Goal: Task Accomplishment & Management: Use online tool/utility

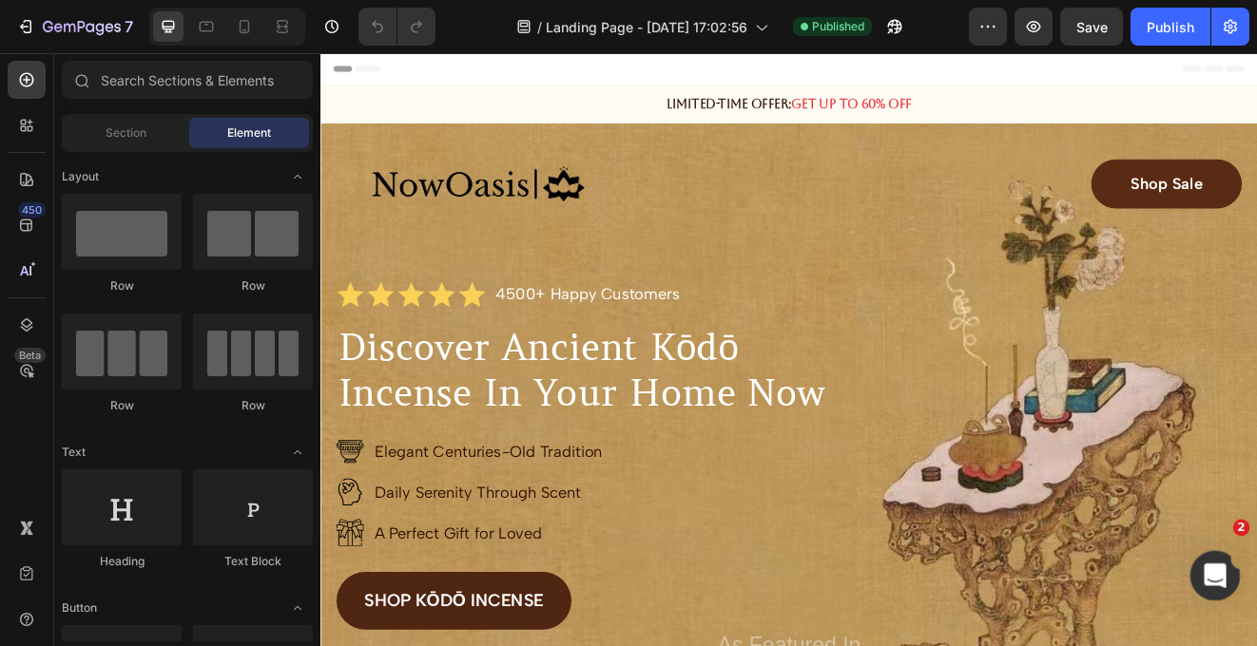
click at [1211, 586] on div "打开 Intercom Messenger" at bounding box center [1212, 573] width 63 height 63
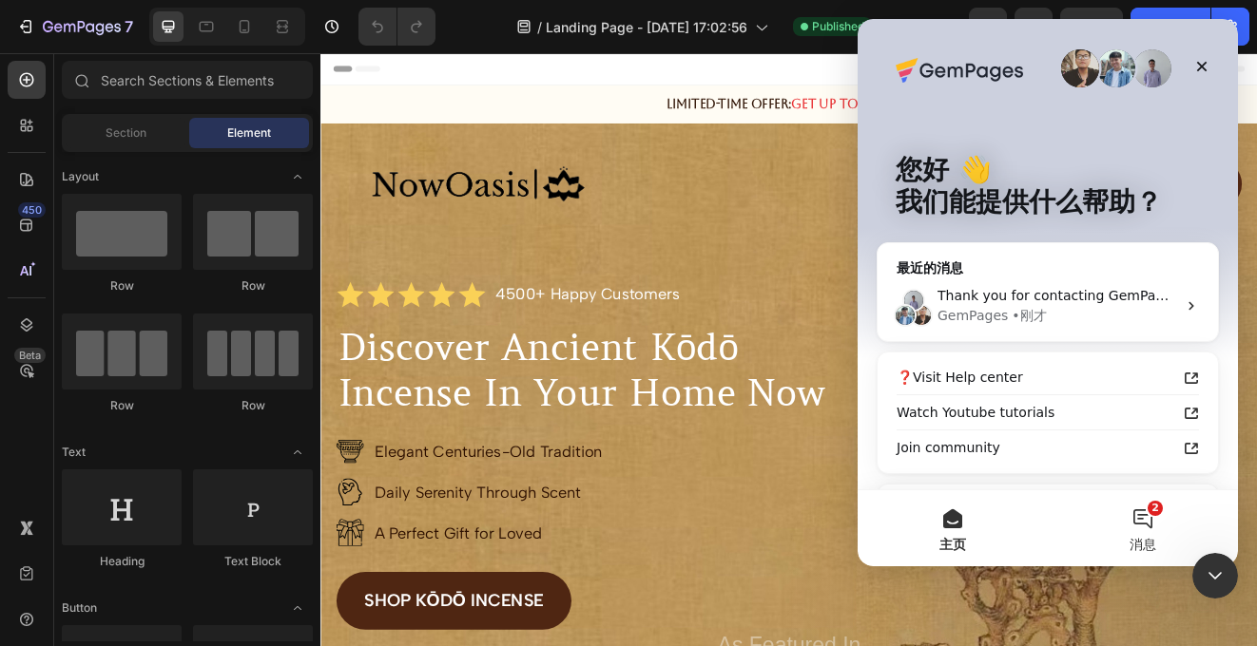
click at [1147, 528] on button "2 消息" at bounding box center [1142, 528] width 190 height 76
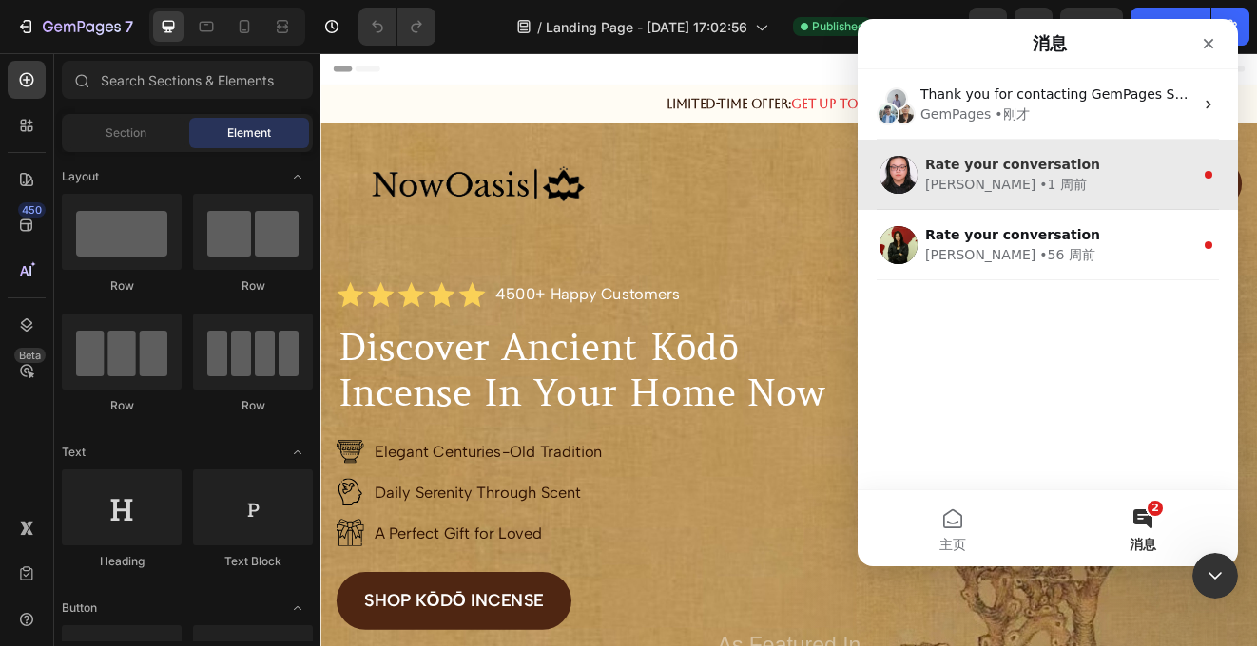
click at [1092, 194] on div "Nathan • 1 周前" at bounding box center [1059, 185] width 268 height 20
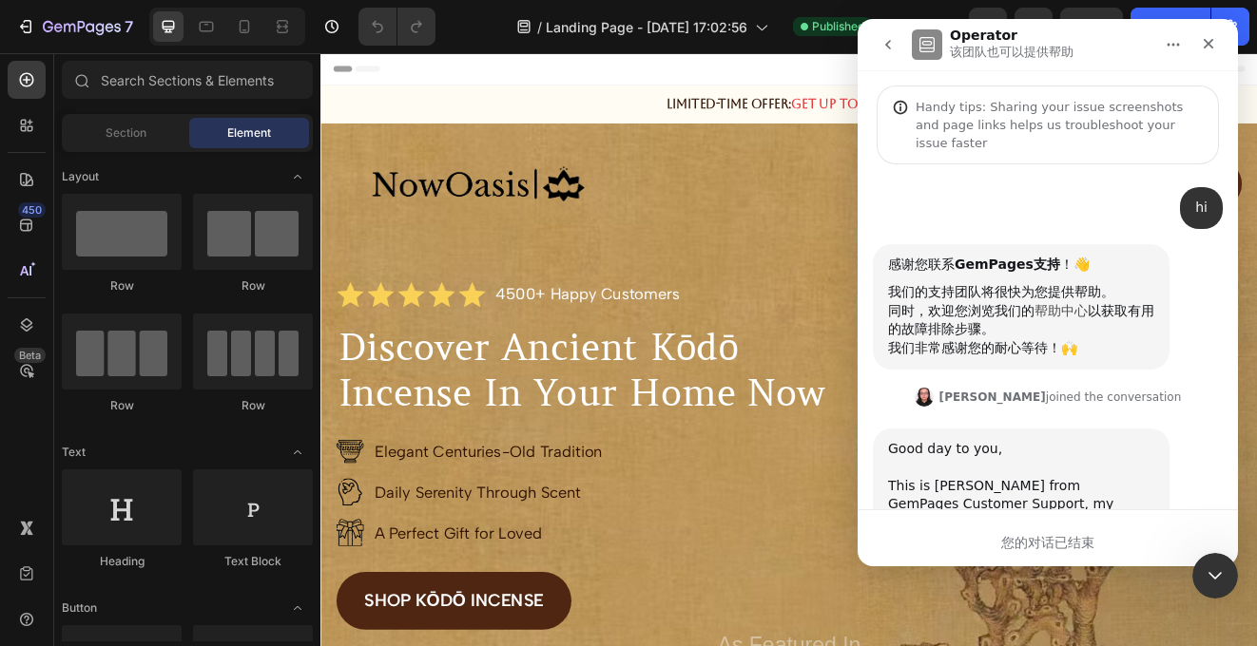
scroll to position [111, 0]
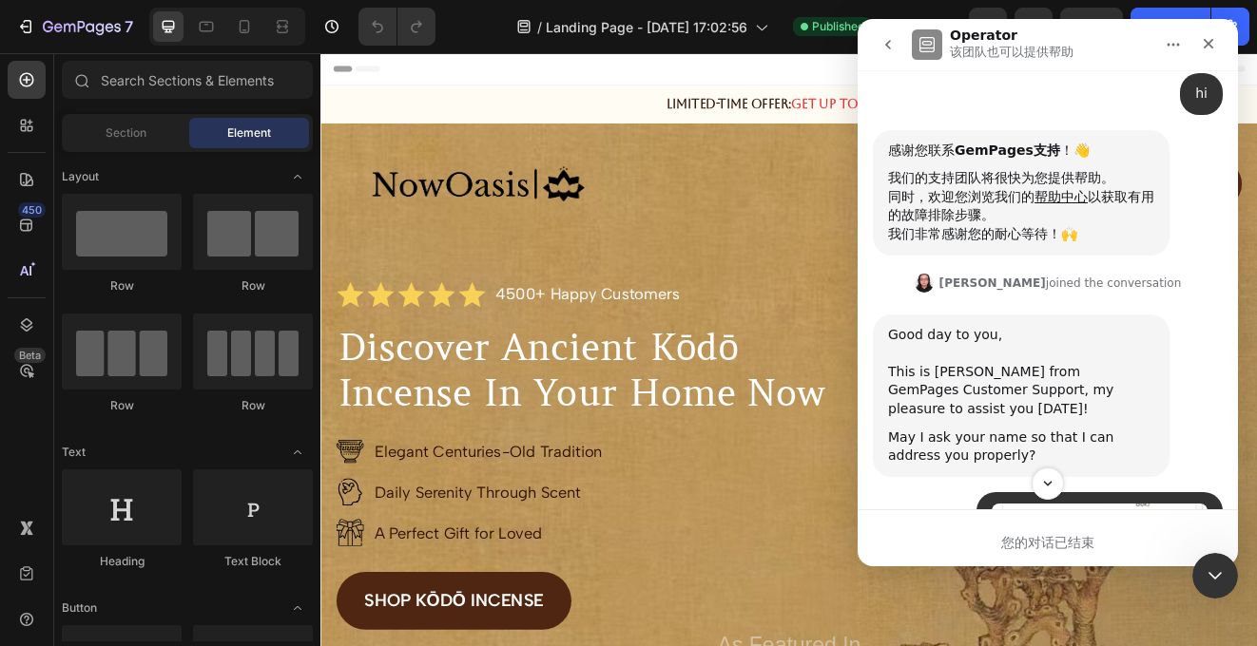
click at [891, 47] on icon "go back" at bounding box center [887, 44] width 15 height 15
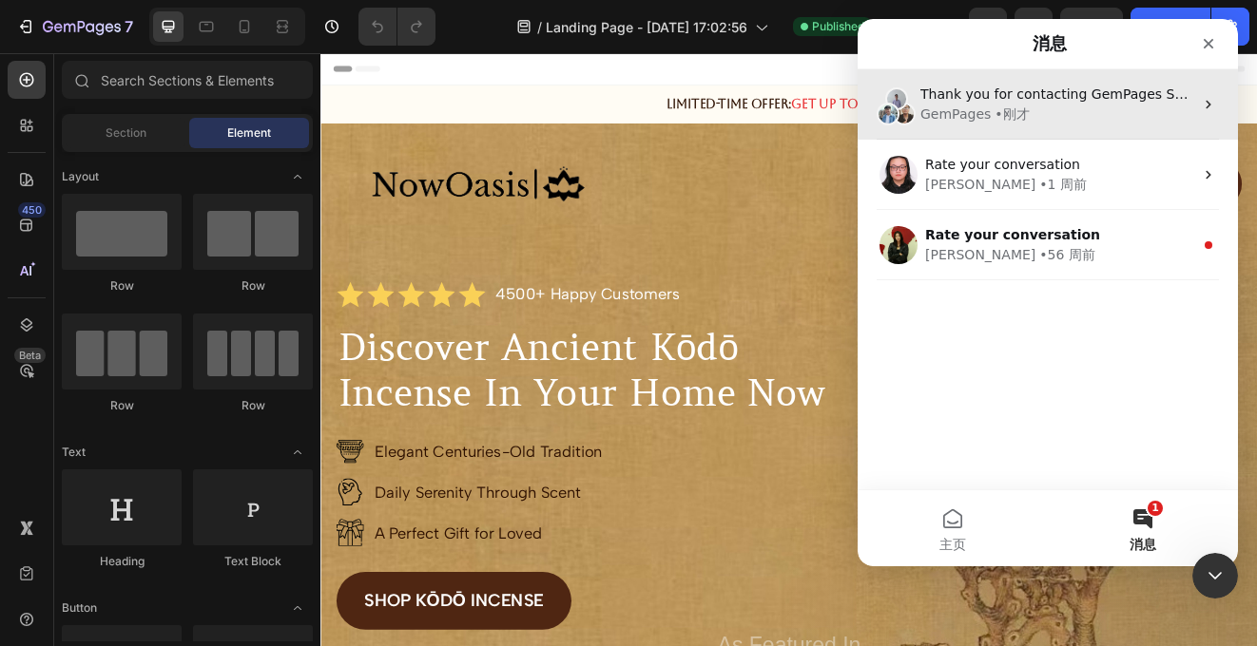
scroll to position [0, 0]
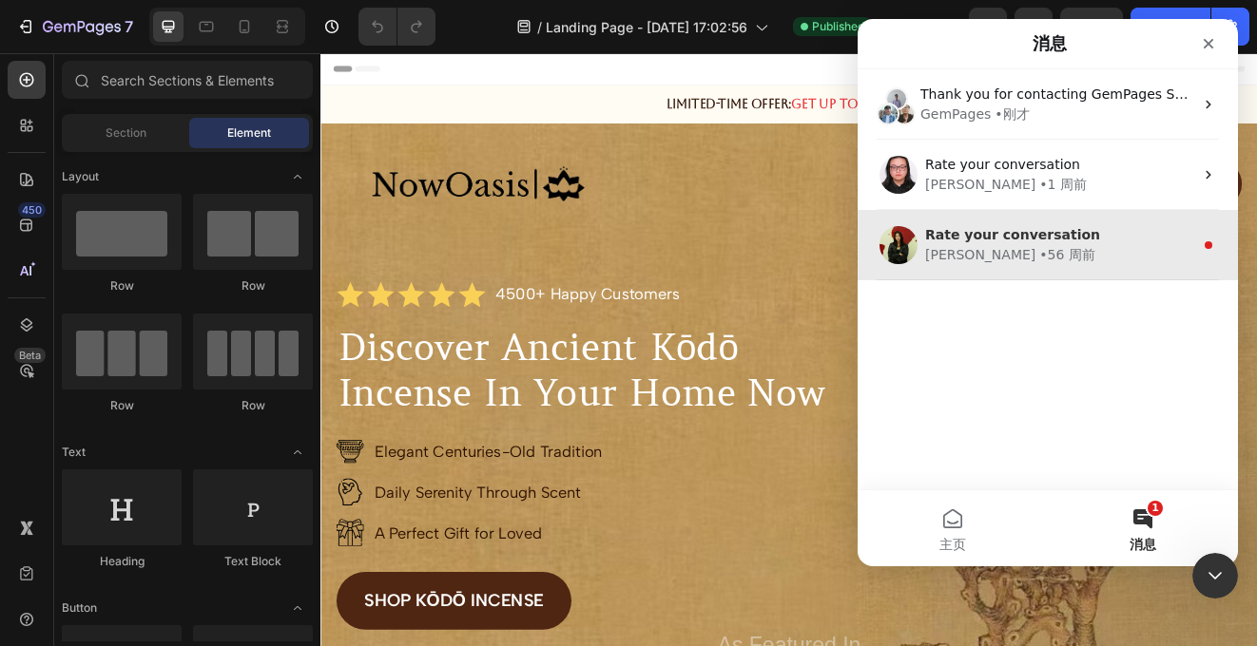
click at [1038, 245] on div "Julia • 56 周前" at bounding box center [1059, 255] width 268 height 20
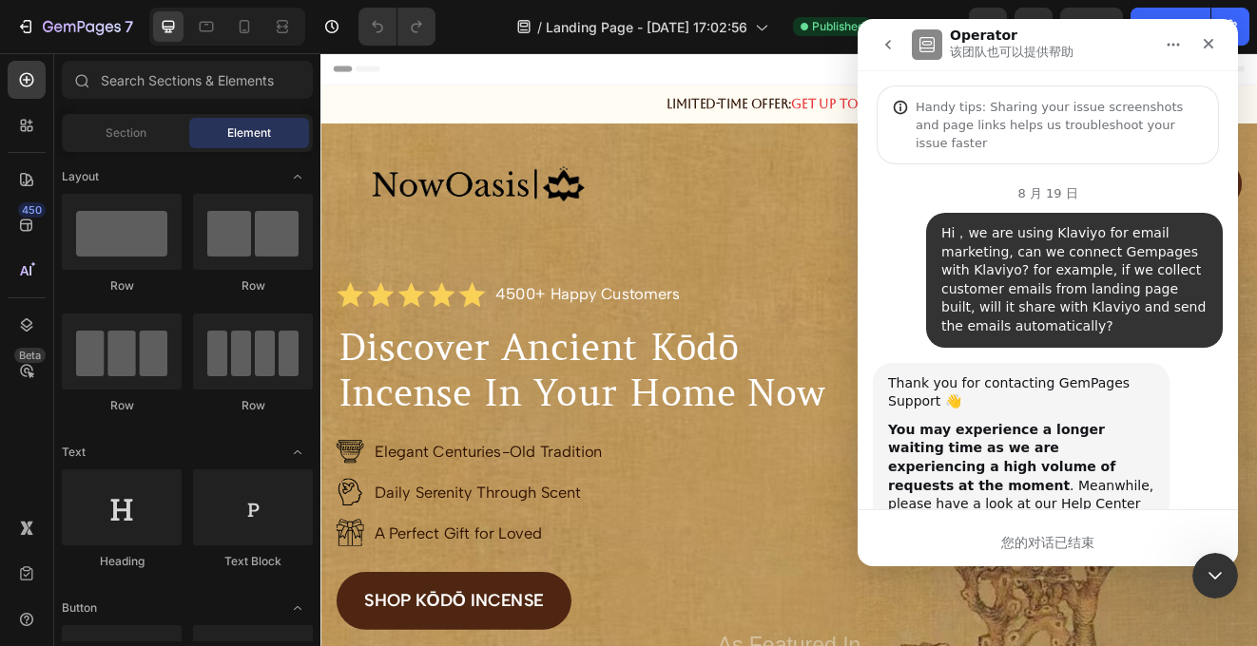
scroll to position [137, 0]
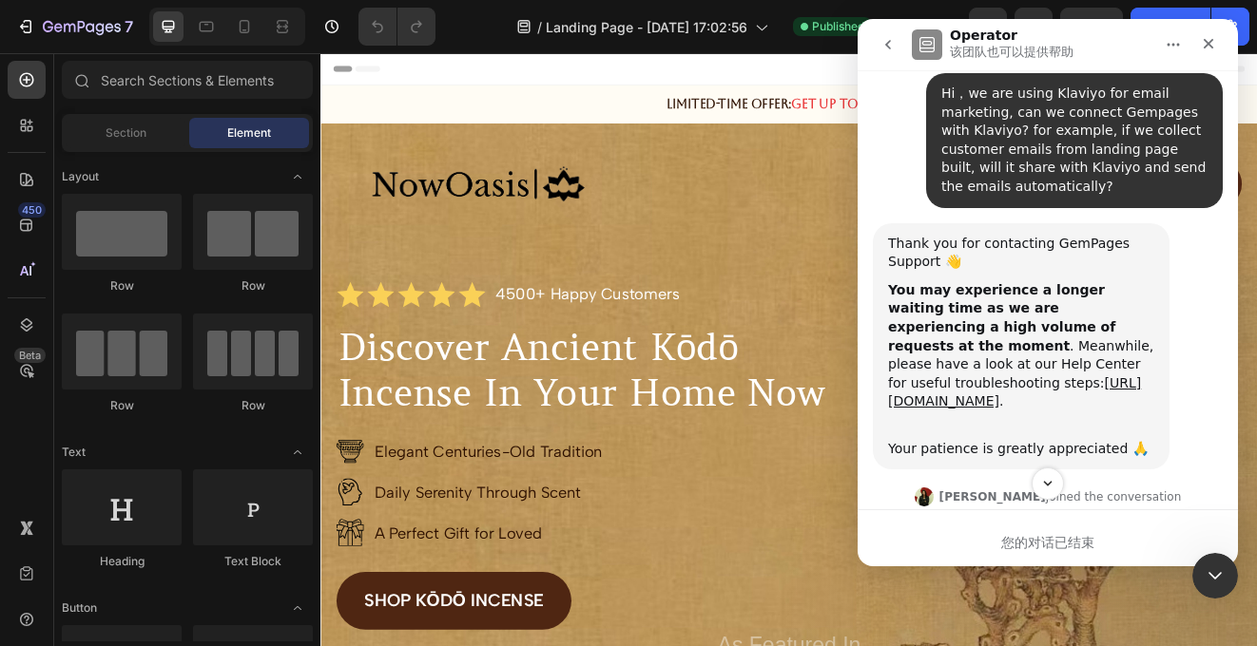
click at [891, 51] on icon "go back" at bounding box center [887, 44] width 15 height 15
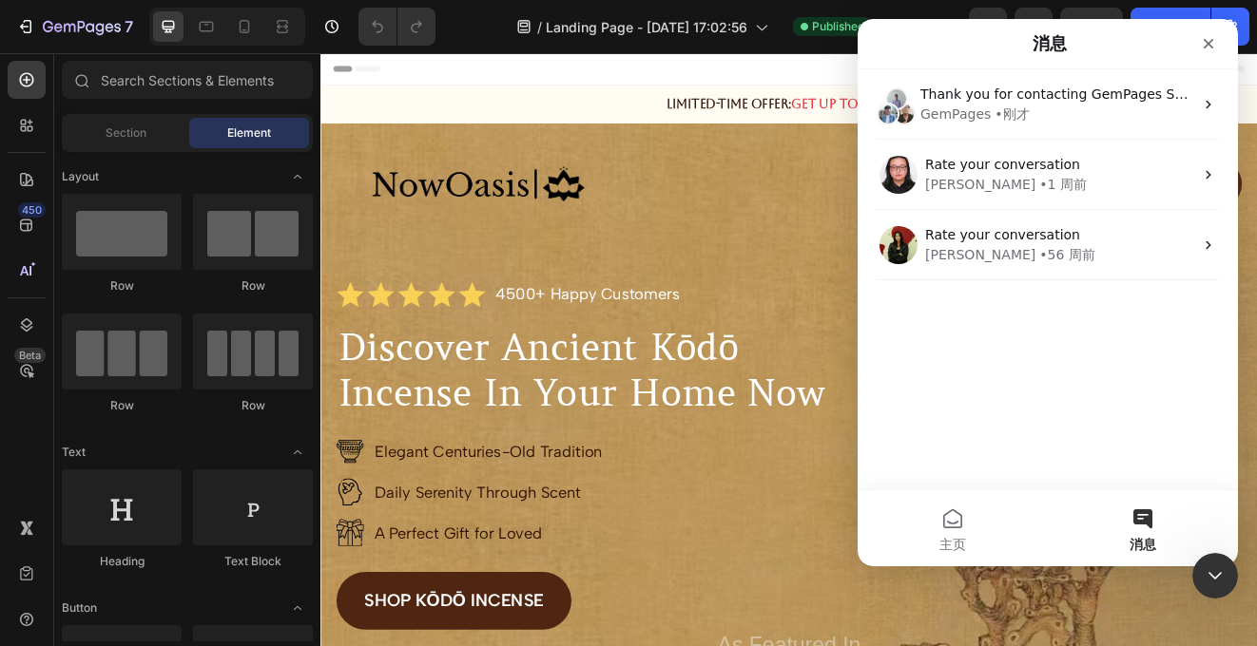
scroll to position [0, 0]
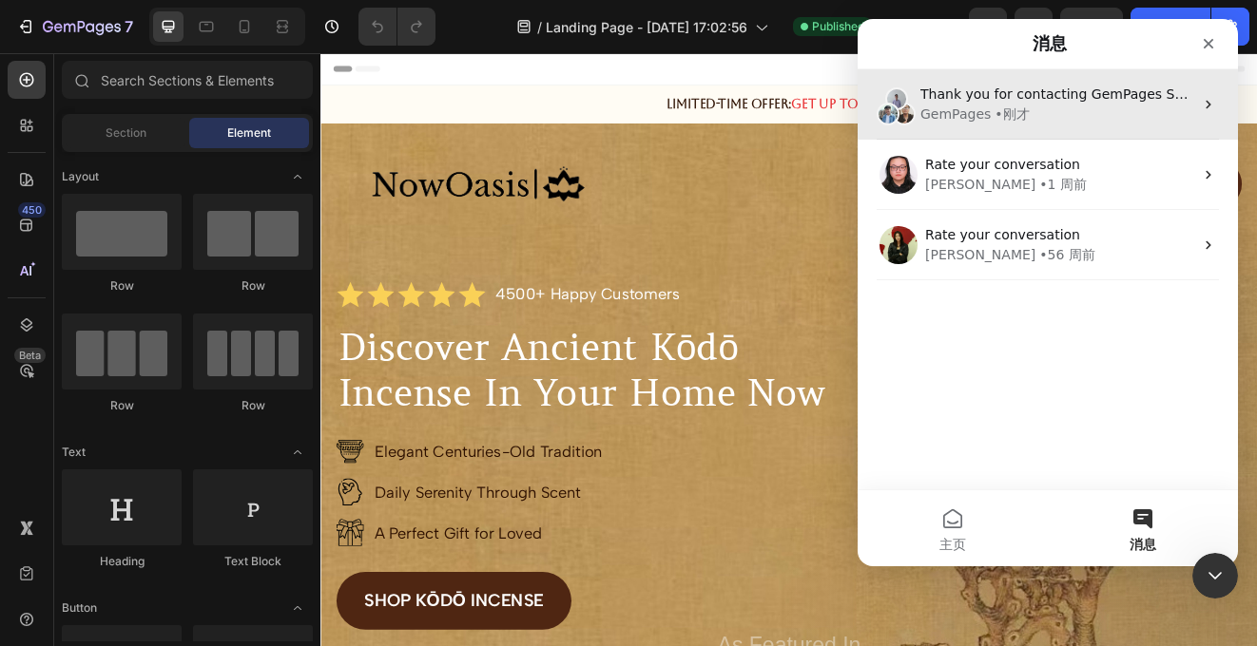
click at [1006, 103] on div "Thank you for contacting GemPages Support! 👋 Our support team will assist you s…" at bounding box center [1056, 95] width 273 height 20
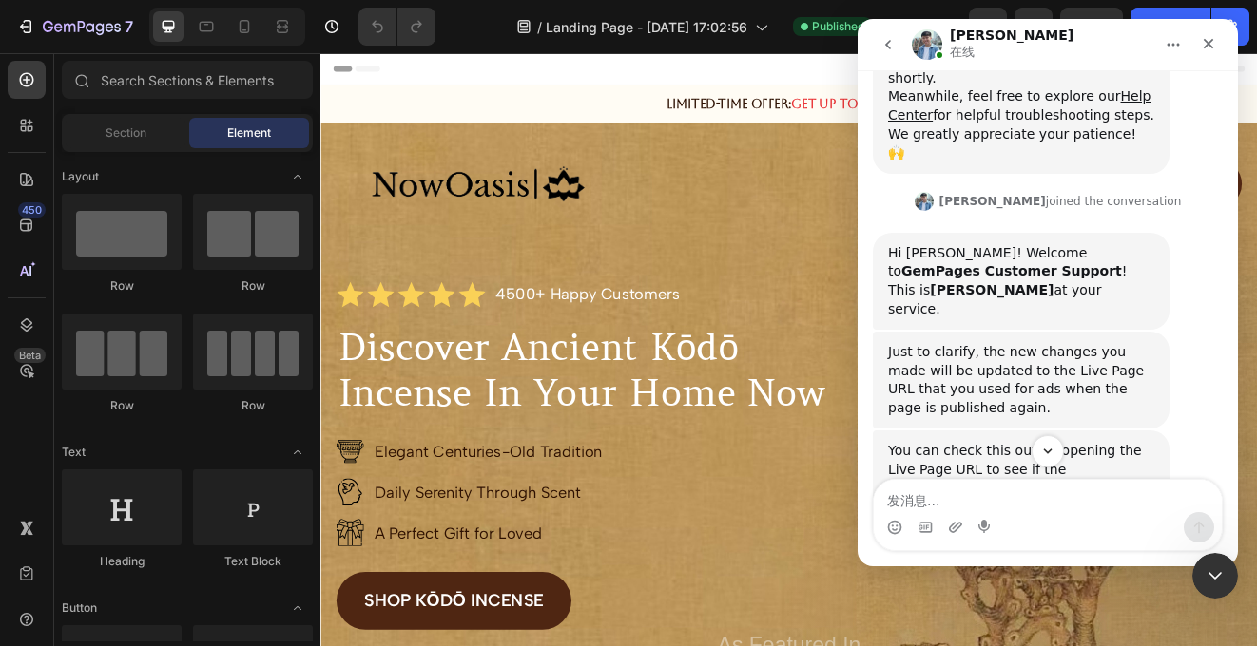
scroll to position [401, 0]
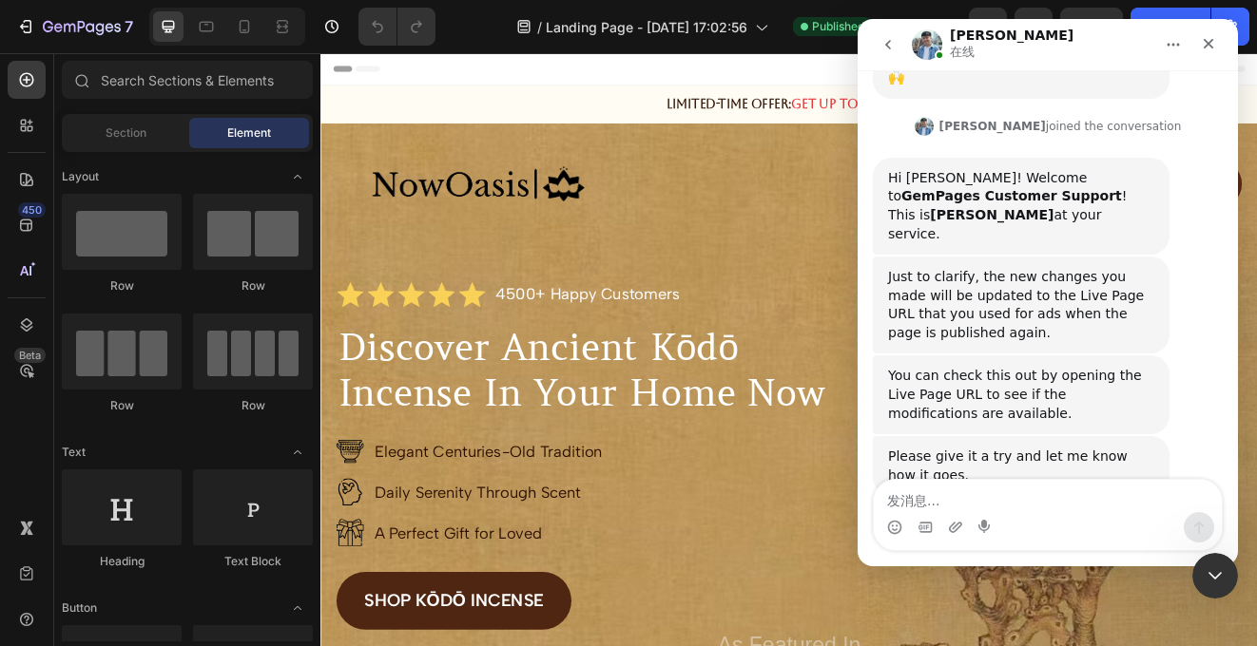
click at [979, 501] on textarea "发消息..." at bounding box center [1048, 496] width 348 height 32
type textarea "n"
type textarea "so no need to change all the links on our ads, correct?"
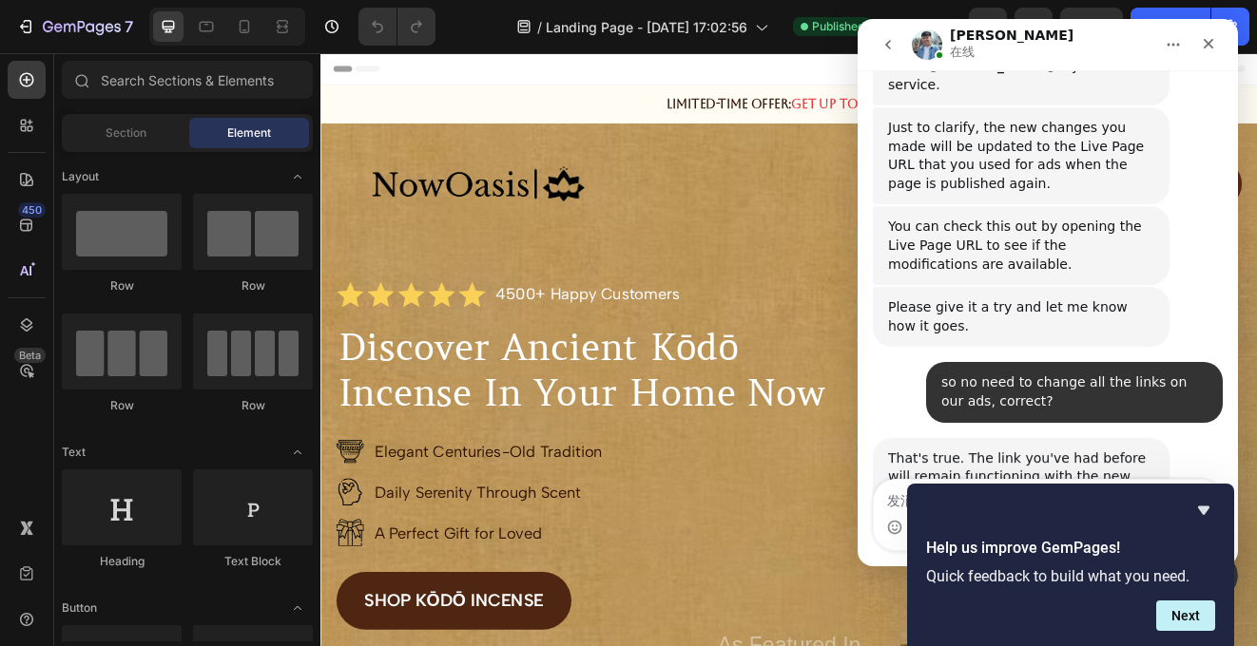
scroll to position [570, 0]
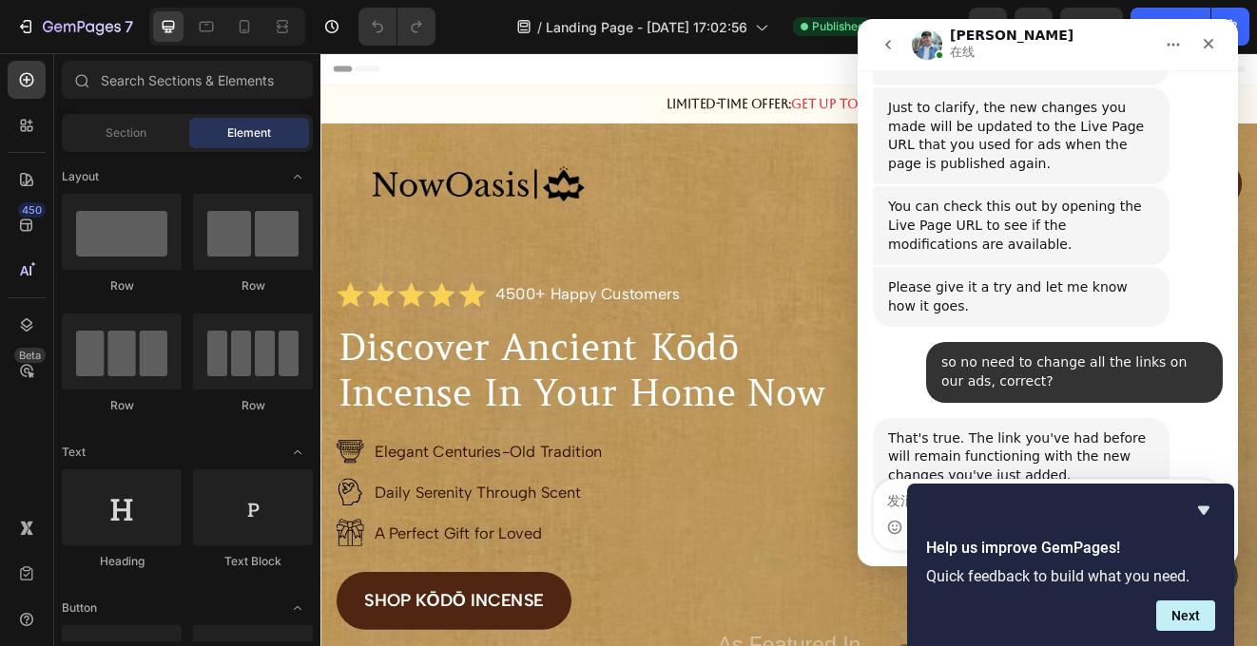
click at [1192, 420] on div "That's true. The link you've had before will remain functioning with the new ch…" at bounding box center [1048, 478] width 350 height 121
click at [1203, 511] on icon "Hide survey" at bounding box center [1203, 511] width 11 height 9
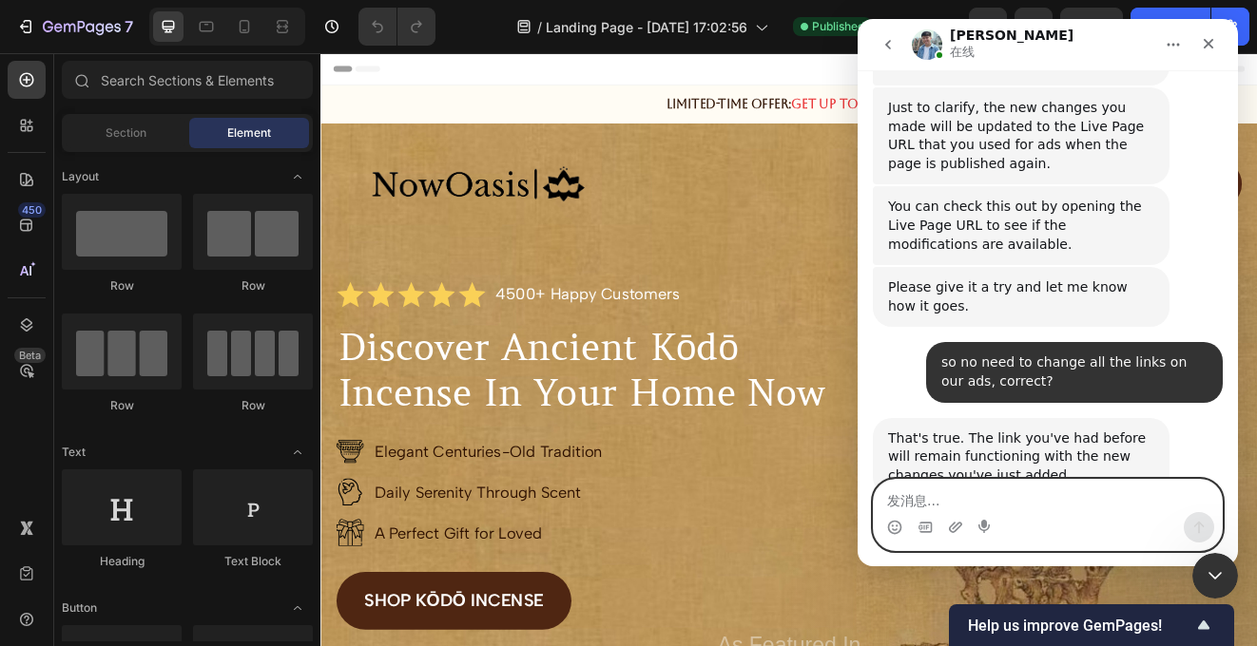
click at [1053, 504] on textarea "发消息..." at bounding box center [1048, 496] width 348 height 32
type textarea "k"
type textarea "o"
type textarea "awesome, thanks Liam!"
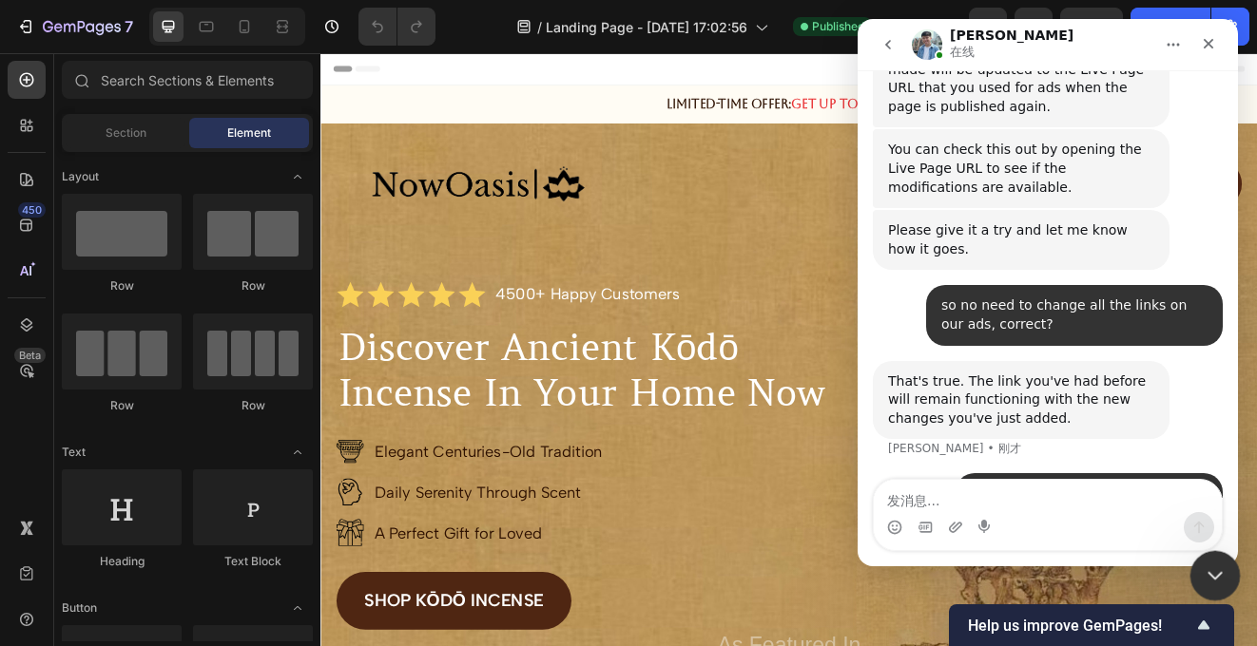
click at [1203, 566] on icon "关闭 Intercom Messenger" at bounding box center [1211, 573] width 23 height 23
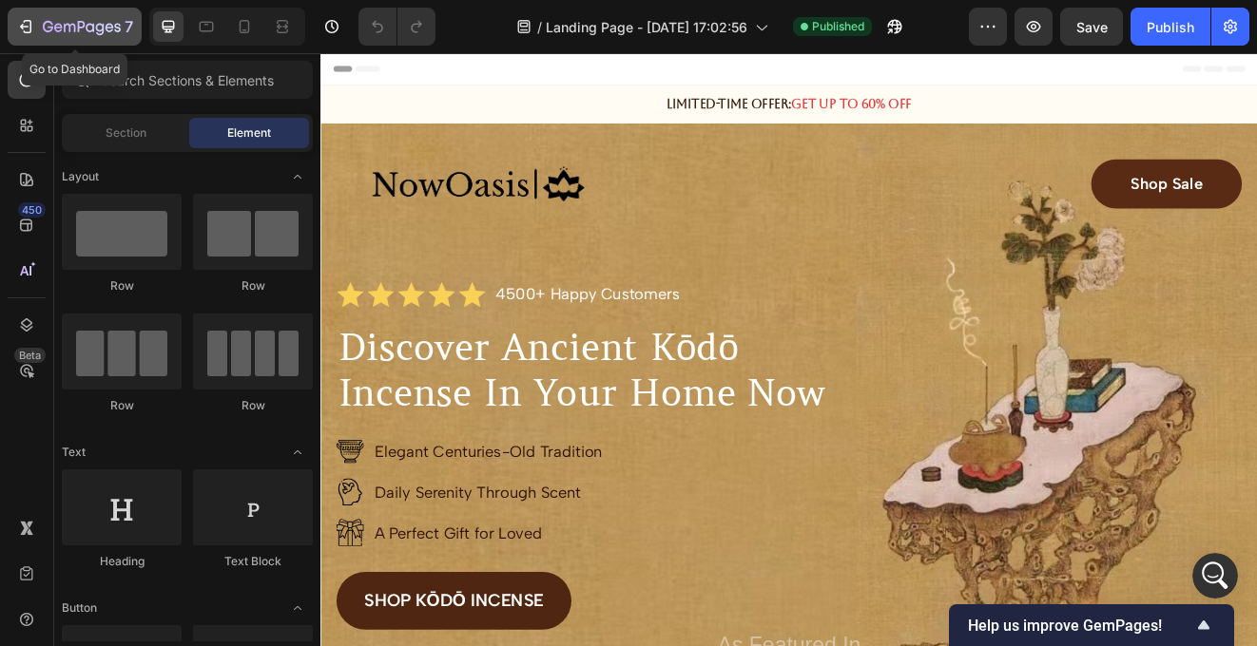
click at [29, 22] on icon "button" at bounding box center [25, 26] width 19 height 19
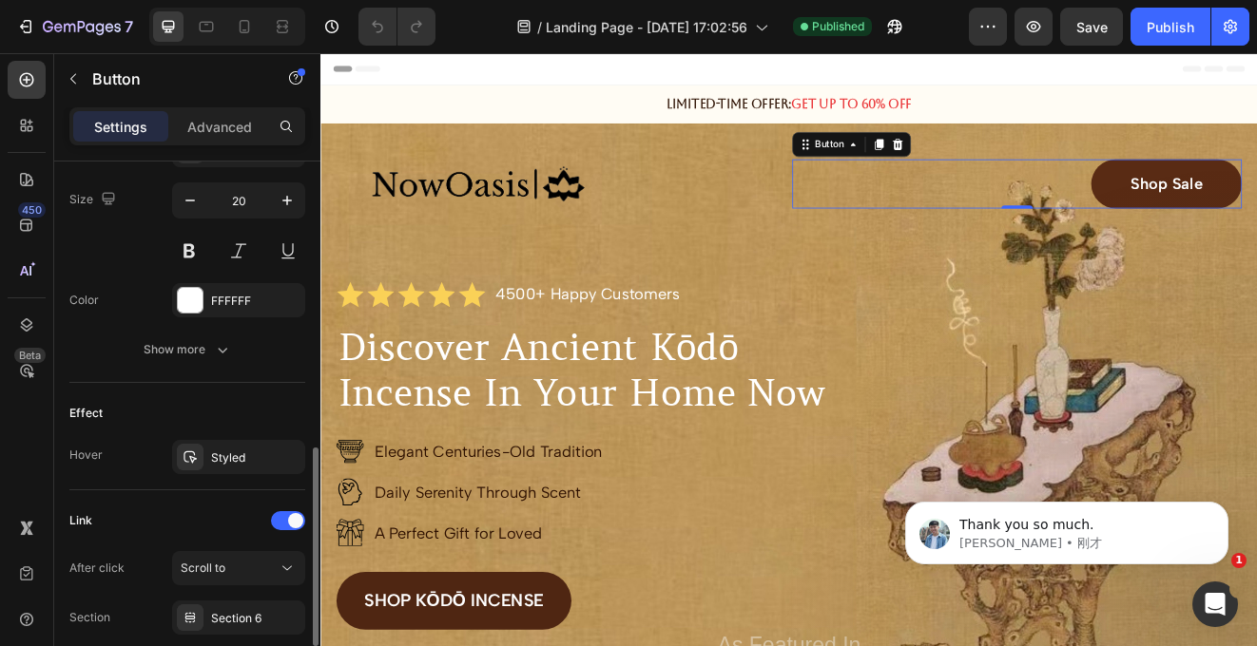
scroll to position [923, 0]
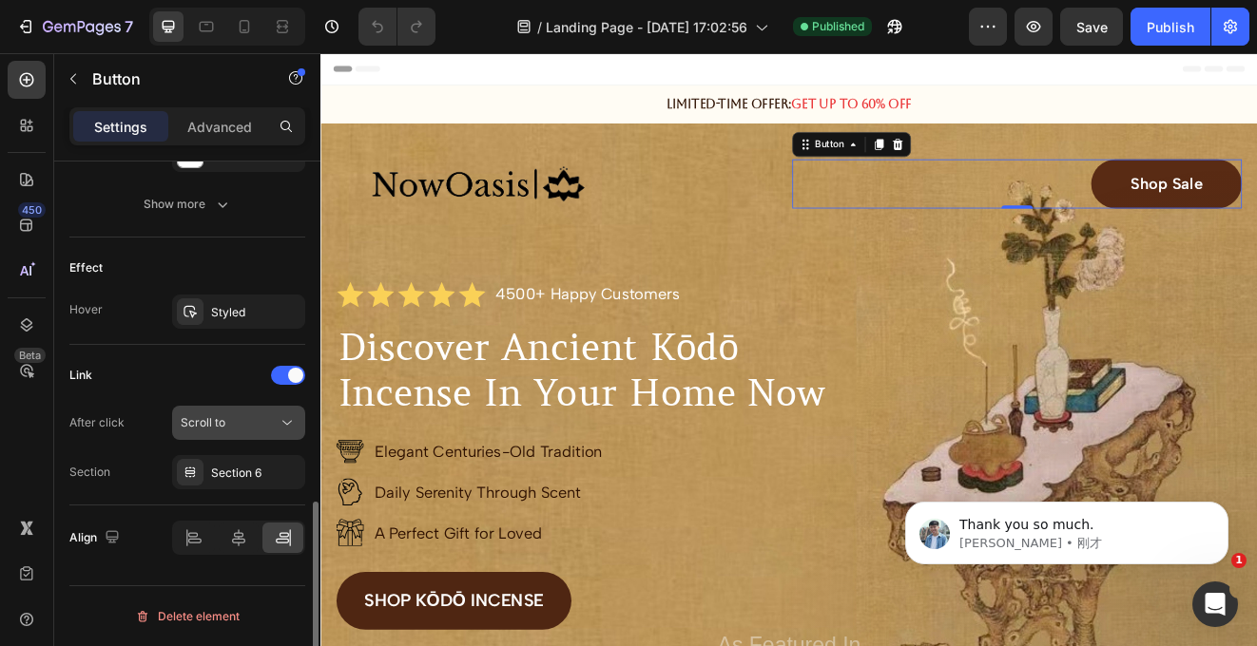
click at [240, 420] on div "Scroll to" at bounding box center [229, 422] width 97 height 17
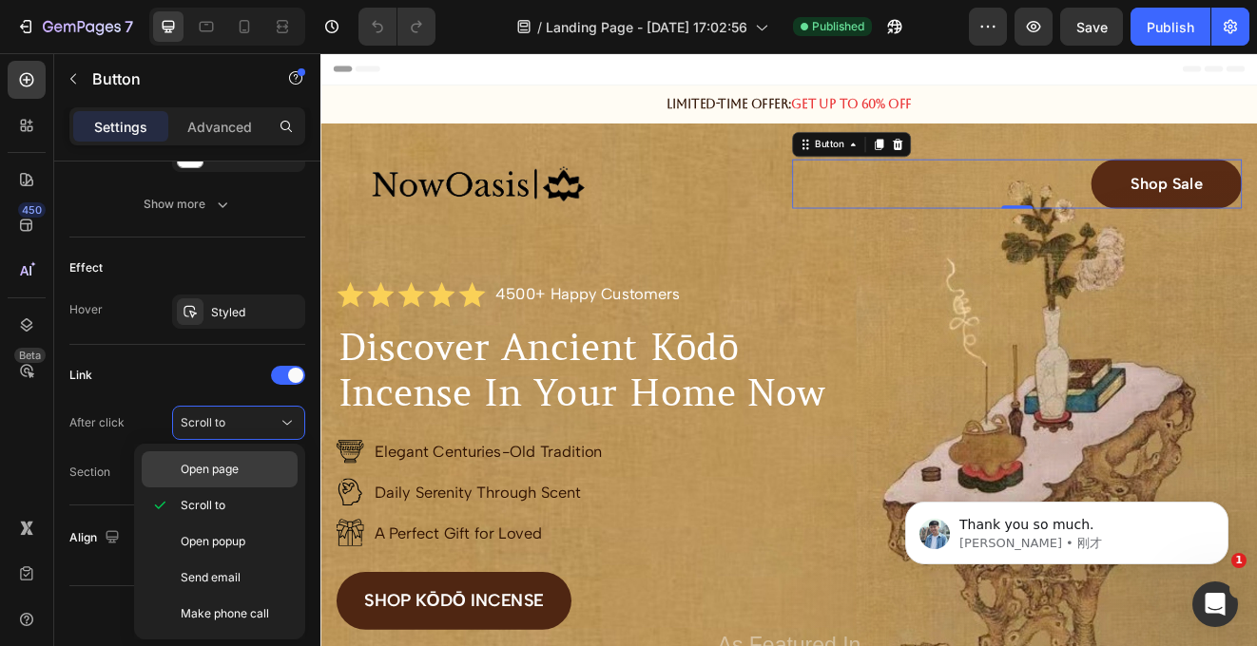
click at [238, 461] on span "Open page" at bounding box center [210, 469] width 58 height 17
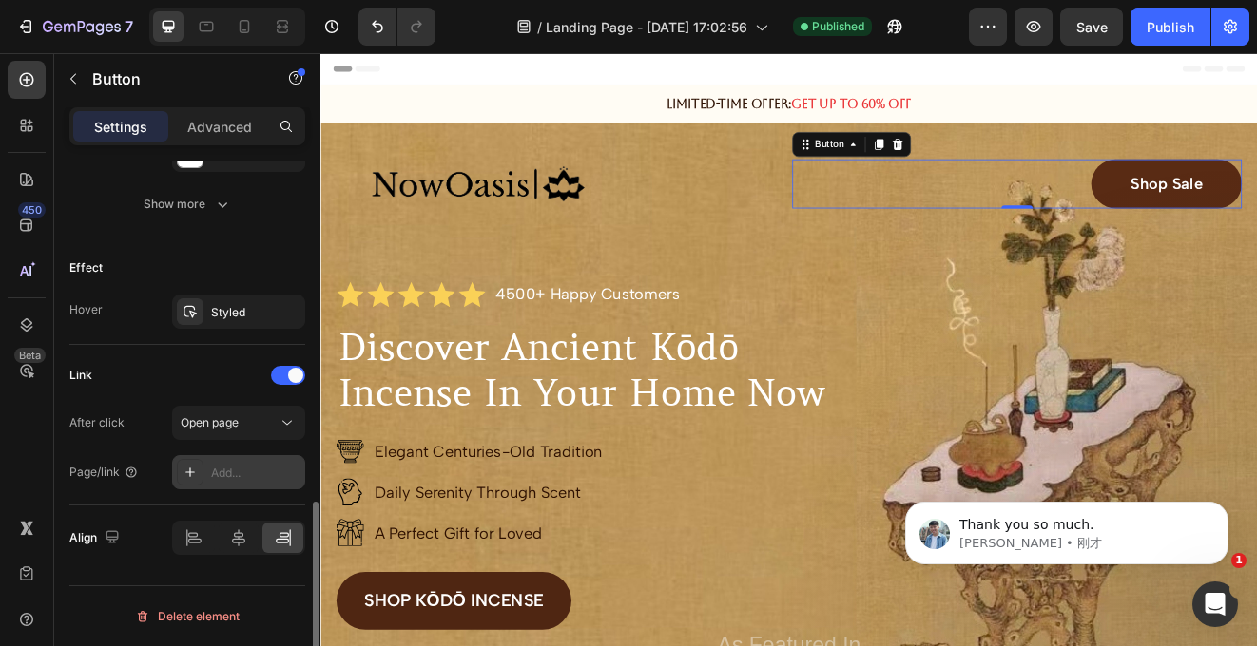
click at [260, 466] on div "Add..." at bounding box center [255, 473] width 89 height 17
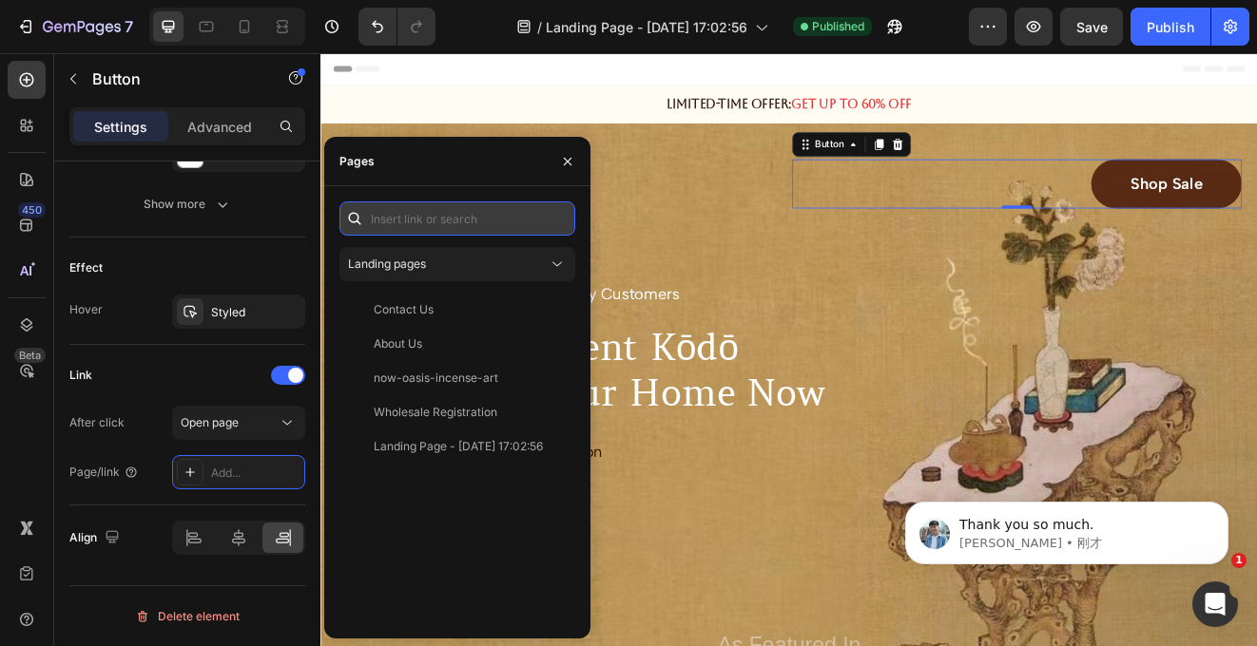
click at [438, 221] on input "text" at bounding box center [457, 219] width 236 height 34
paste input "[URL][DOMAIN_NAME]"
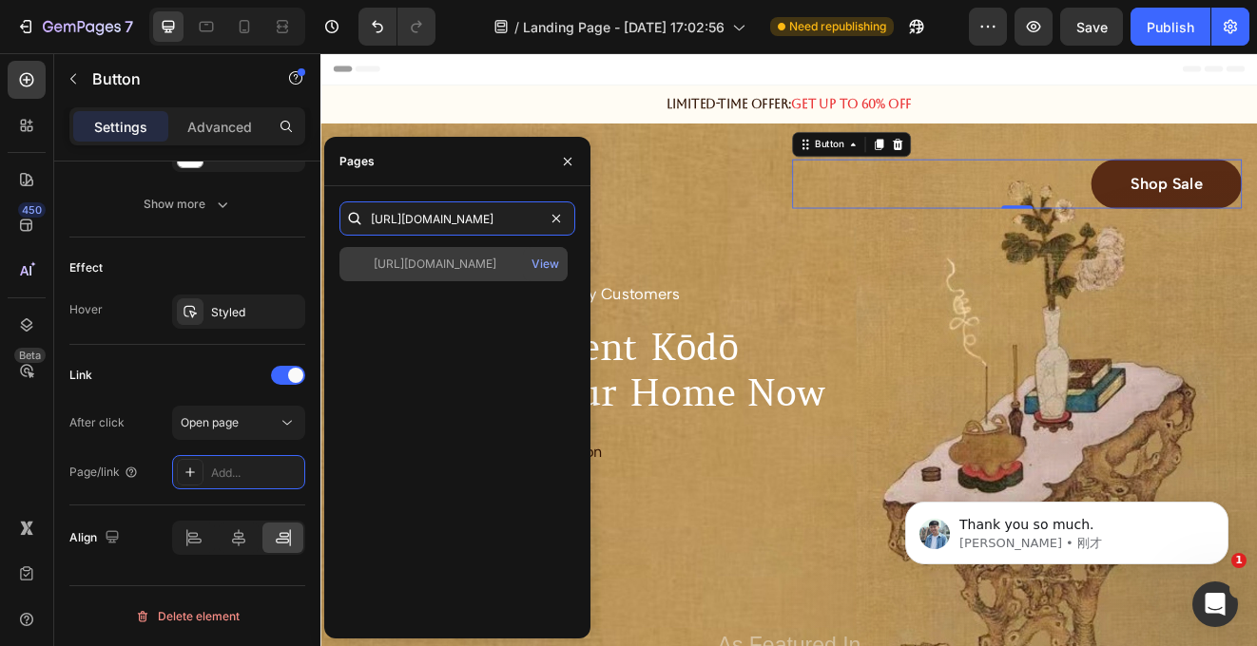
type input "[URL][DOMAIN_NAME]"
click at [468, 272] on div "[URL][DOMAIN_NAME]" at bounding box center [435, 264] width 123 height 17
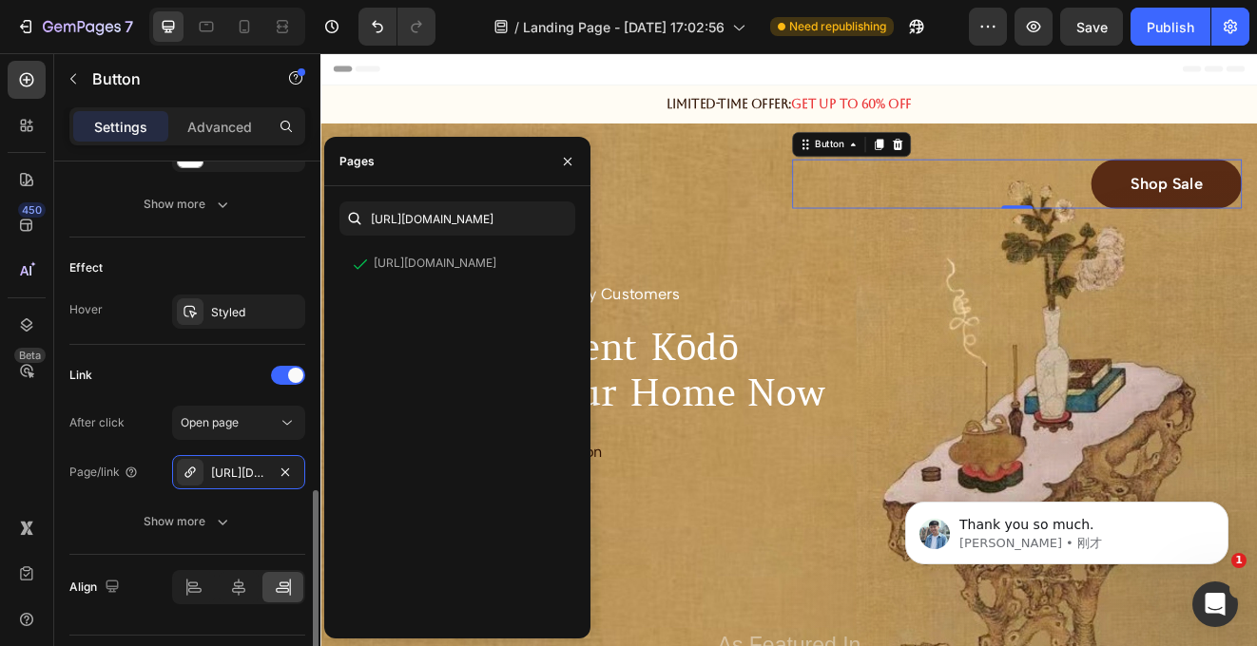
click at [108, 552] on div "Link After click Open page Page/link [URL][DOMAIN_NAME] Show more" at bounding box center [187, 450] width 236 height 210
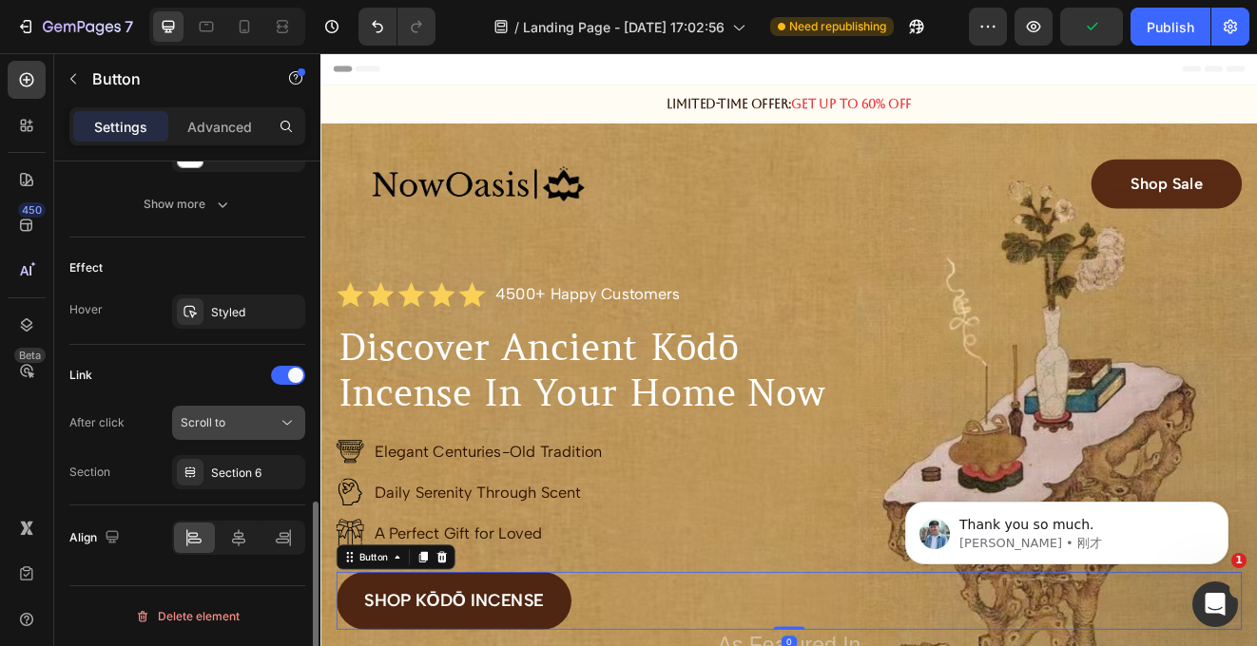
click at [227, 420] on div "Scroll to" at bounding box center [229, 422] width 97 height 17
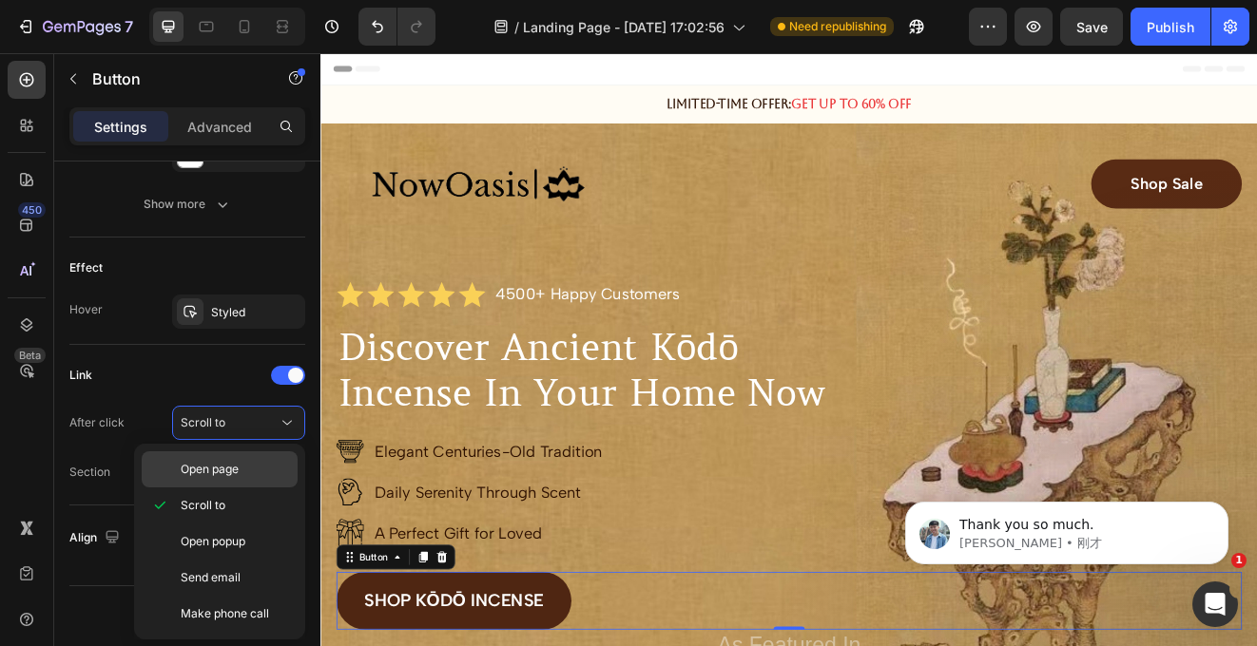
click at [226, 457] on div "Open page" at bounding box center [220, 469] width 156 height 36
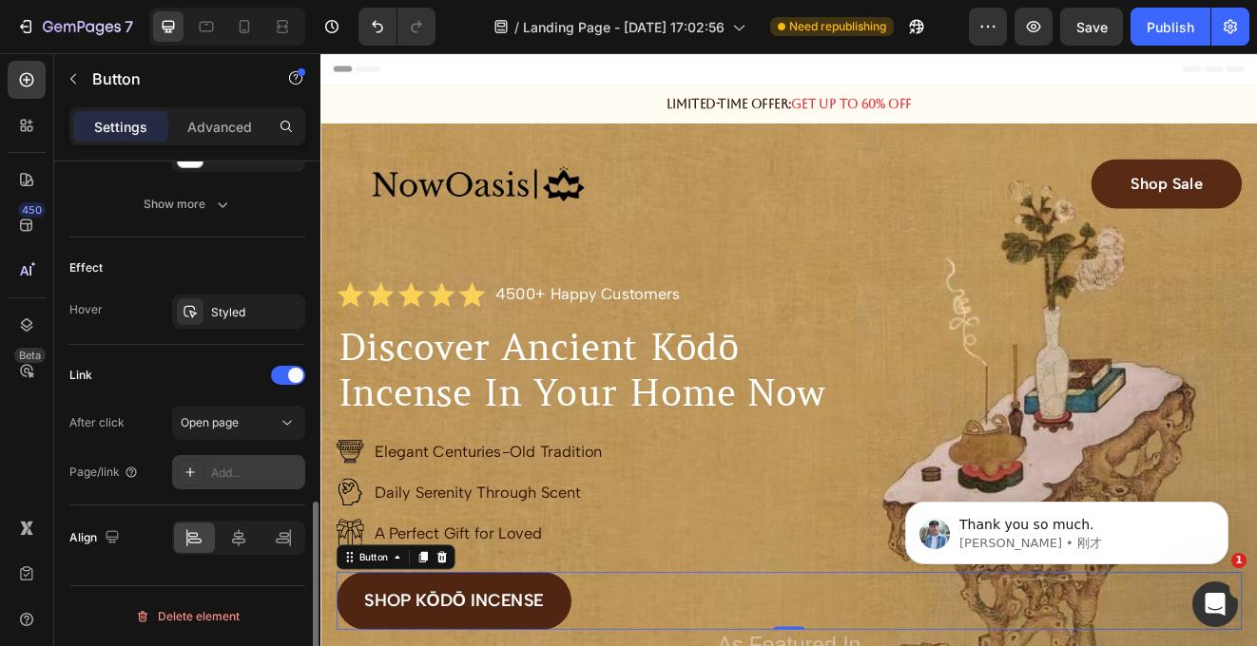
click at [240, 468] on div "Add..." at bounding box center [255, 473] width 89 height 17
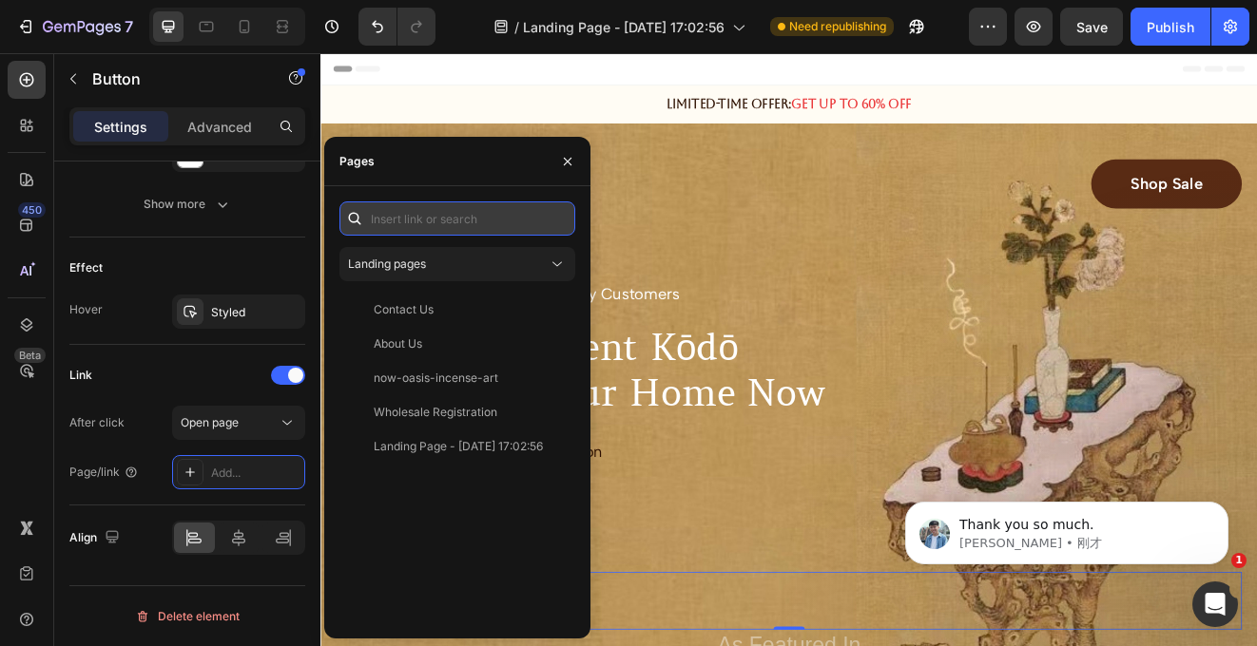
click at [454, 221] on input "text" at bounding box center [457, 219] width 236 height 34
paste input "[URL][DOMAIN_NAME]"
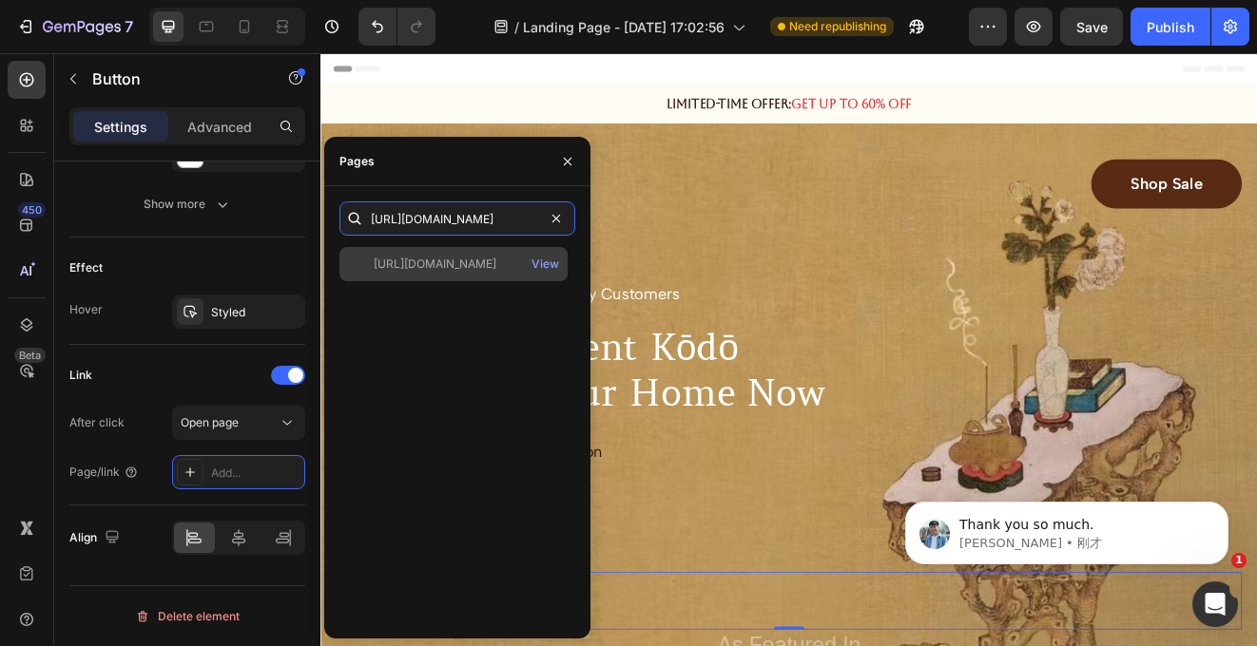
type input "[URL][DOMAIN_NAME]"
click at [483, 268] on div "[URL][DOMAIN_NAME]" at bounding box center [435, 264] width 123 height 17
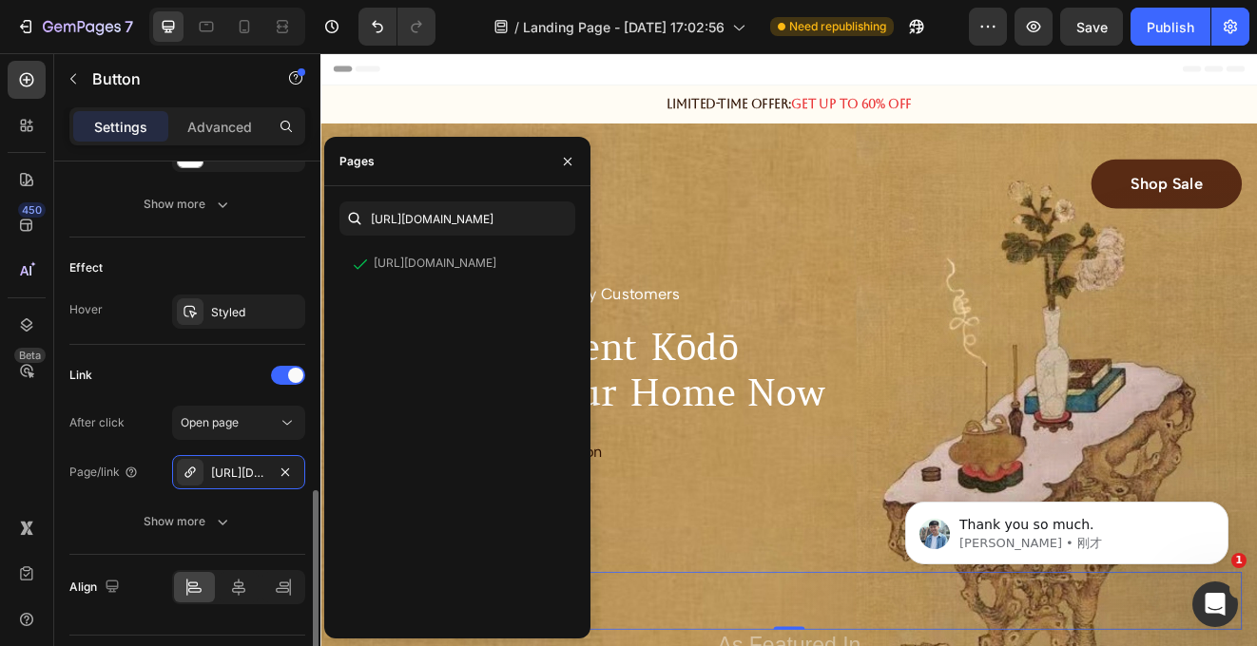
click at [139, 376] on div "Link" at bounding box center [187, 375] width 236 height 30
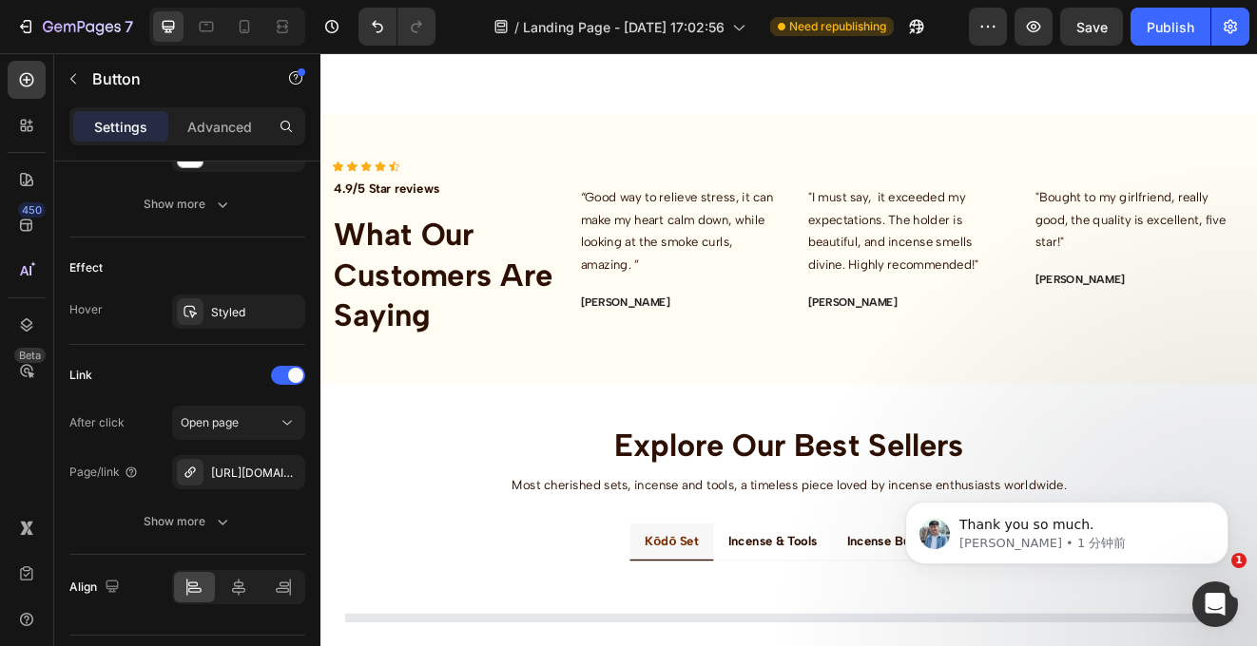
scroll to position [1702, 0]
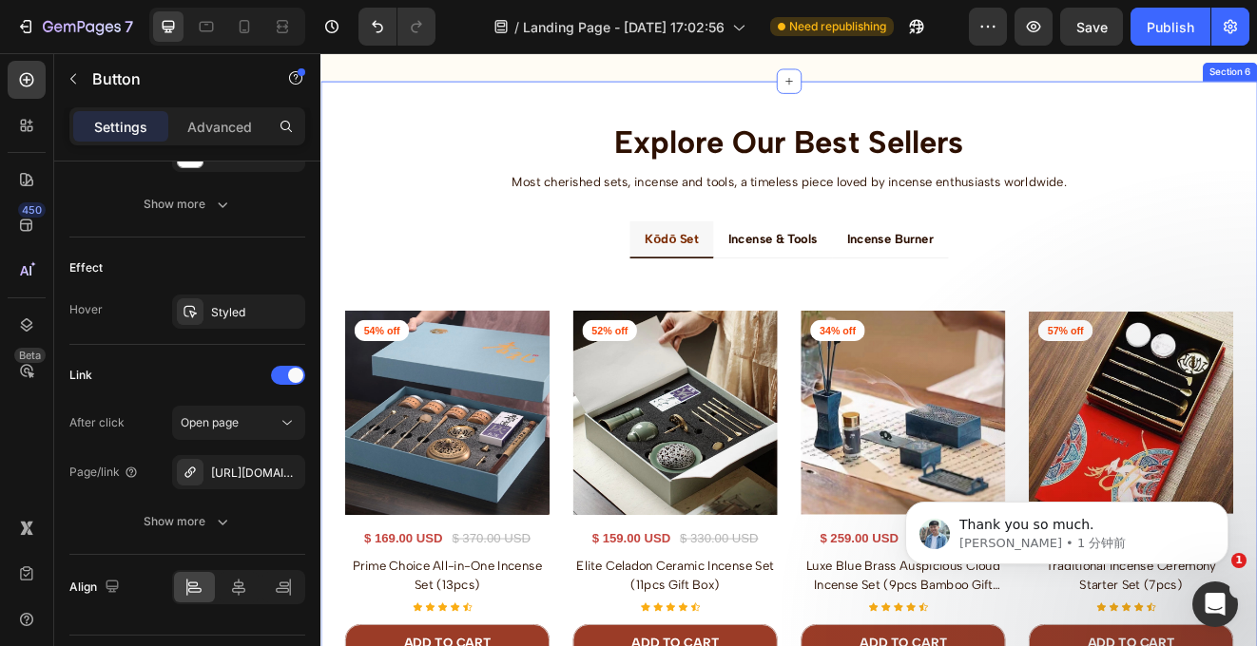
click at [1256, 333] on div "Explore Our Best Sellers Heading Most cherished sets, incense and tools, a time…" at bounding box center [890, 538] width 1141 height 903
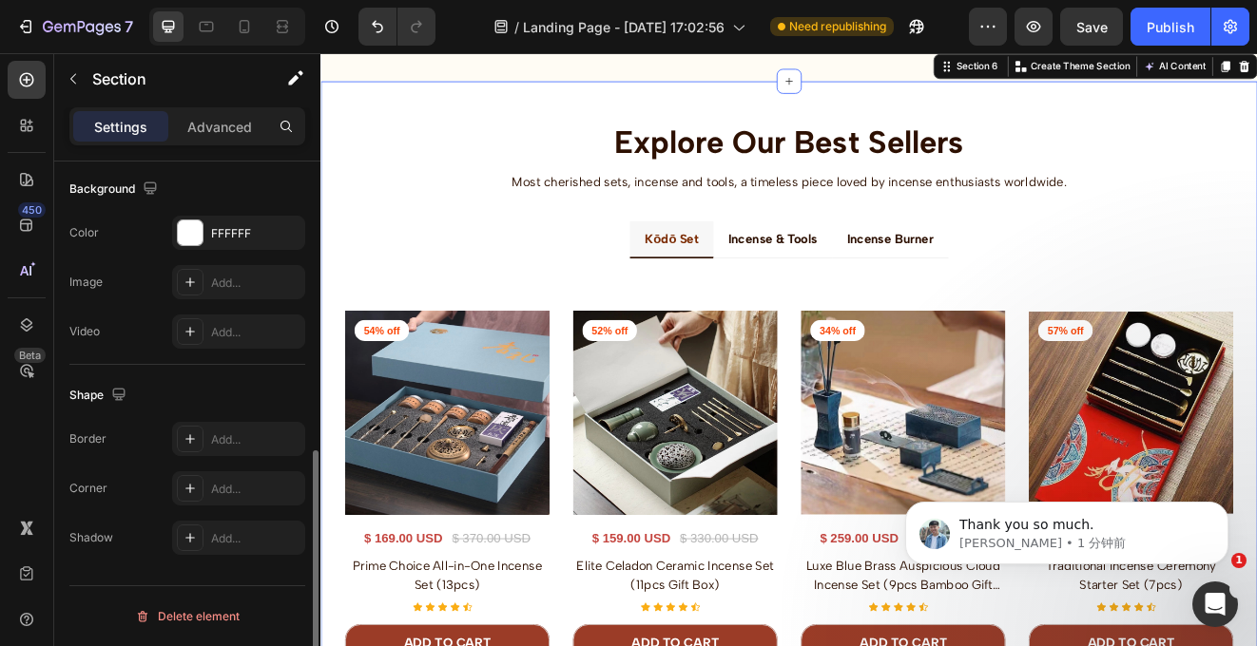
click at [1256, 333] on div "Explore Our Best Sellers Heading Most cherished sets, incense and tools, a time…" at bounding box center [890, 538] width 1141 height 903
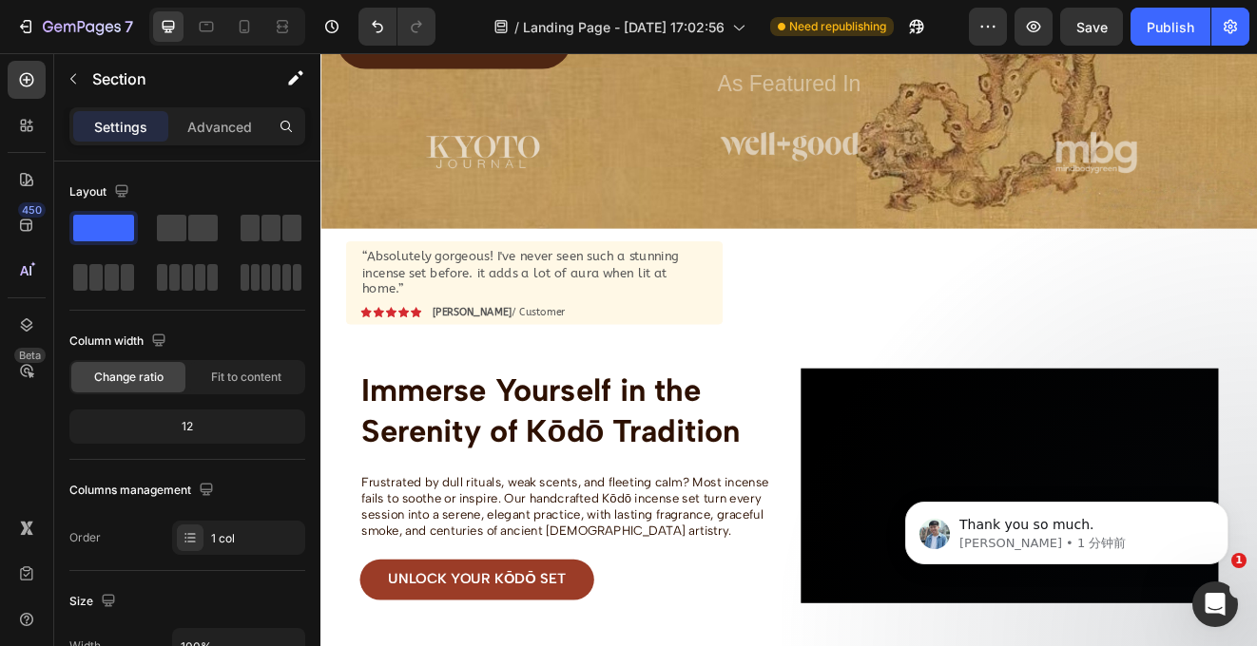
scroll to position [554, 0]
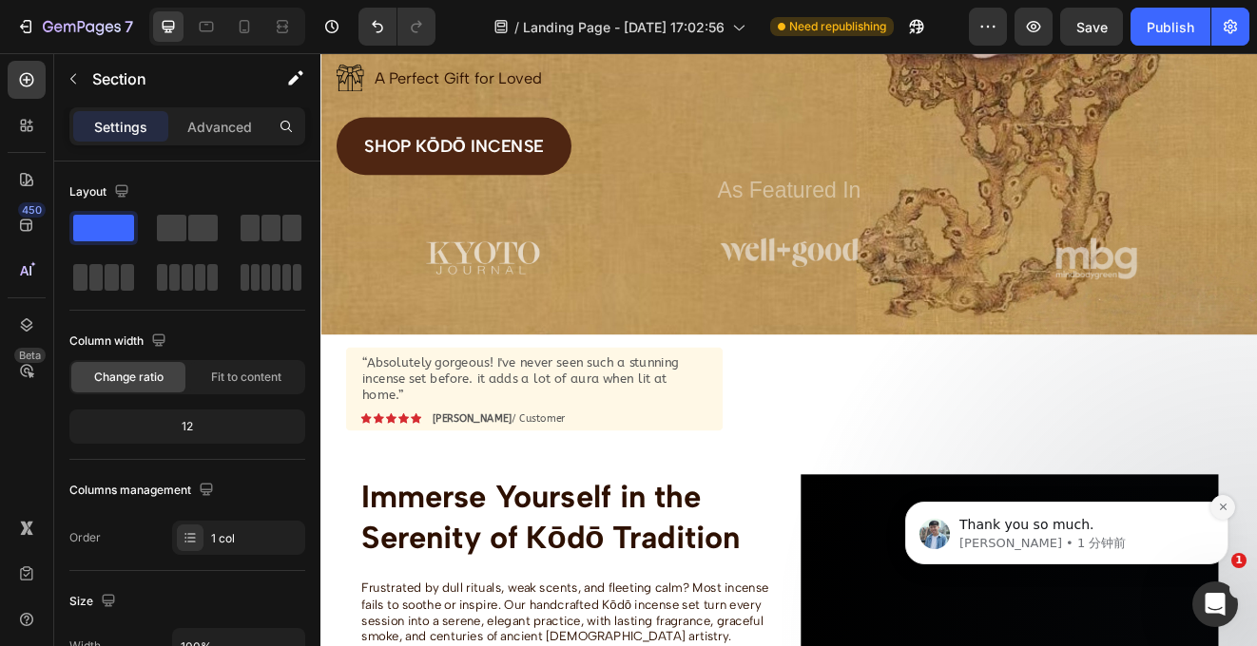
click at [1215, 498] on button "Dismiss notification" at bounding box center [1222, 507] width 25 height 25
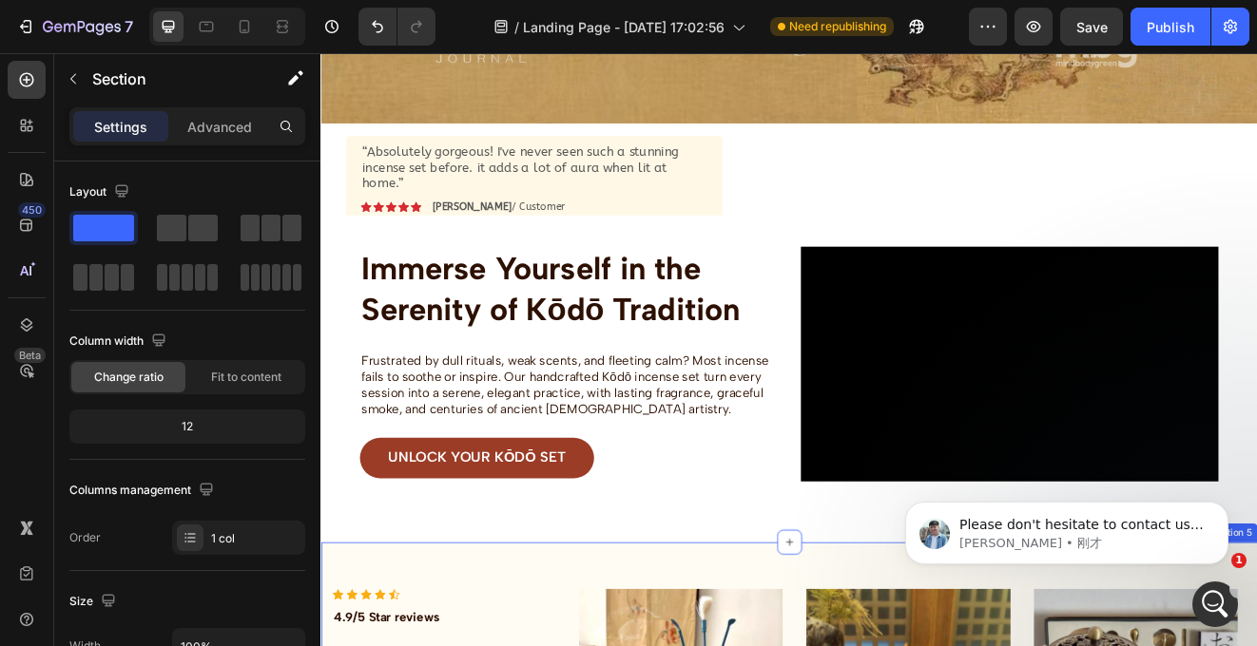
scroll to position [809, 0]
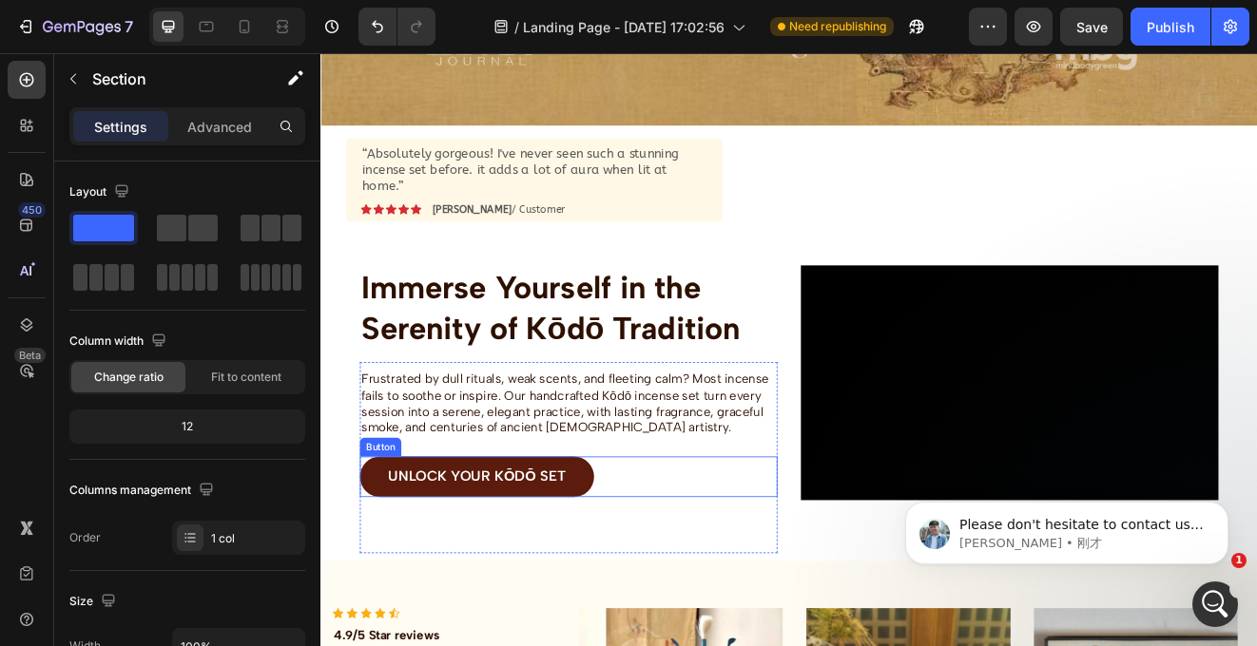
click at [630, 547] on link "UNLOCK YOUR Kōdō Set" at bounding box center [510, 569] width 285 height 48
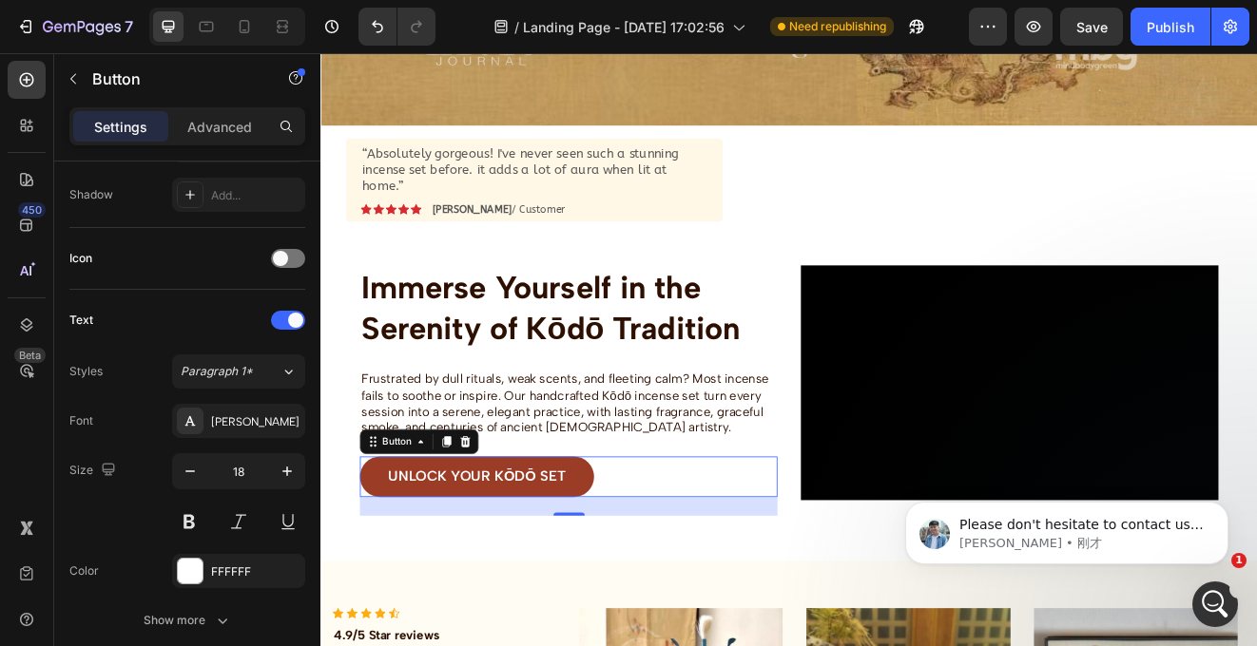
scroll to position [923, 0]
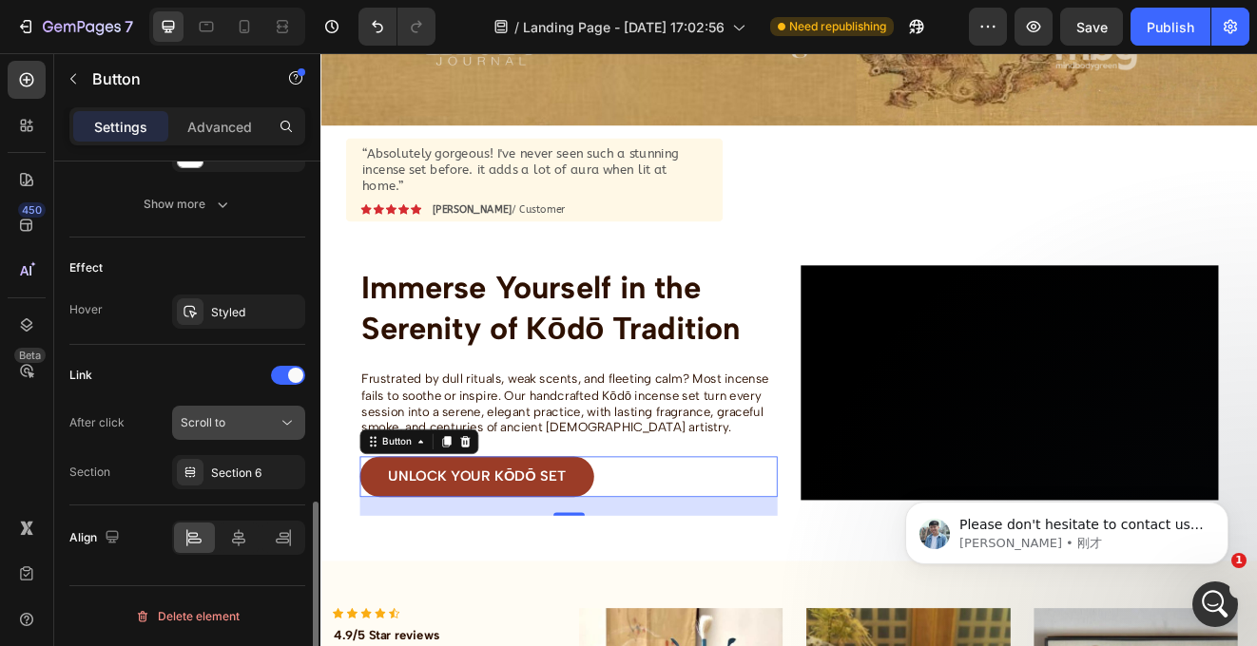
click at [253, 429] on div "Scroll to" at bounding box center [229, 422] width 97 height 17
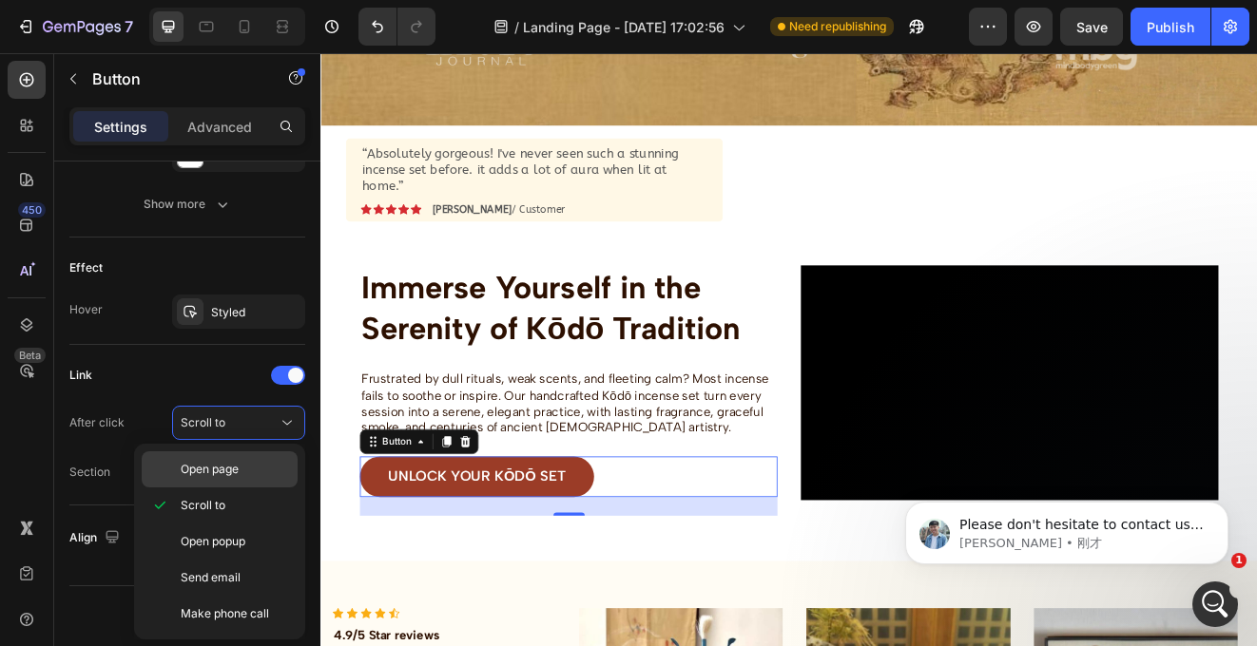
click at [250, 471] on p "Open page" at bounding box center [235, 469] width 108 height 17
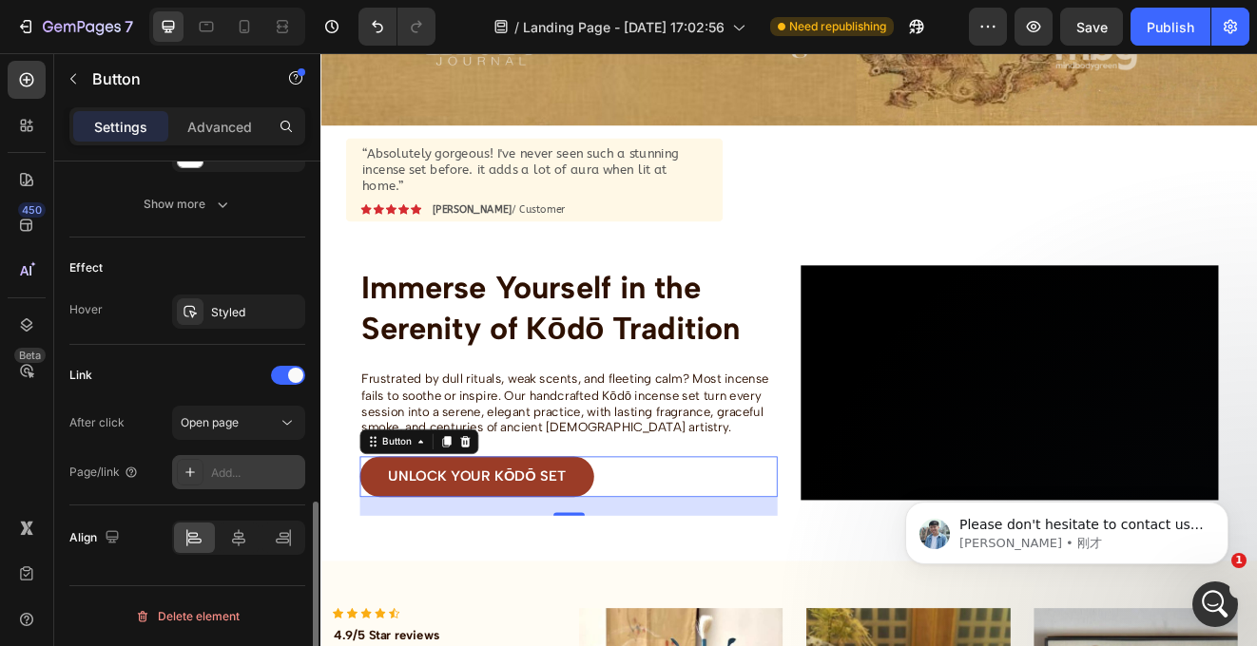
click at [248, 470] on div "Add..." at bounding box center [255, 473] width 89 height 17
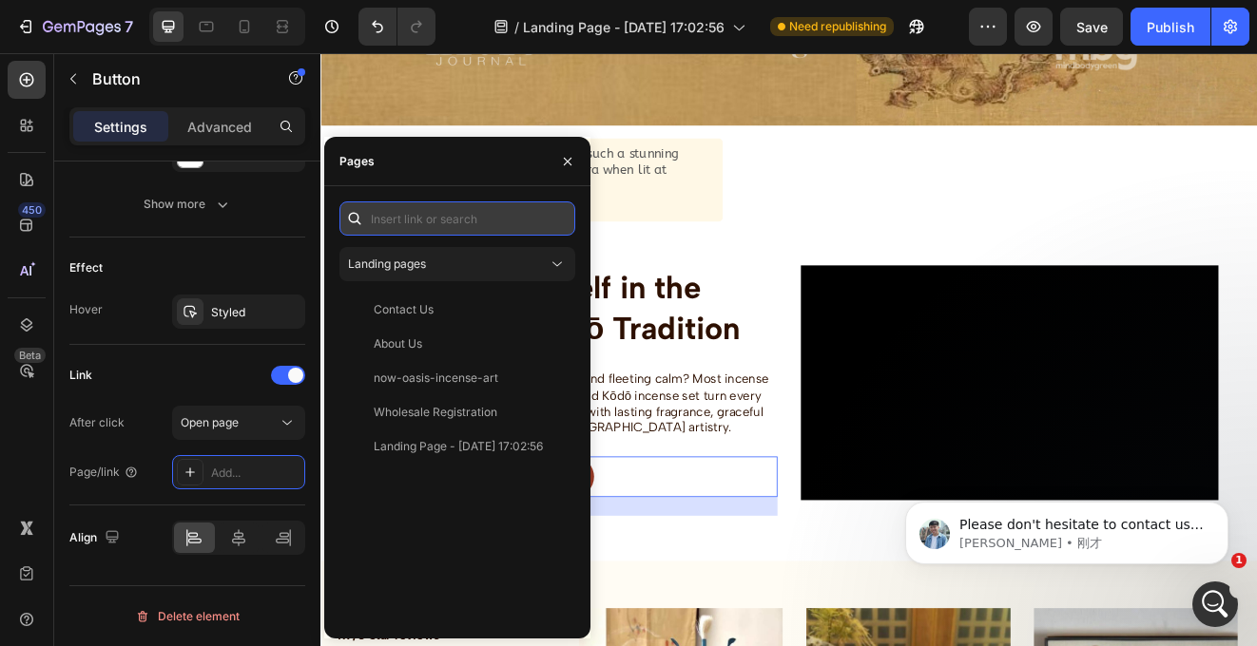
paste input "[URL][DOMAIN_NAME]"
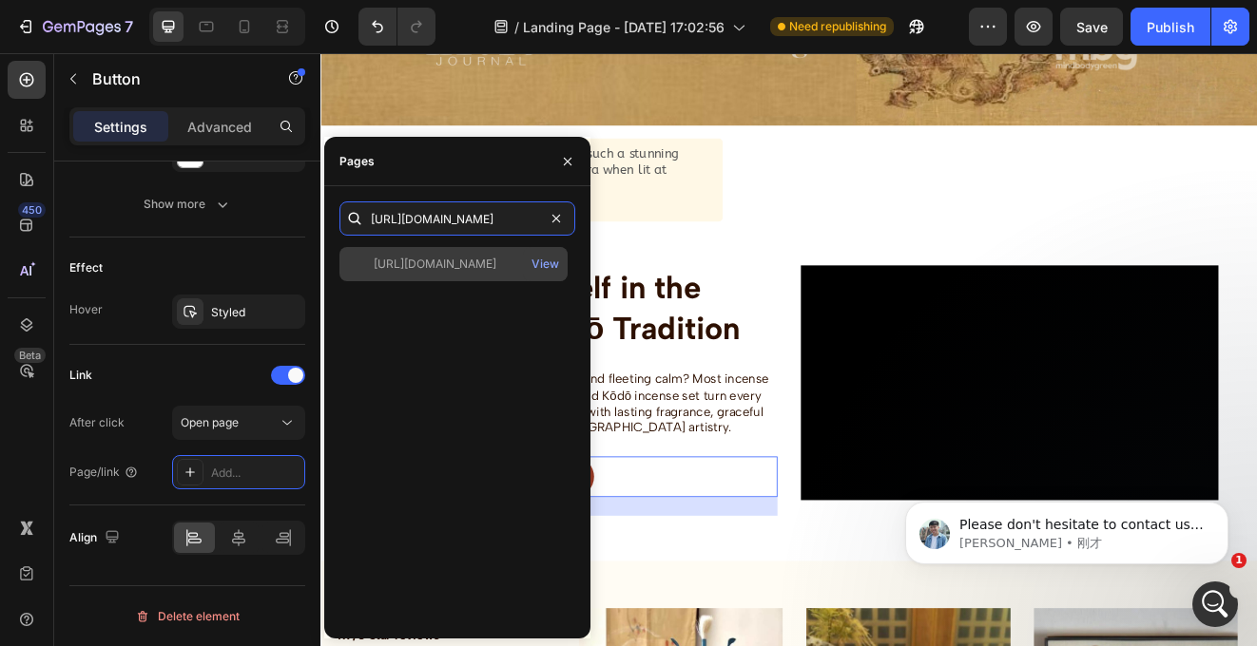
type input "[URL][DOMAIN_NAME]"
click at [483, 259] on div "[URL][DOMAIN_NAME]" at bounding box center [435, 264] width 123 height 17
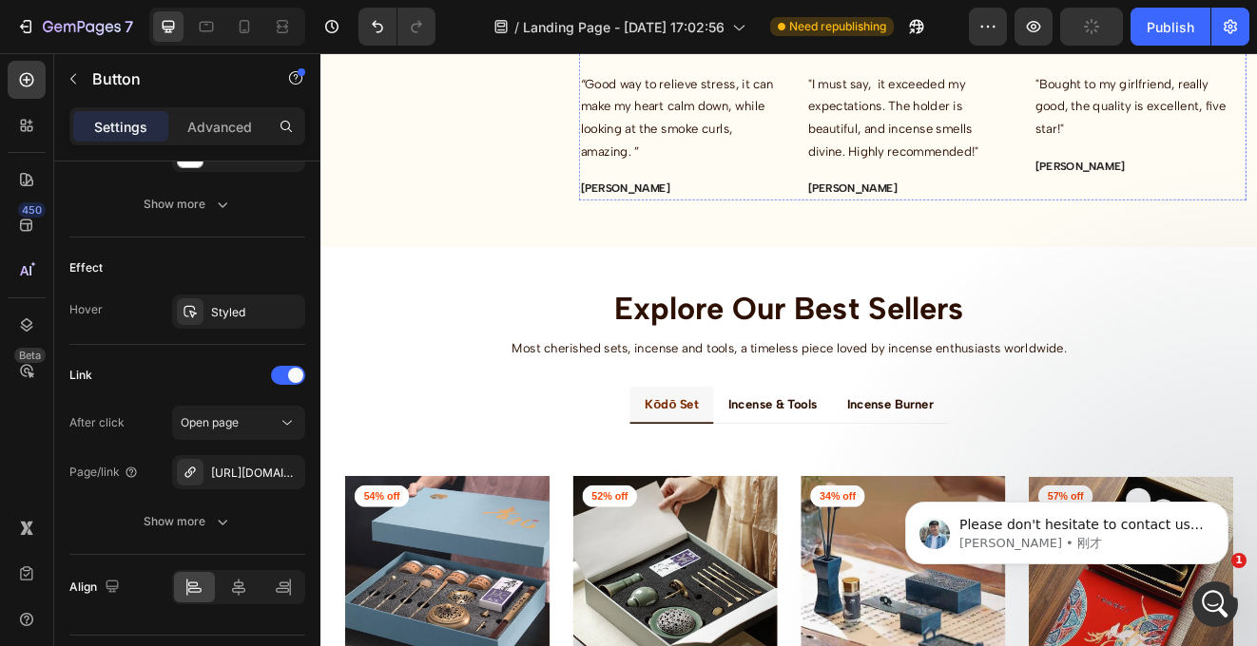
scroll to position [1834, 0]
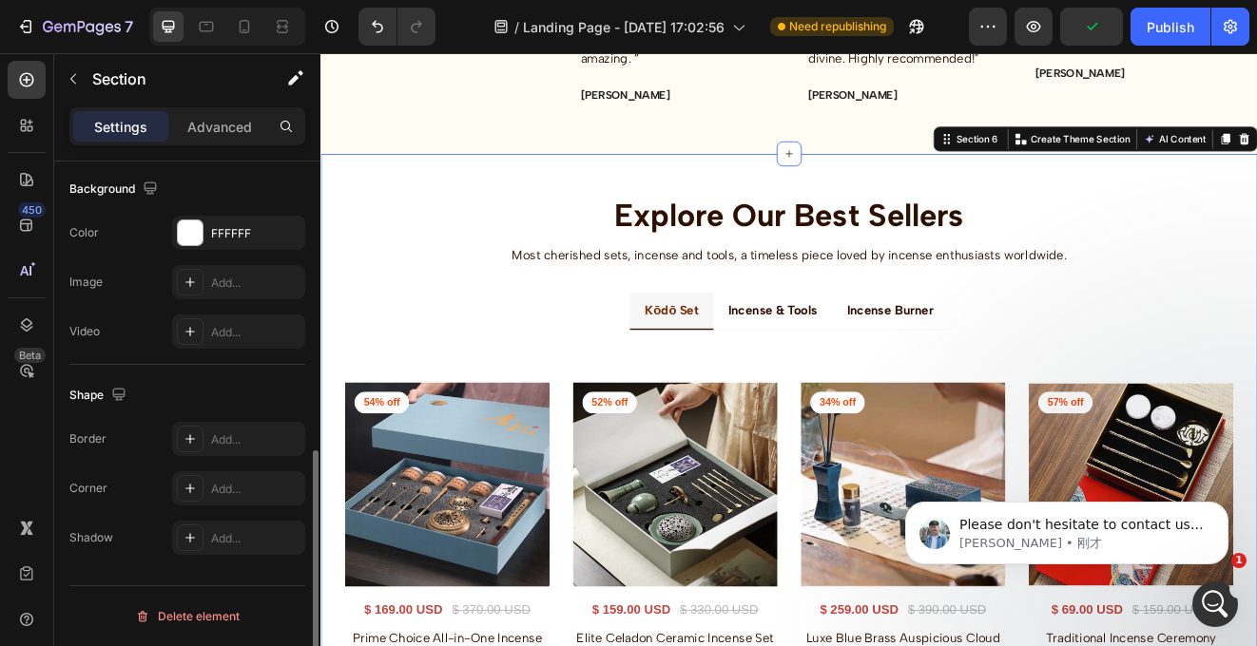
click at [1256, 195] on div "Explore Our Best Sellers Heading Most cherished sets, incense and tools, a time…" at bounding box center [890, 627] width 1141 height 903
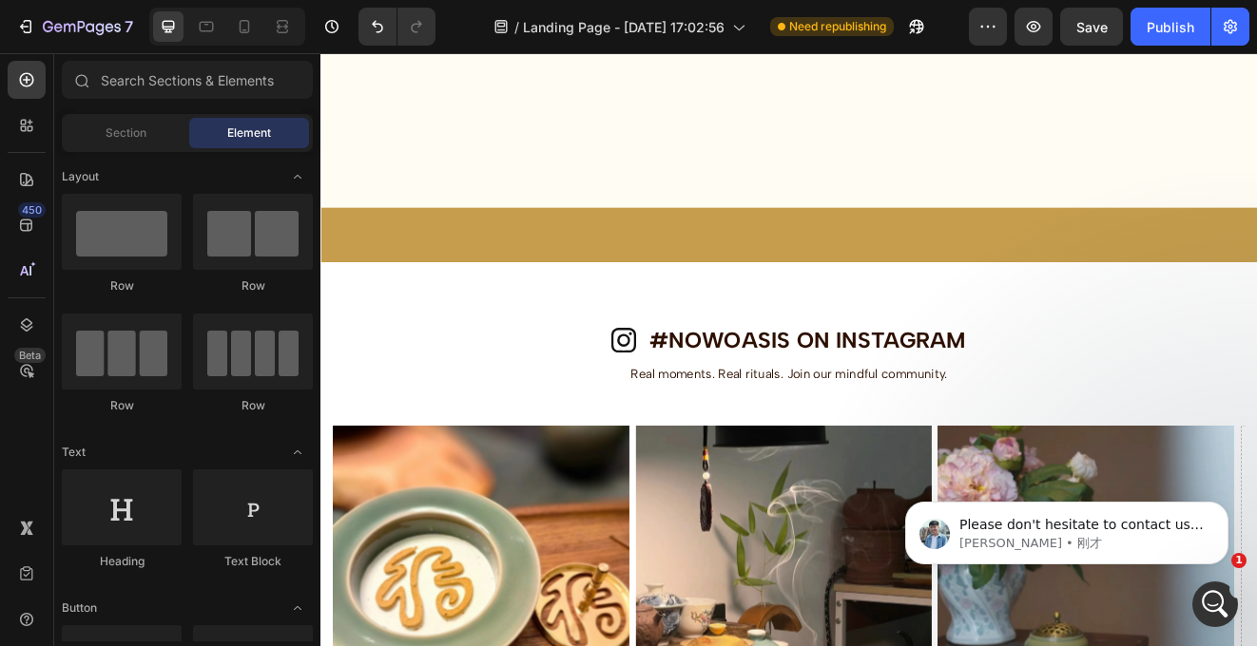
scroll to position [2953, 0]
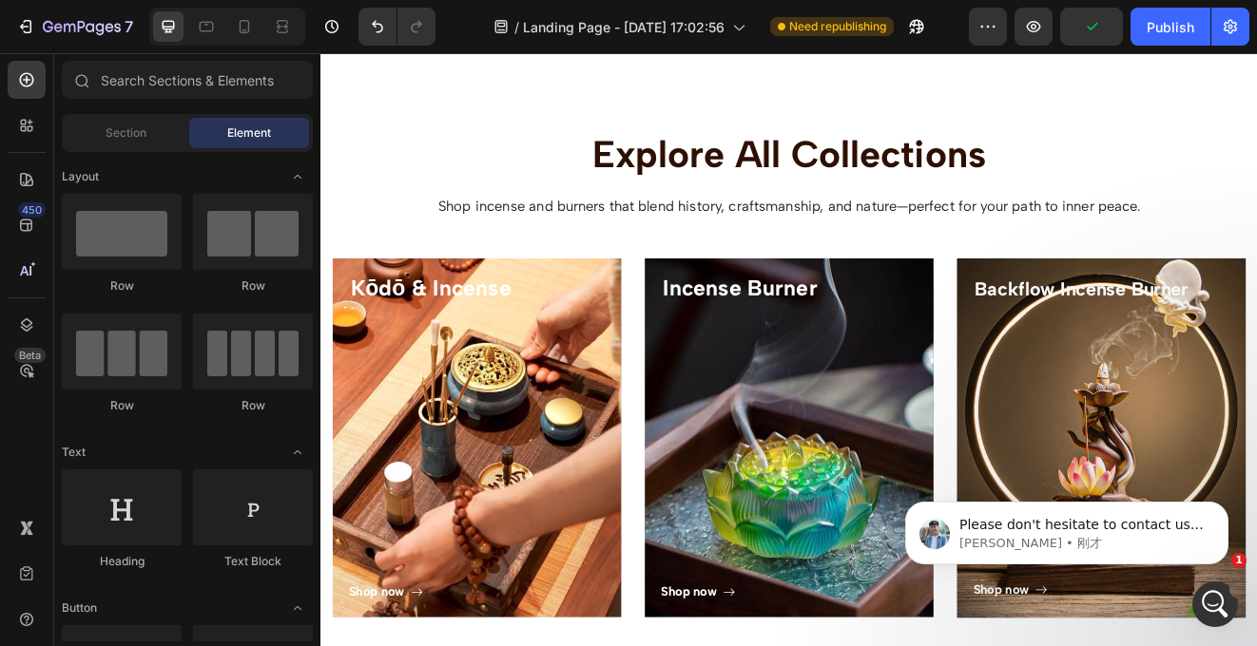
scroll to position [4022, 0]
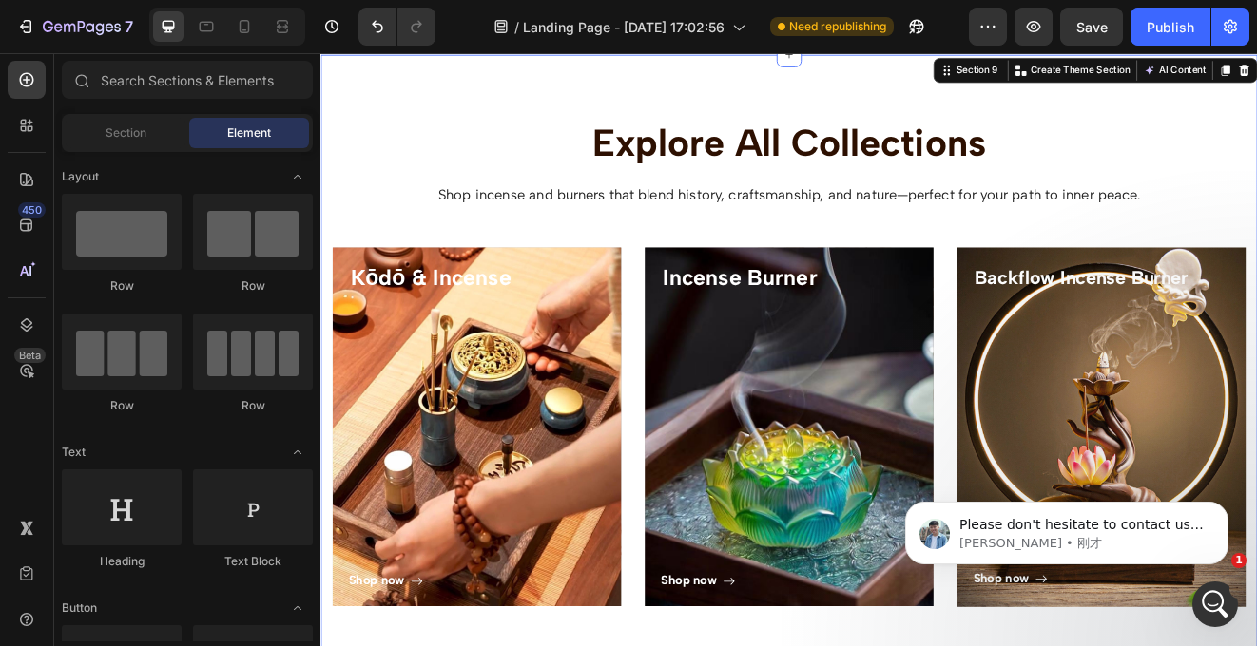
click at [1256, 317] on div "Explore All Collections Heading Shop incense and burners that blend history, cr…" at bounding box center [891, 444] width 1112 height 626
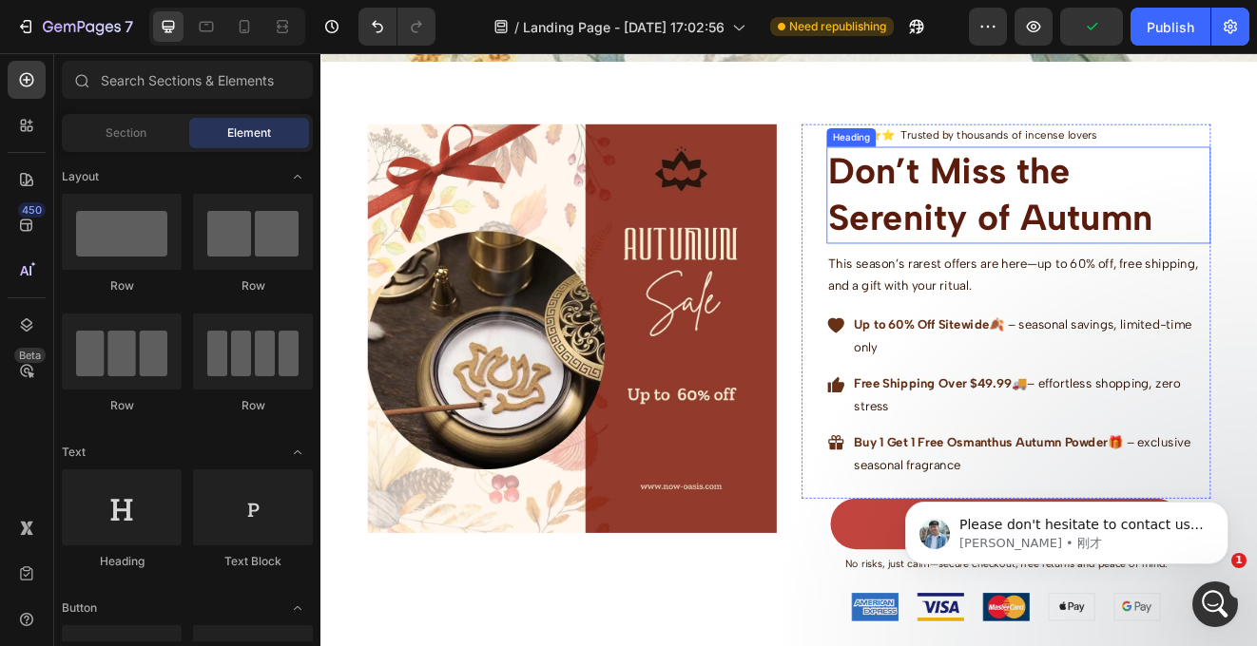
scroll to position [4795, 0]
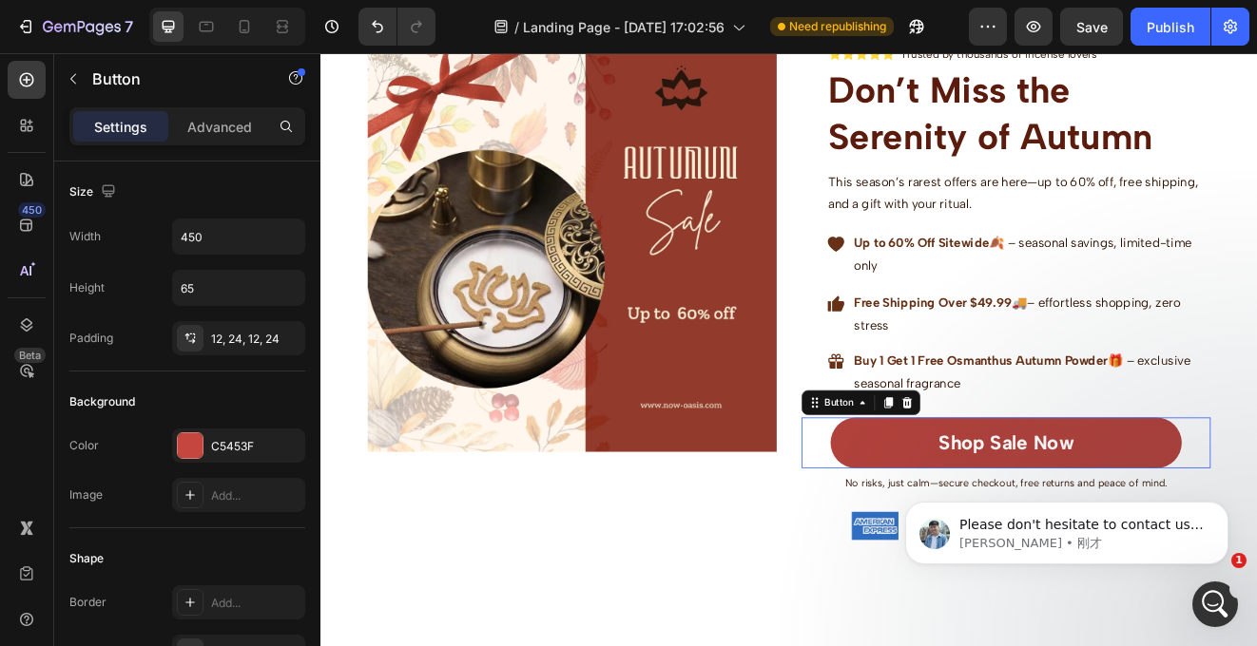
click at [1256, 512] on link "Shop Sale Now" at bounding box center [1155, 528] width 428 height 62
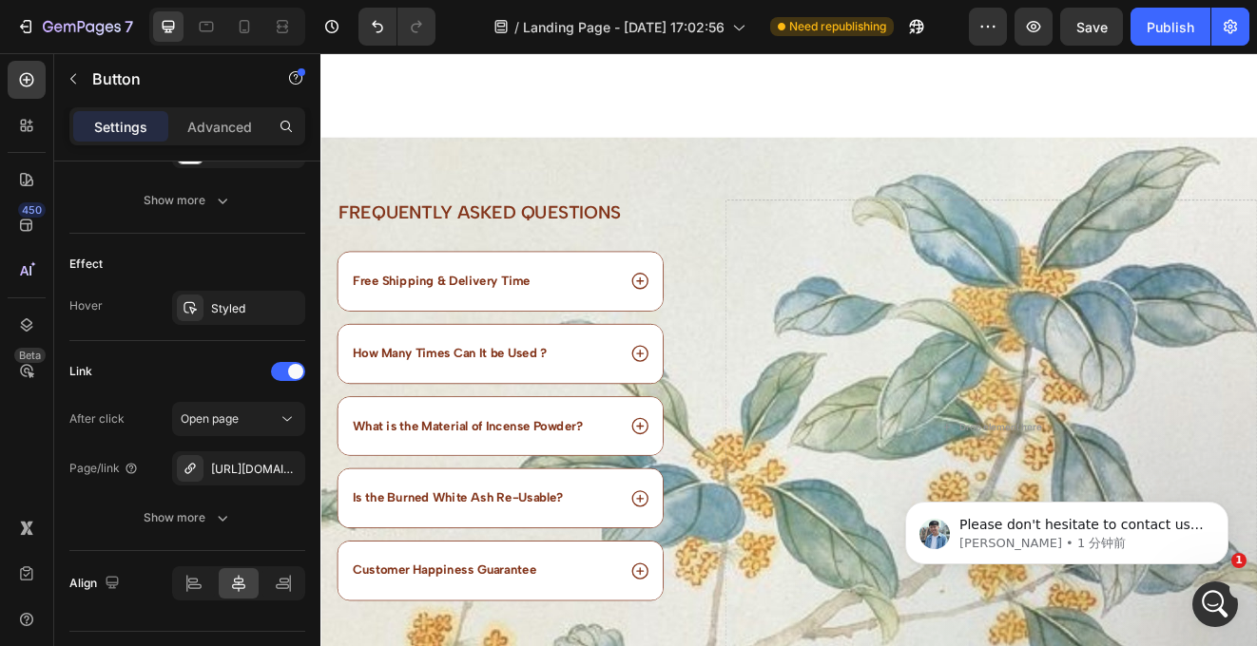
scroll to position [3610, 0]
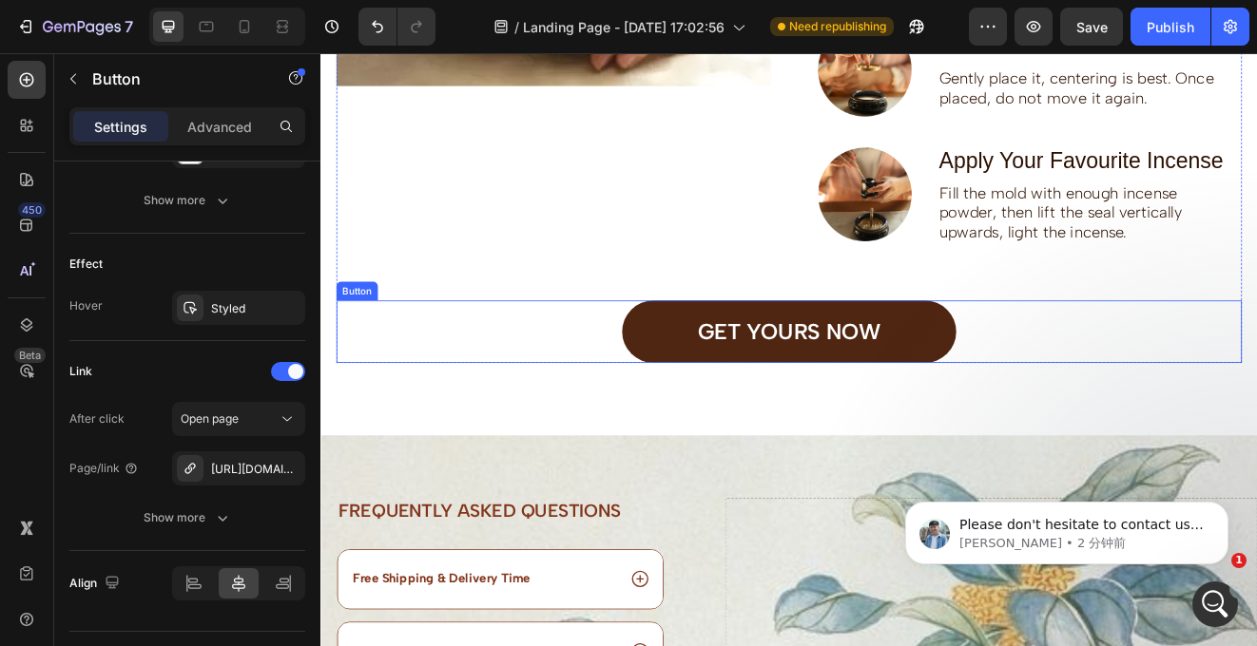
click at [1036, 418] on link "GET YOURS NOW" at bounding box center [890, 393] width 407 height 76
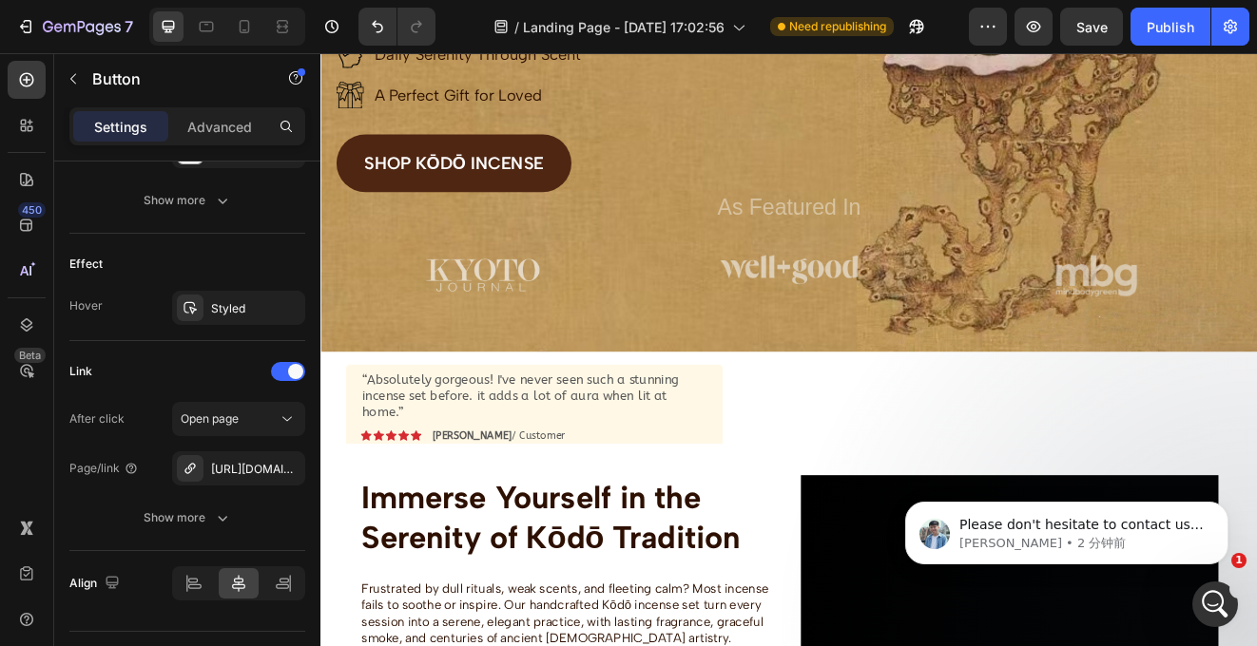
scroll to position [469, 0]
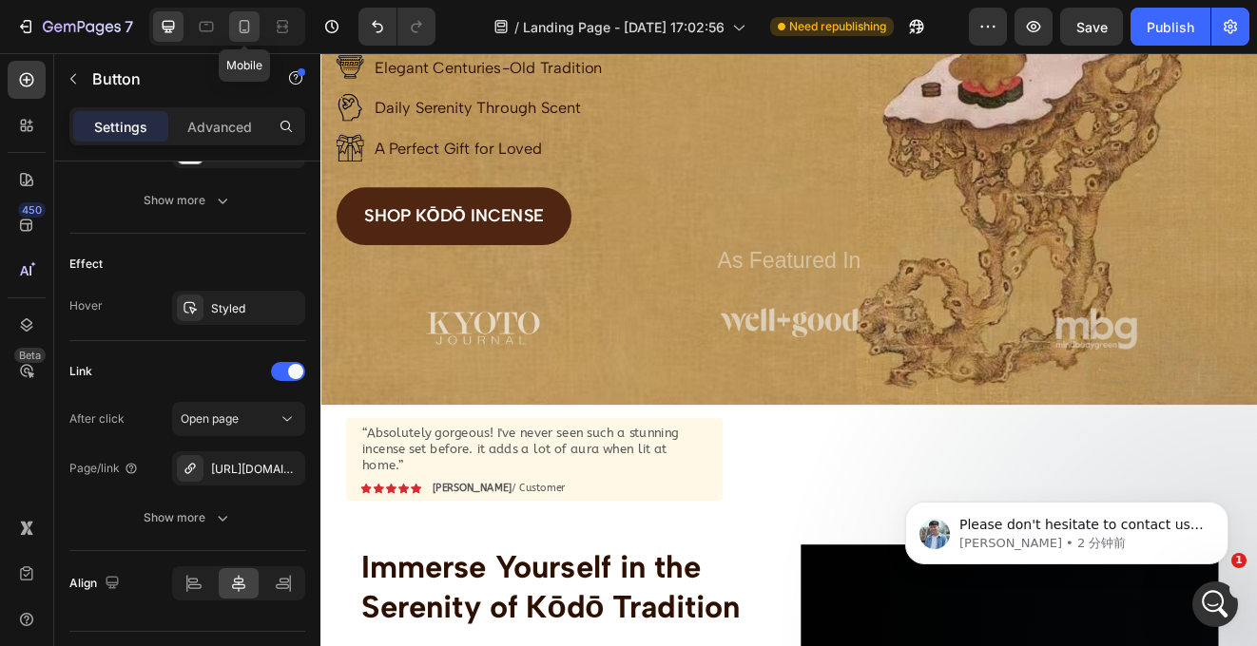
click at [240, 31] on icon at bounding box center [245, 26] width 10 height 13
type input "80%"
type input "50"
type input "17"
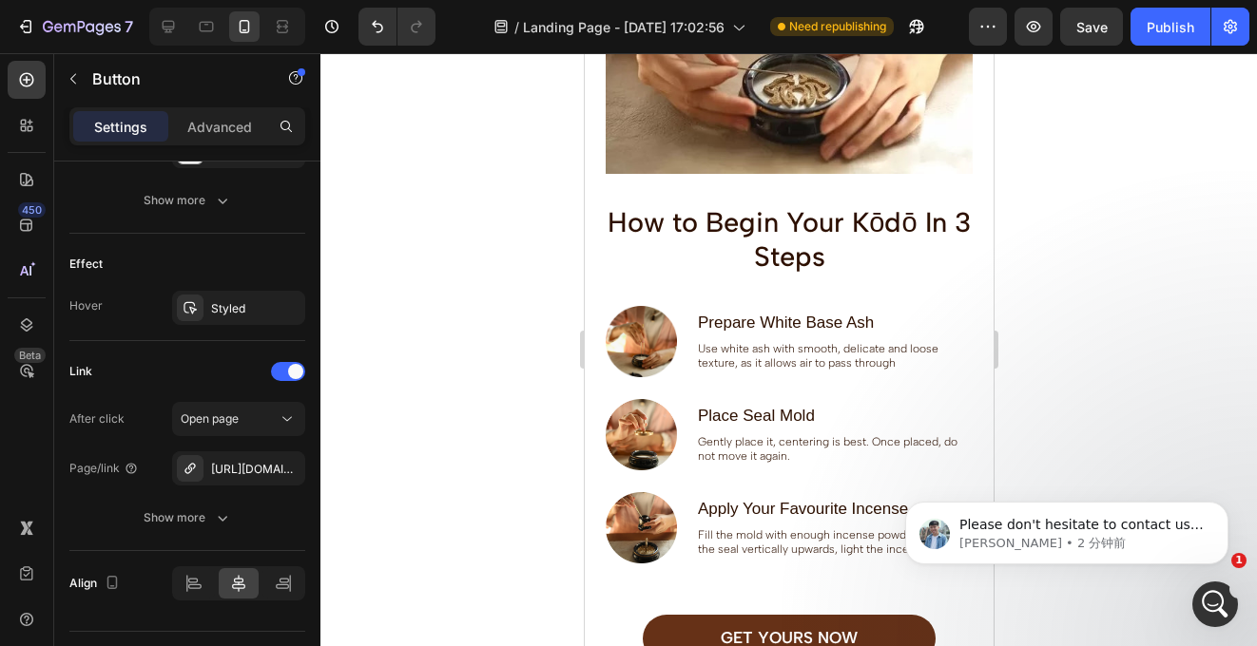
scroll to position [3602, 0]
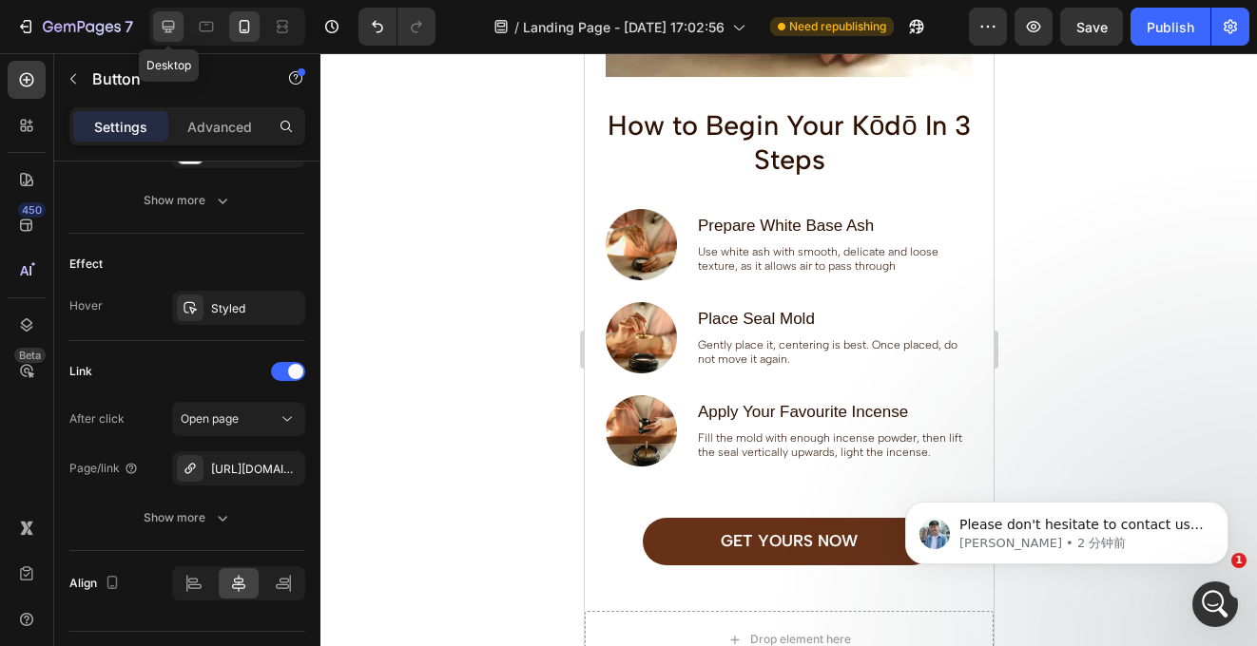
click at [168, 25] on icon at bounding box center [168, 26] width 19 height 19
type input "428"
type input "80"
type input "28"
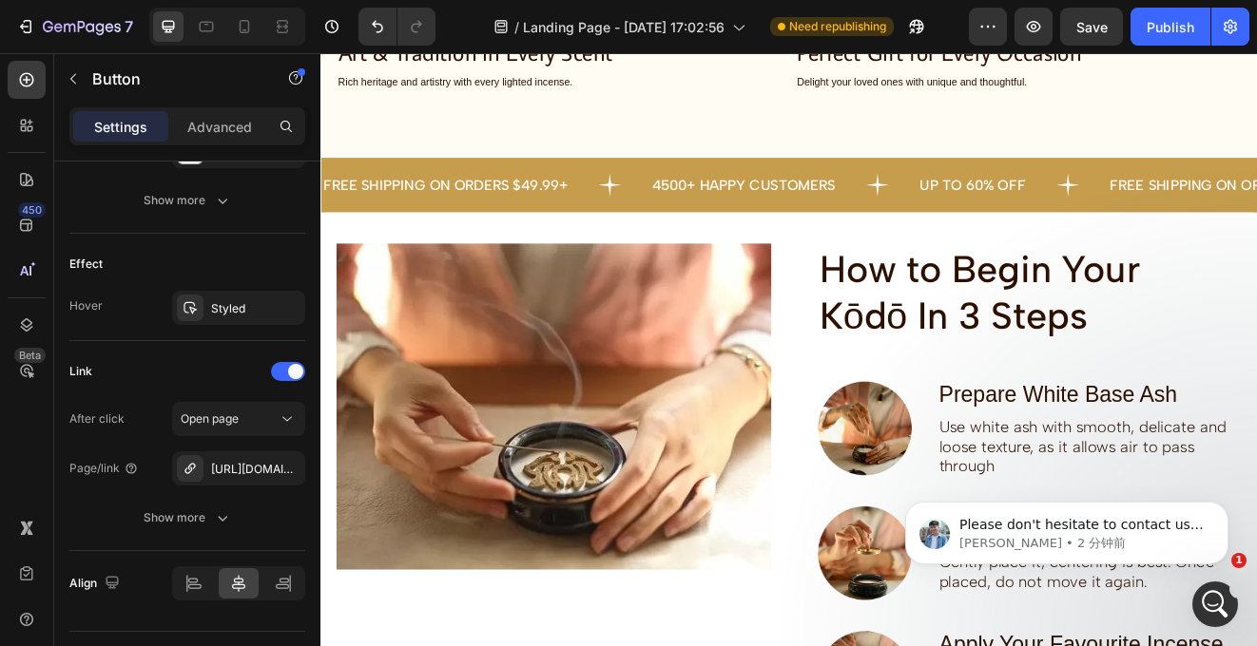
scroll to position [3478, 0]
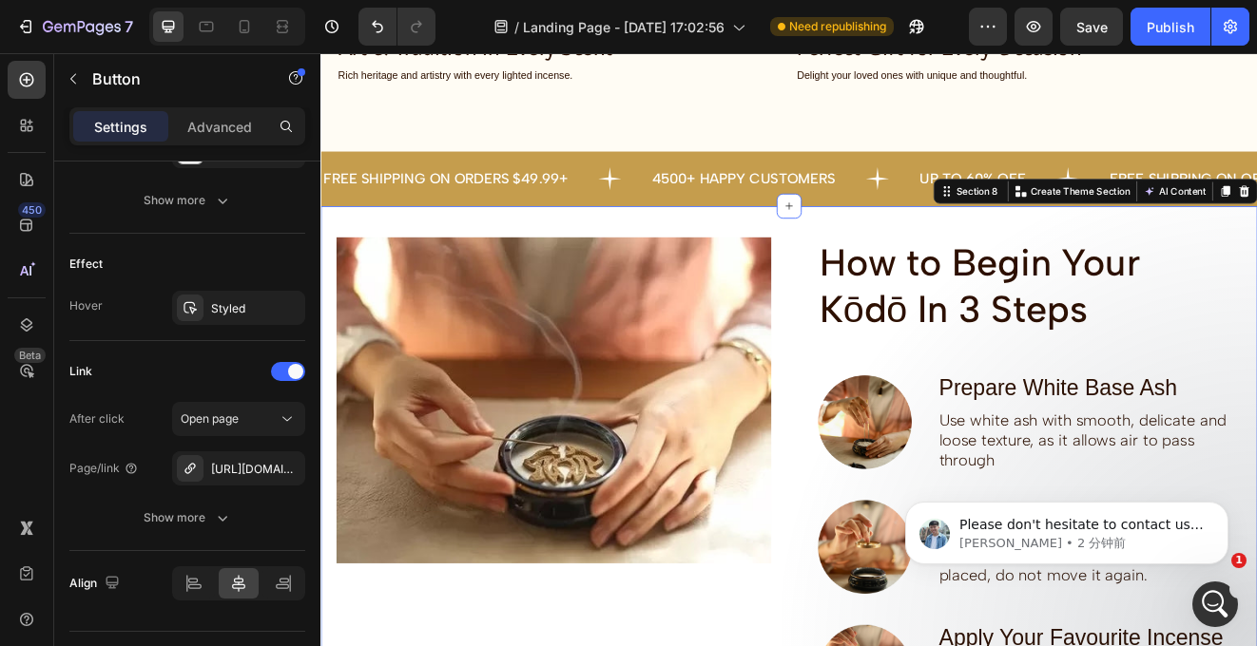
click at [910, 246] on div "Image How to Begin Your Kōdō In 3 Steps Heading Image Prepare White Base Ash Te…" at bounding box center [890, 654] width 1141 height 828
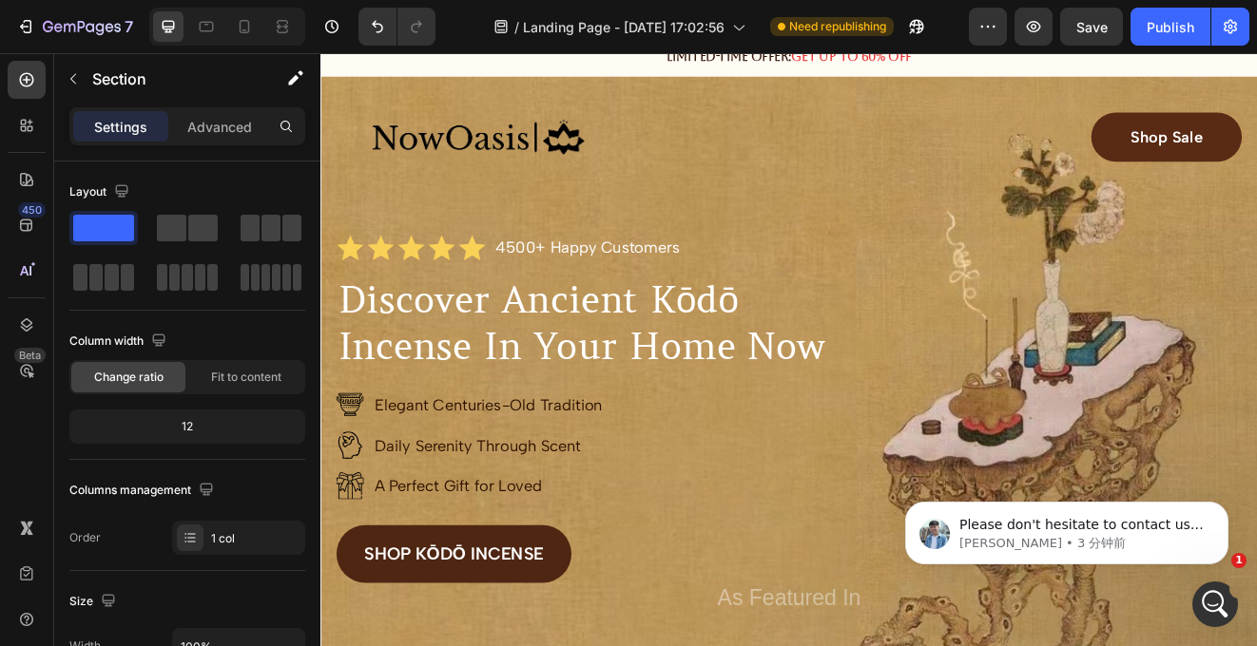
scroll to position [0, 0]
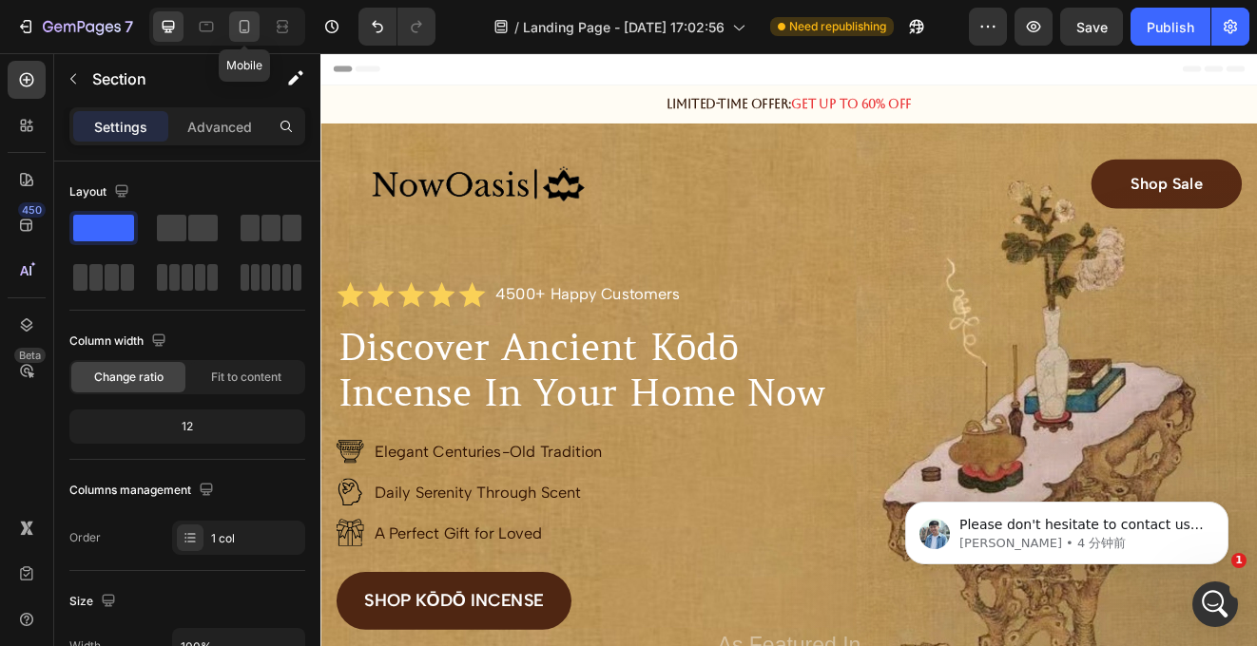
click at [251, 29] on icon at bounding box center [244, 26] width 19 height 19
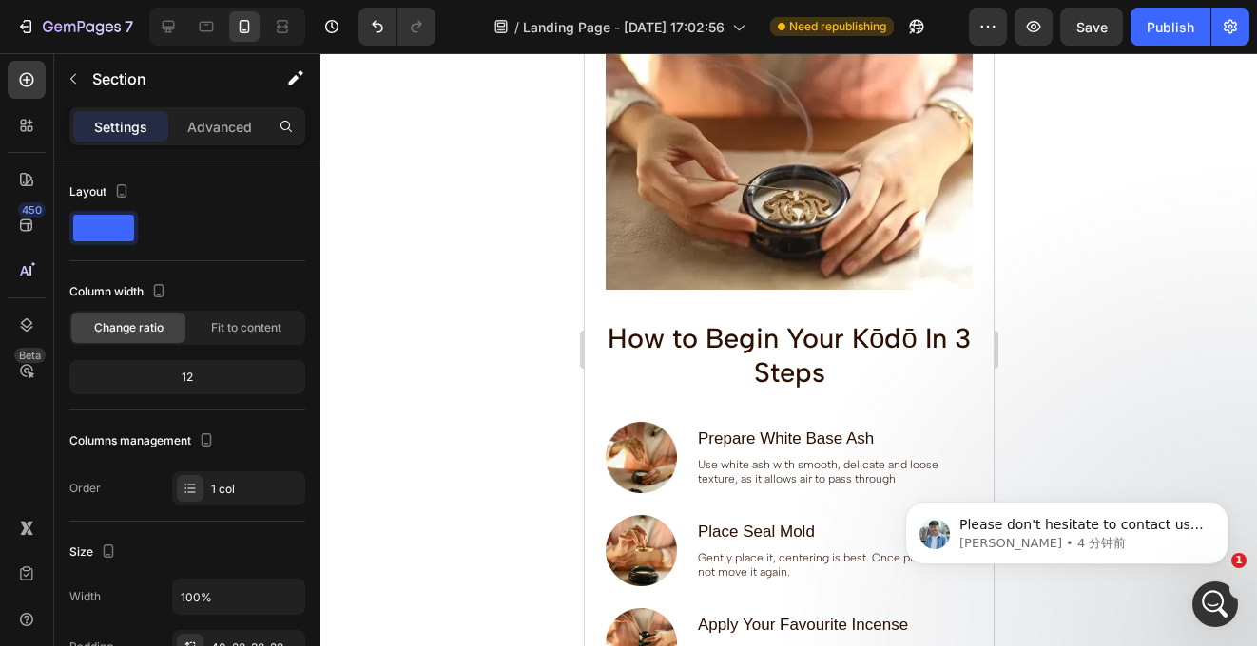
scroll to position [3393, 0]
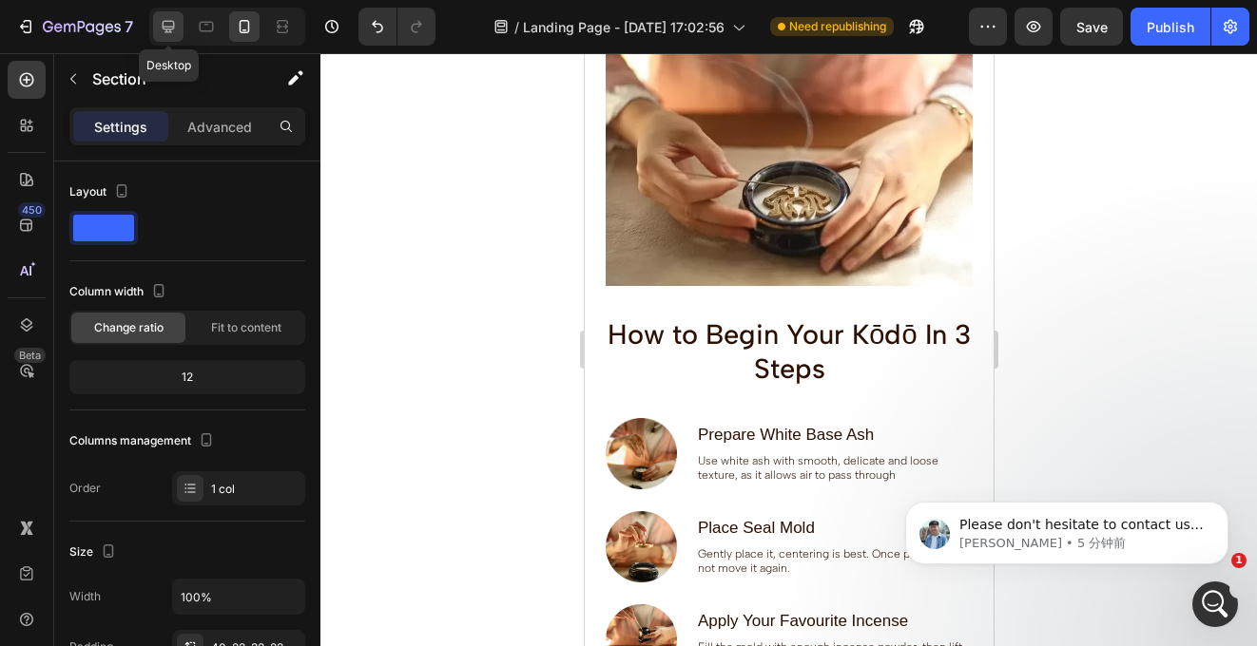
click at [171, 27] on icon at bounding box center [169, 27] width 12 height 12
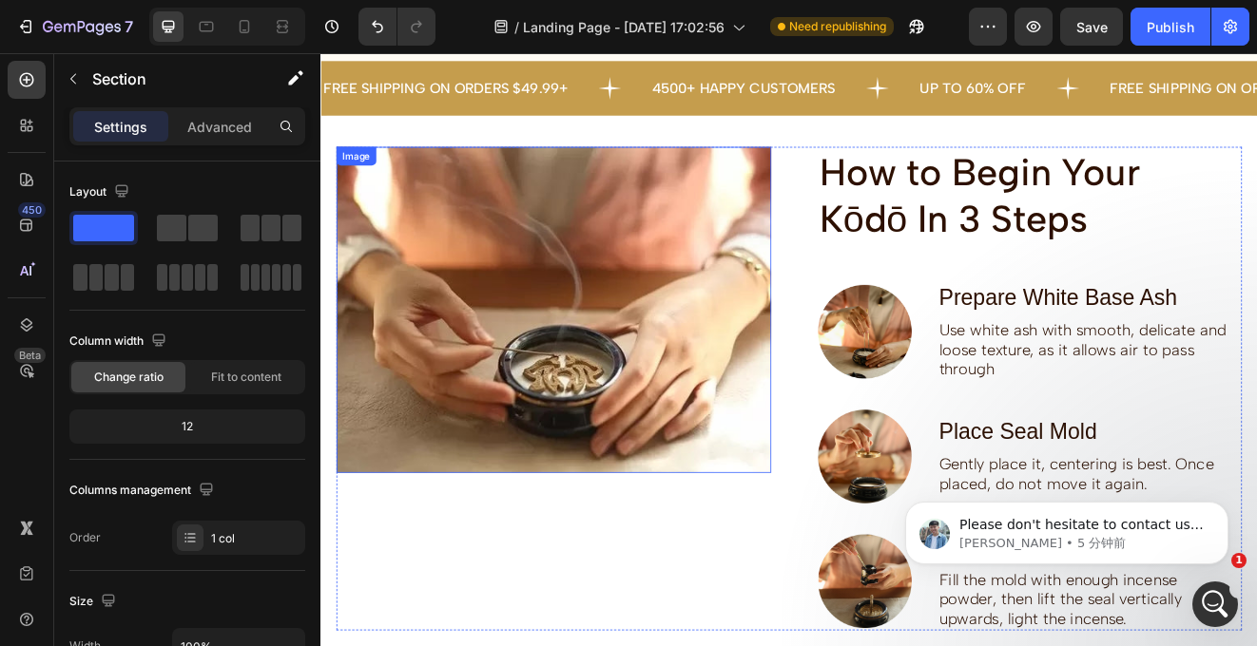
scroll to position [3547, 0]
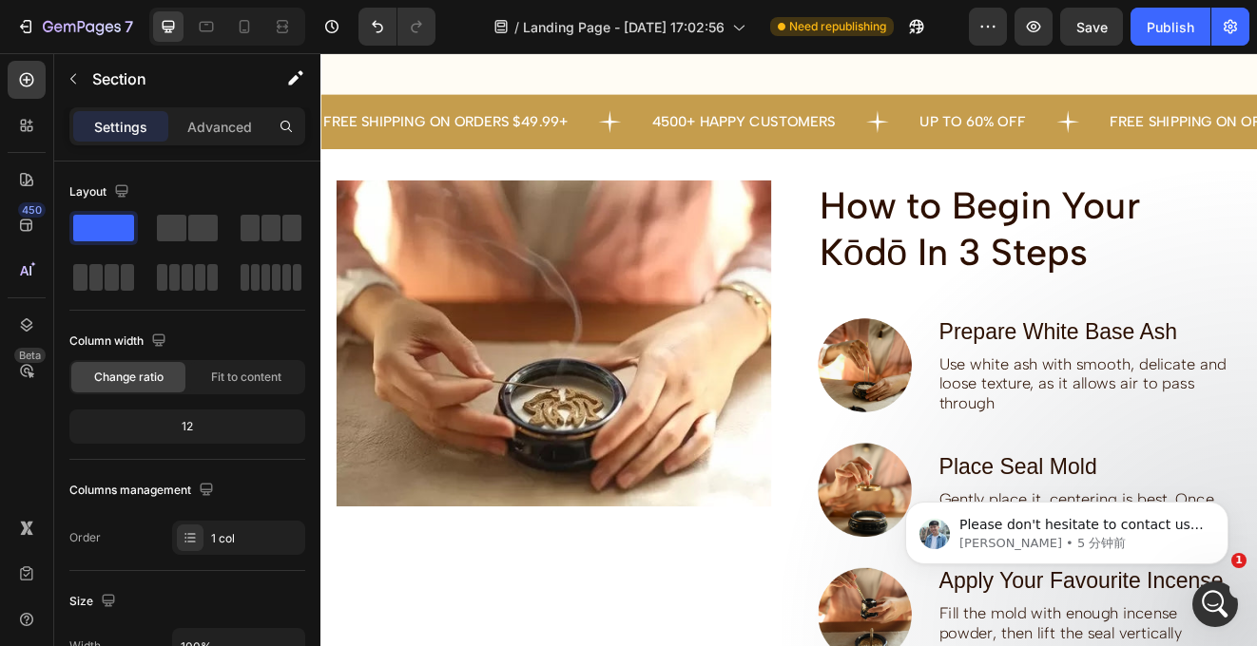
click at [812, 173] on div "Image How to Begin Your Kōdō In 3 Steps Heading Image Prepare White Base Ash Te…" at bounding box center [890, 584] width 1141 height 828
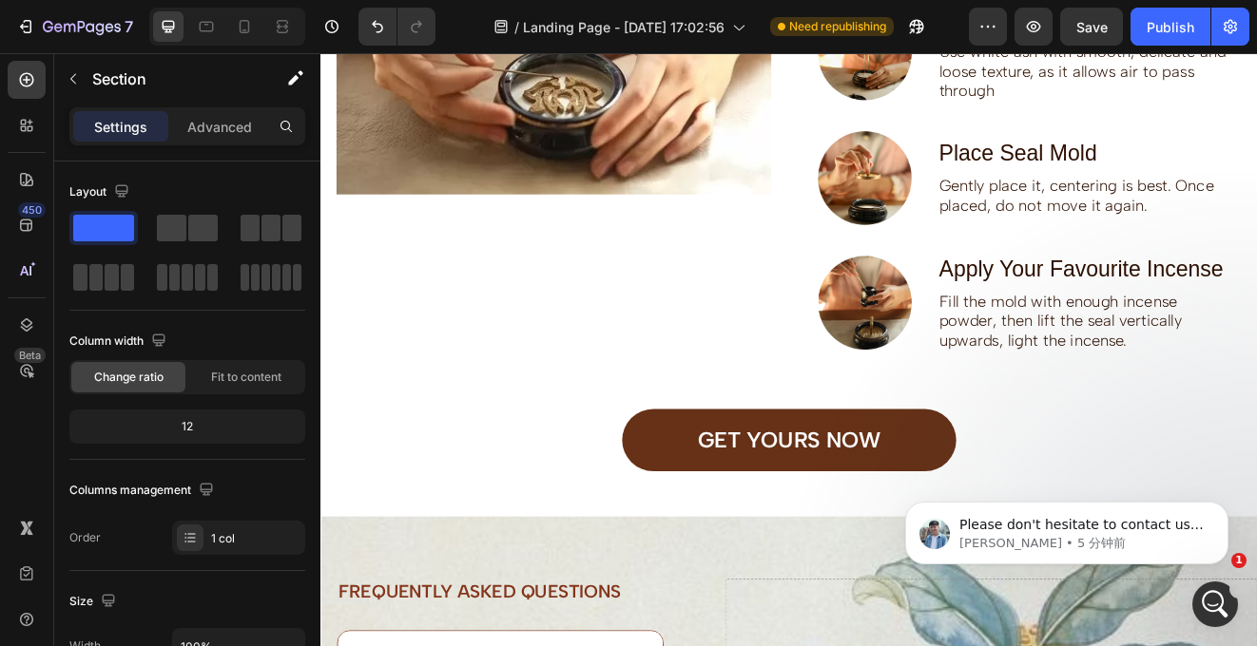
click at [622, 618] on div "Image How to Begin Your Kōdō In 3 Steps Heading Image Prepare White Base Ash Te…" at bounding box center [890, 204] width 1141 height 828
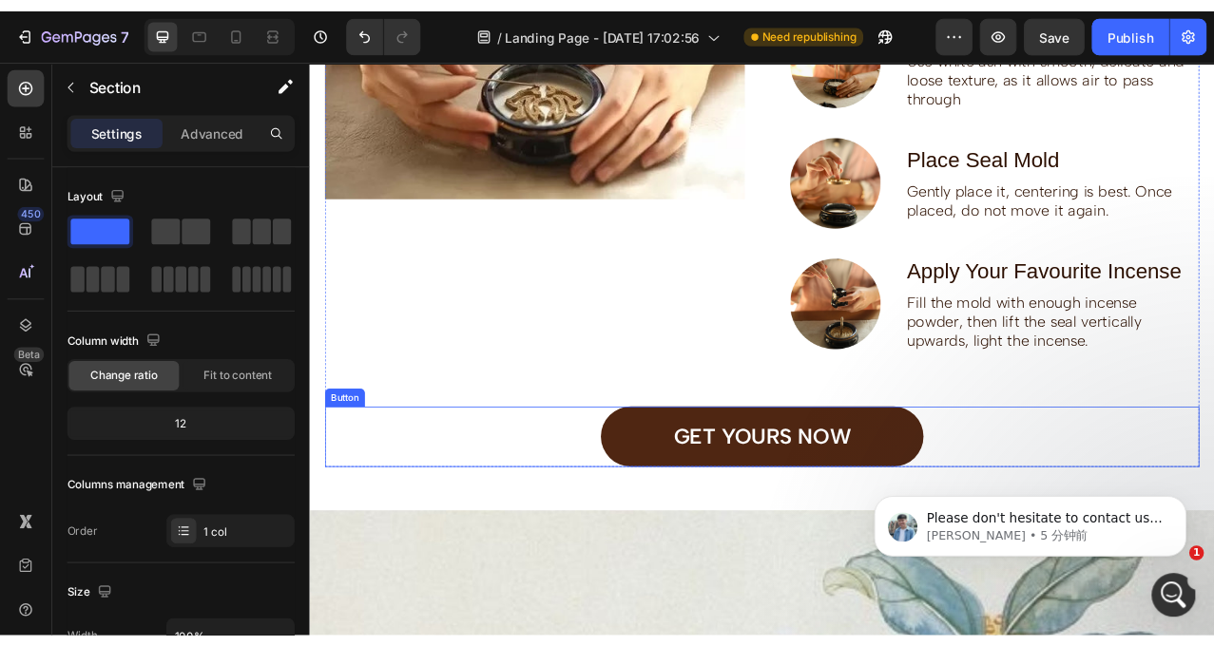
scroll to position [3311, 0]
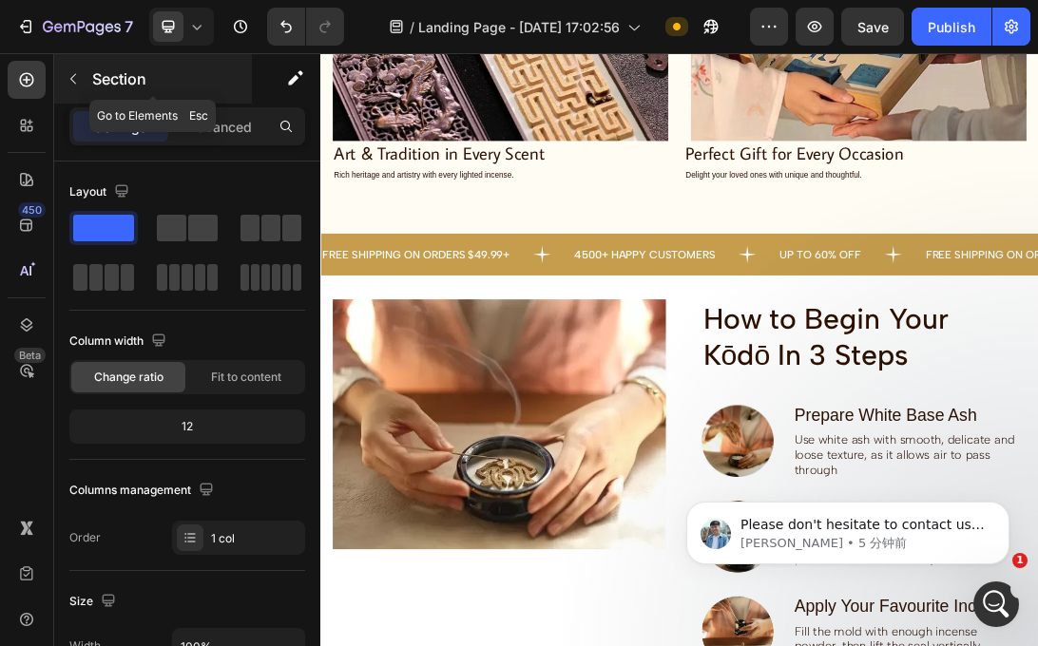
click at [71, 76] on icon "button" at bounding box center [73, 78] width 15 height 15
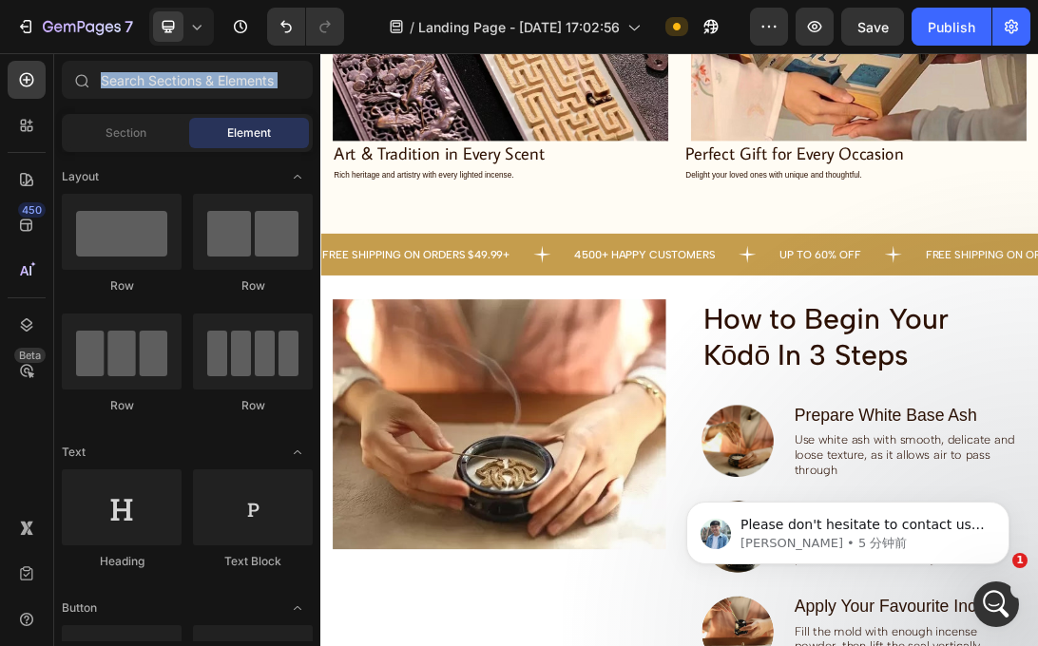
click at [71, 76] on div at bounding box center [81, 80] width 38 height 38
click at [194, 15] on div at bounding box center [181, 27] width 65 height 38
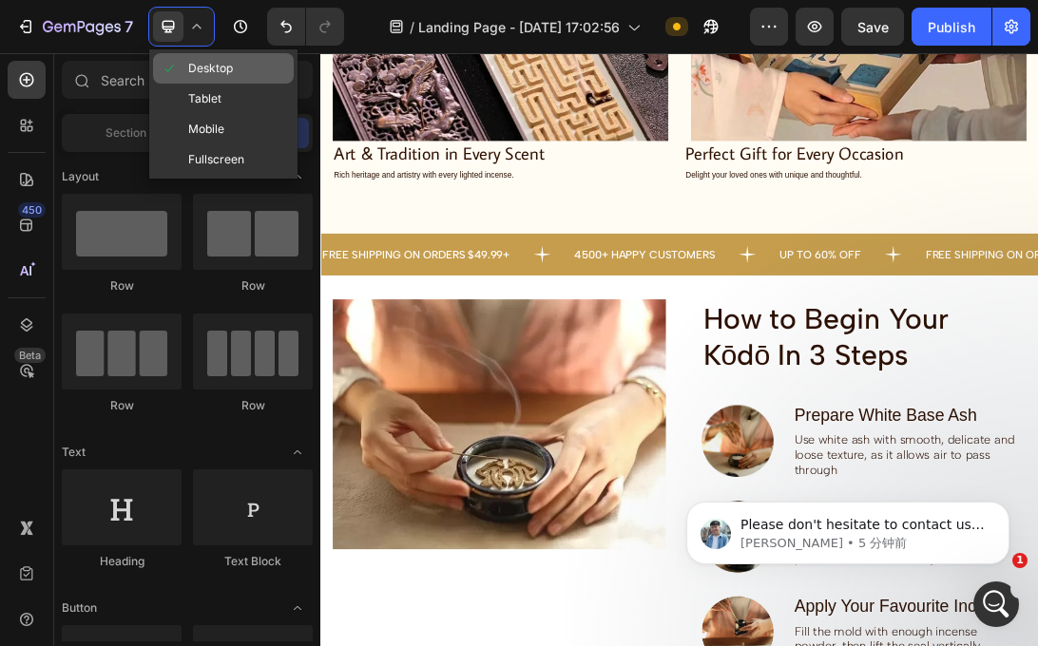
click at [220, 65] on span "Desktop" at bounding box center [210, 68] width 45 height 19
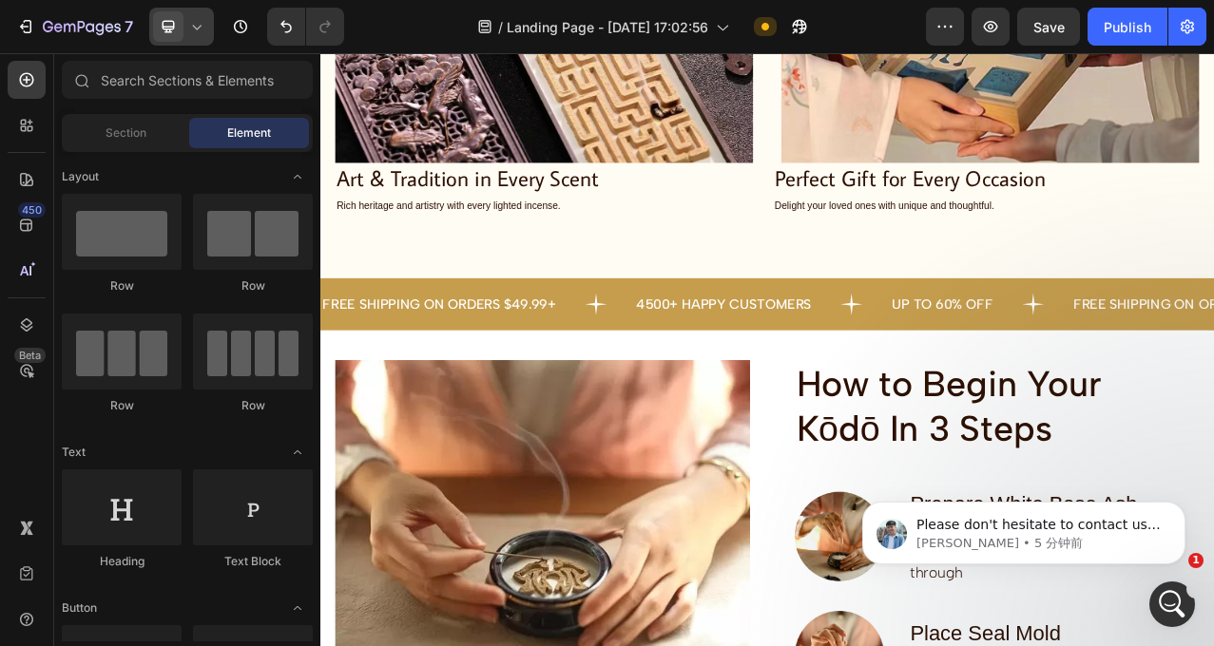
click at [204, 36] on div at bounding box center [181, 27] width 65 height 38
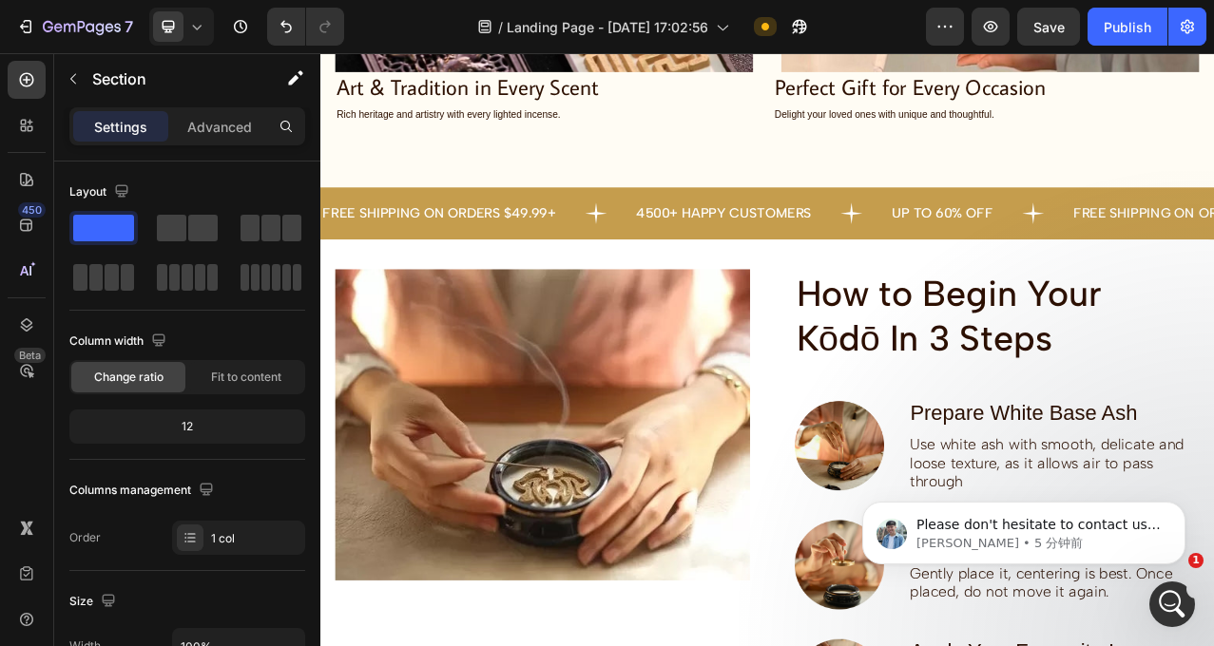
scroll to position [3337, 0]
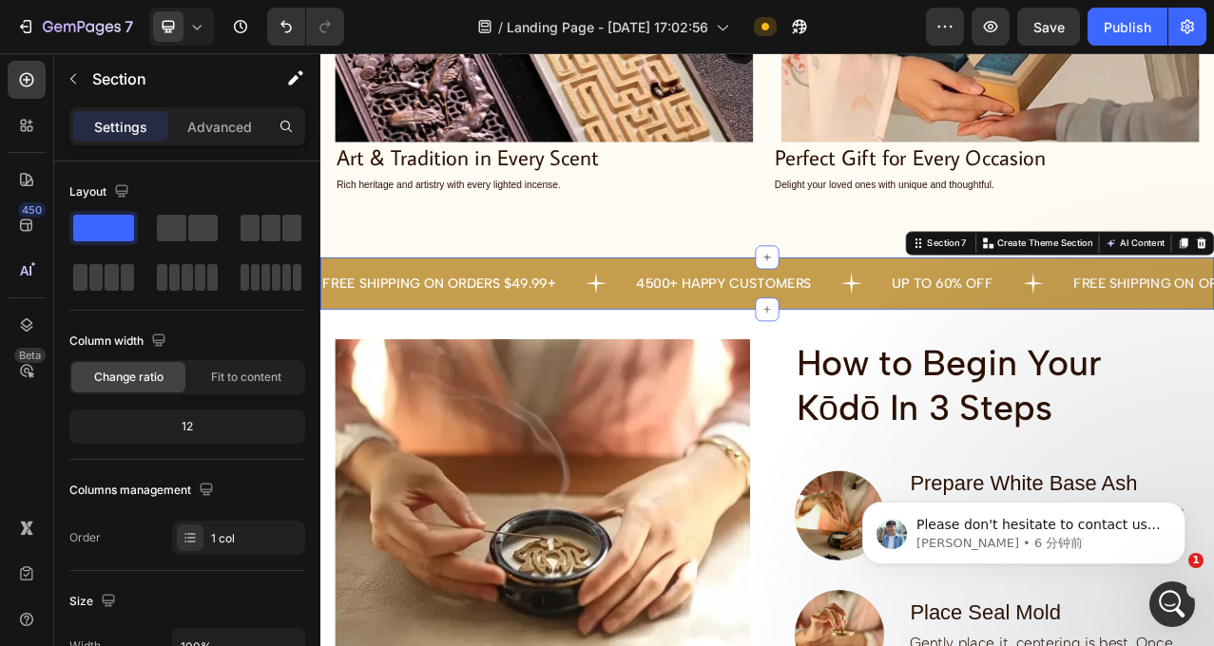
click at [1053, 314] on div "FREE SHIPPING ON ORDERS $49.99+ Text 4500+ HAPPY CUSTOMERS Text UP TO 60% OFF T…" at bounding box center [890, 347] width 1141 height 67
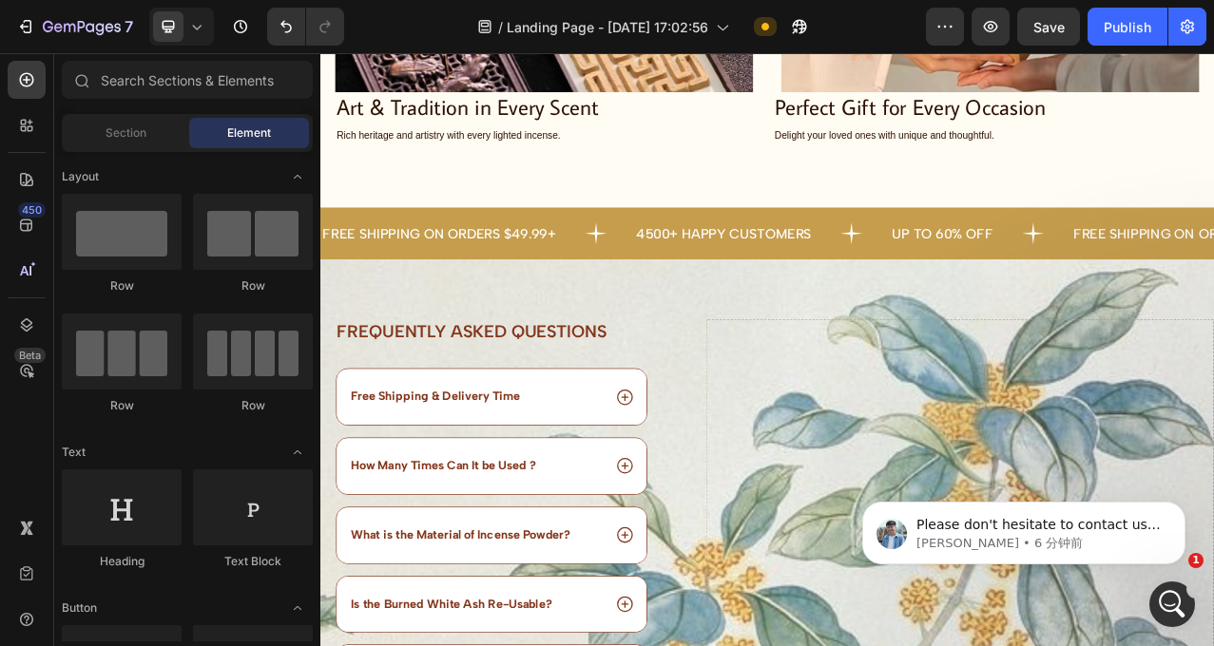
scroll to position [3762, 0]
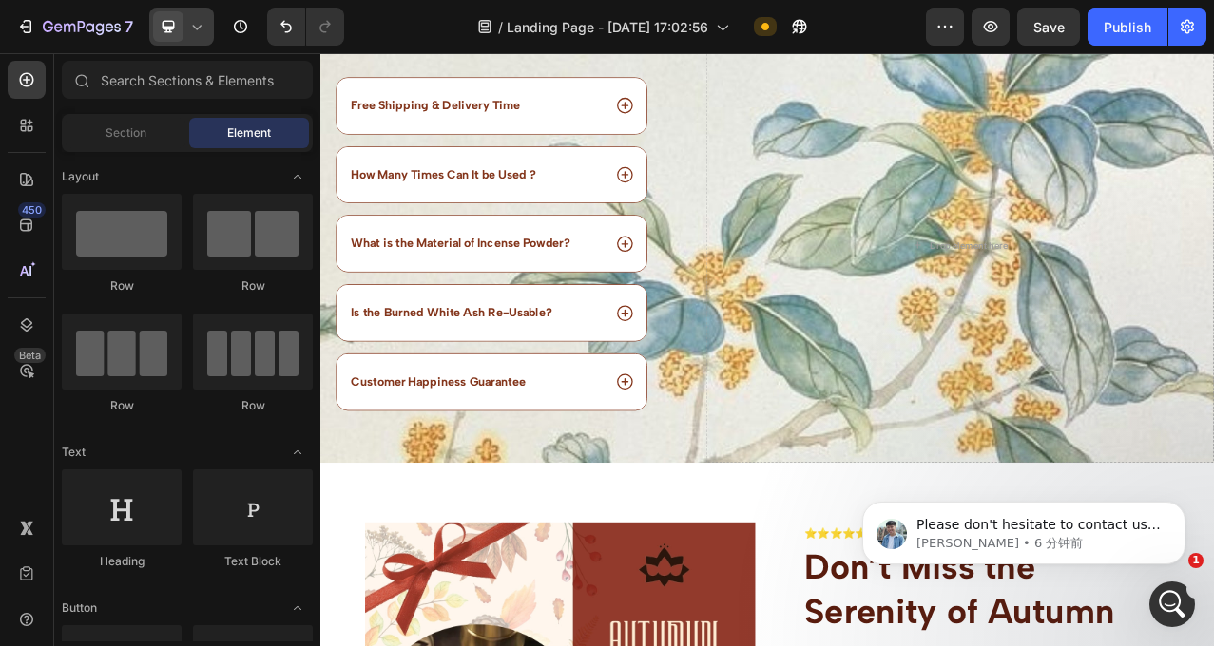
click at [203, 40] on div at bounding box center [181, 27] width 65 height 38
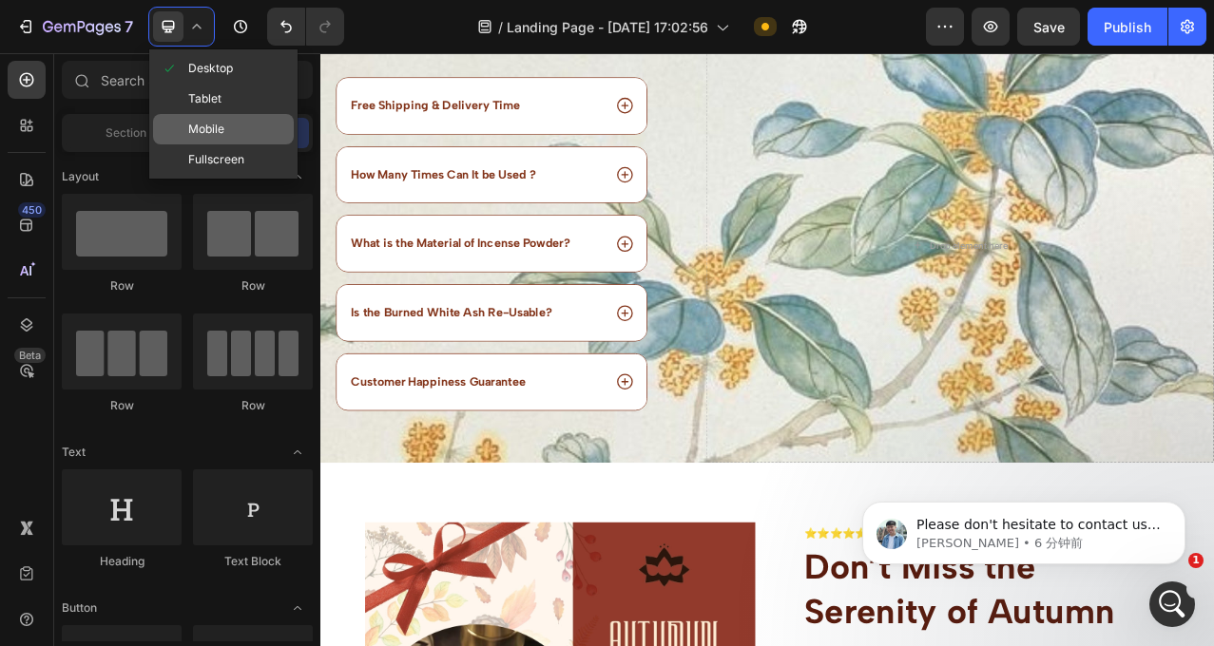
click at [209, 129] on span "Mobile" at bounding box center [206, 129] width 36 height 19
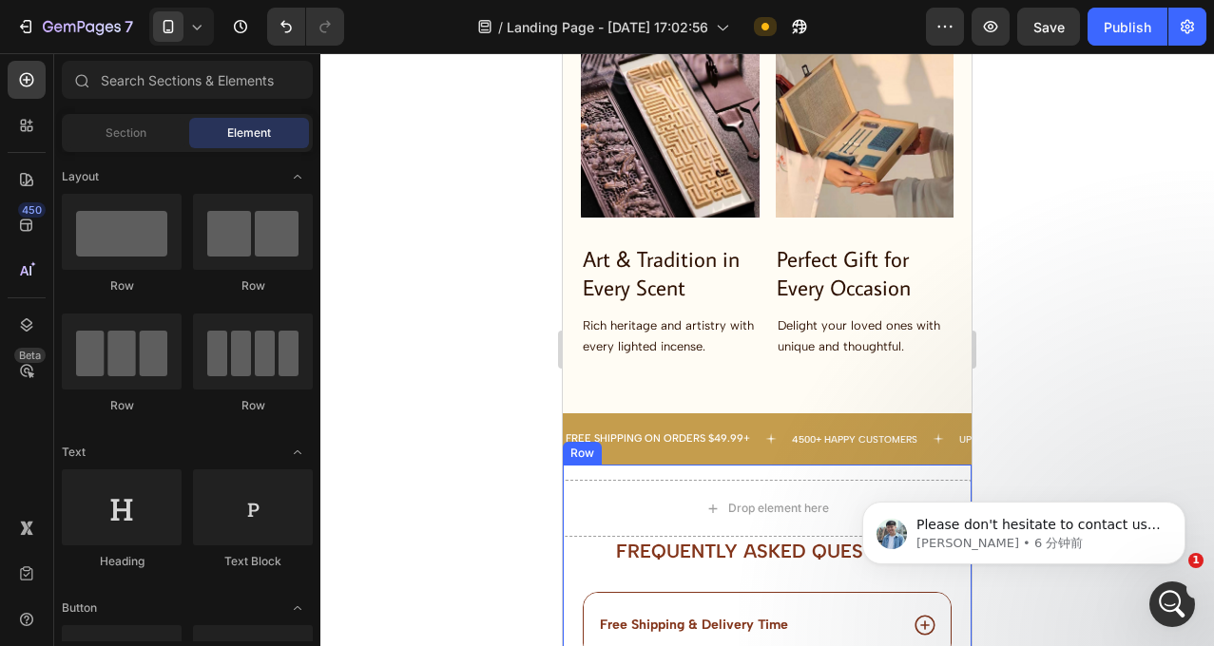
scroll to position [3089, 0]
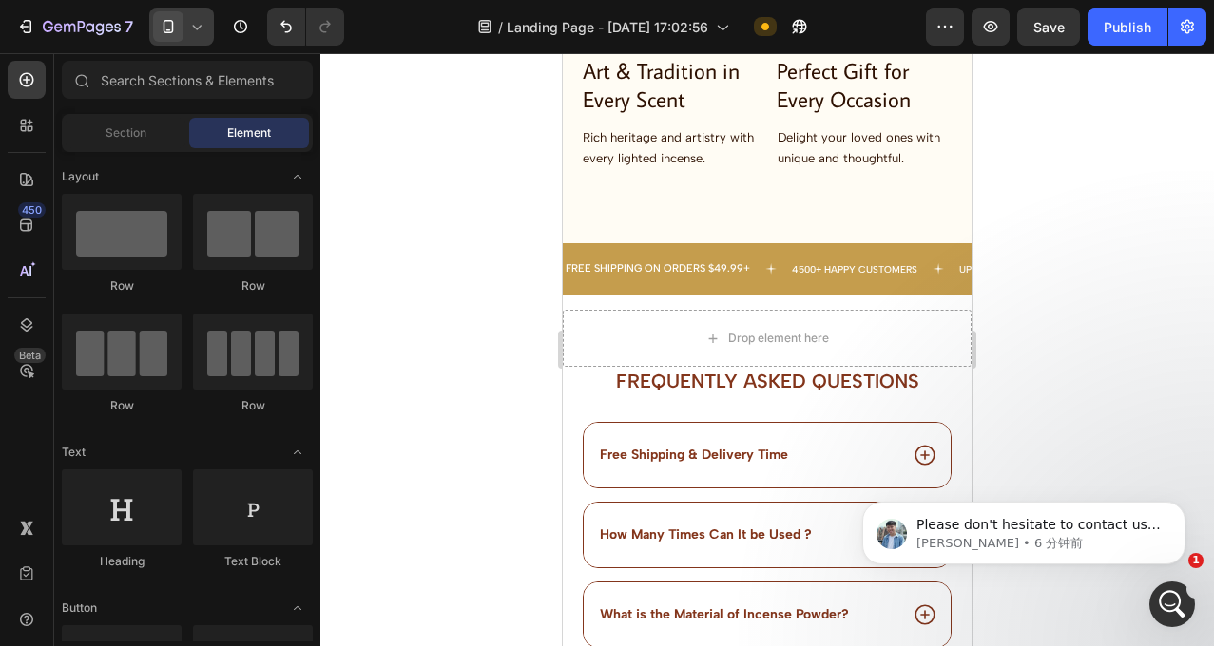
click at [175, 30] on icon at bounding box center [168, 26] width 19 height 19
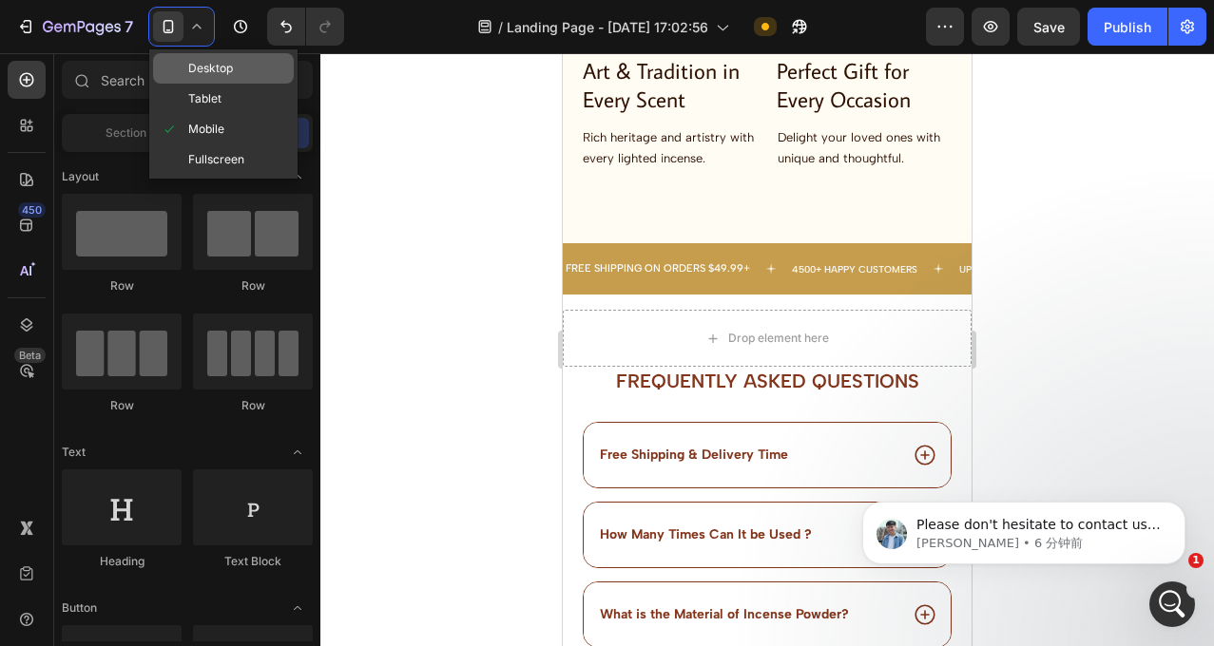
click at [175, 74] on span at bounding box center [169, 68] width 15 height 15
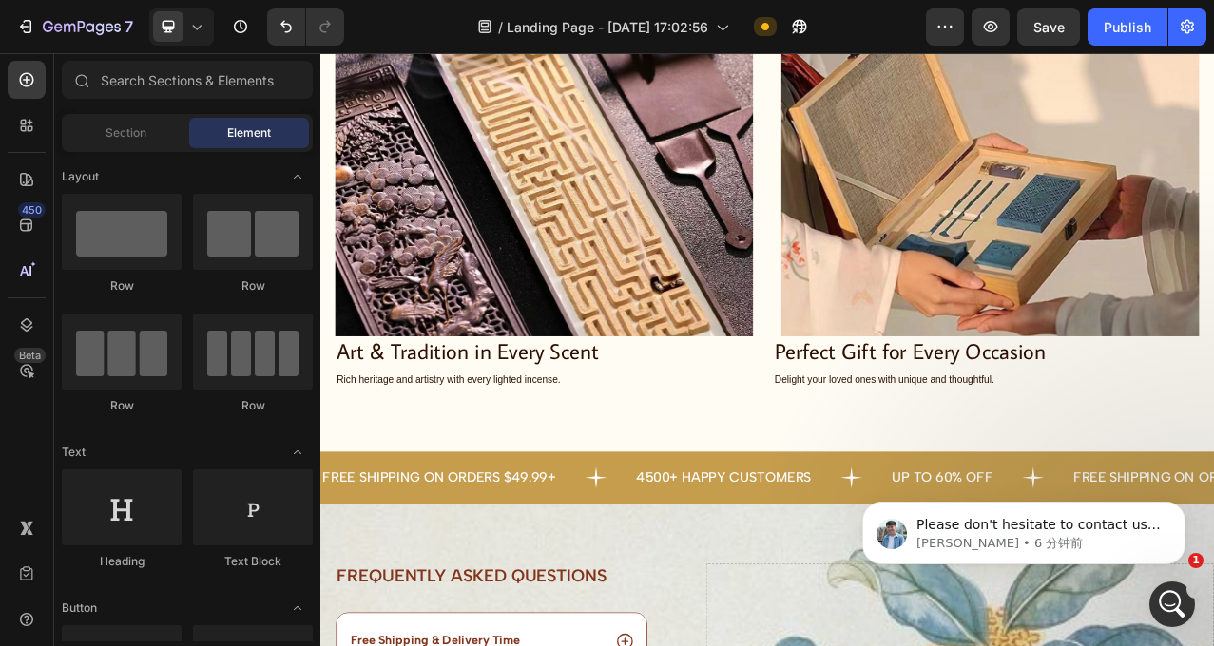
scroll to position [3249, 0]
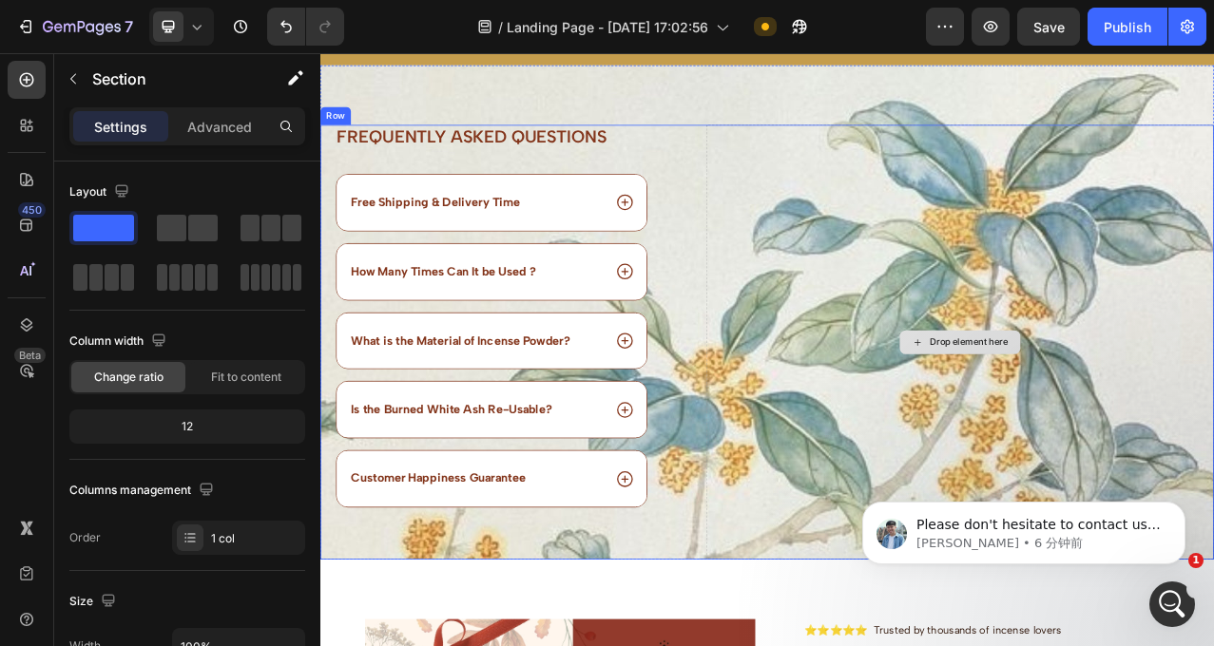
scroll to position [2910, 0]
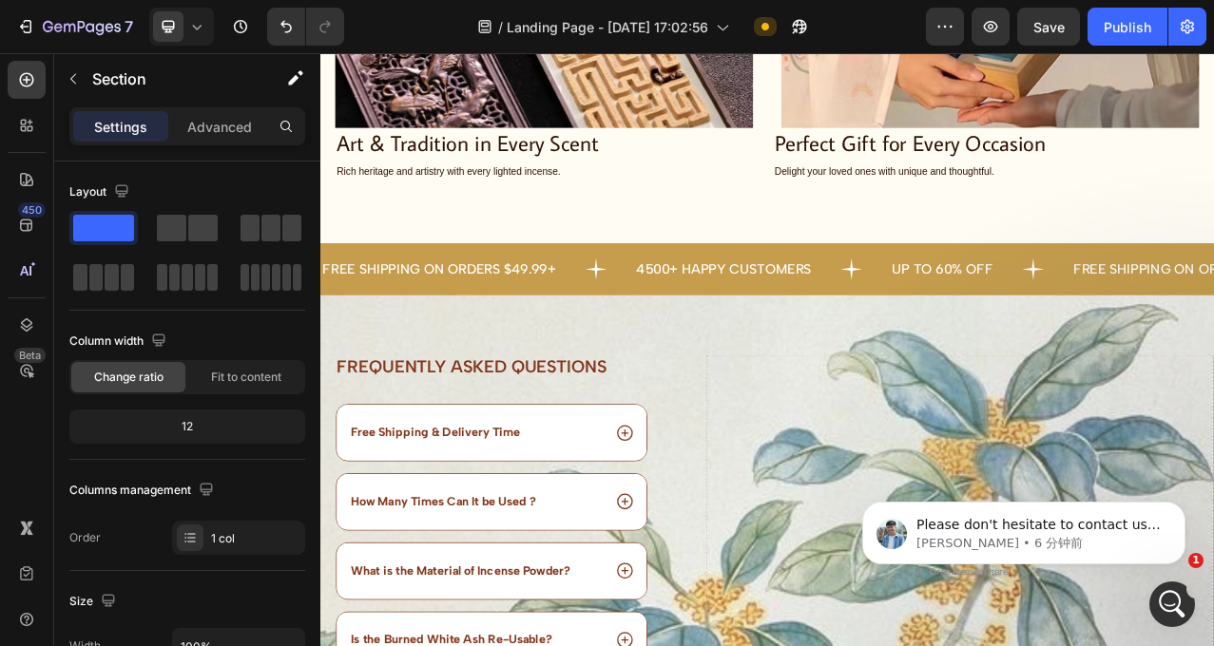
scroll to position [3078, 0]
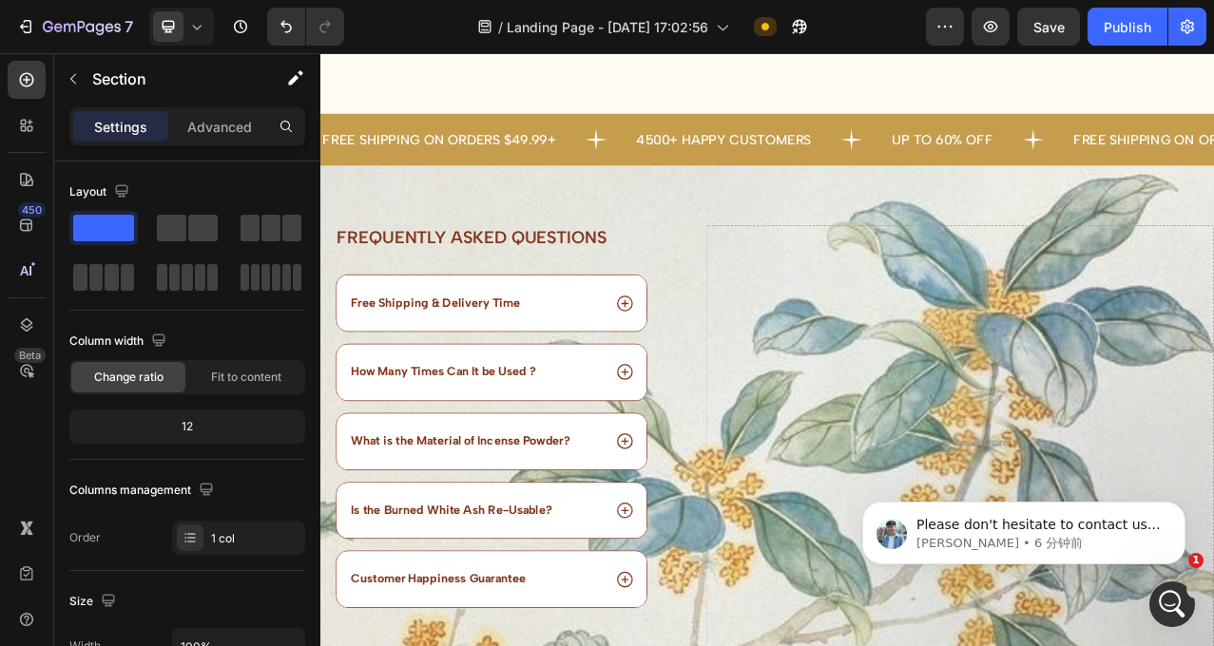
click at [742, 233] on div "Frequently asked questions Heading Free Shipping & Delivery Time How Many Times…" at bounding box center [890, 512] width 1141 height 631
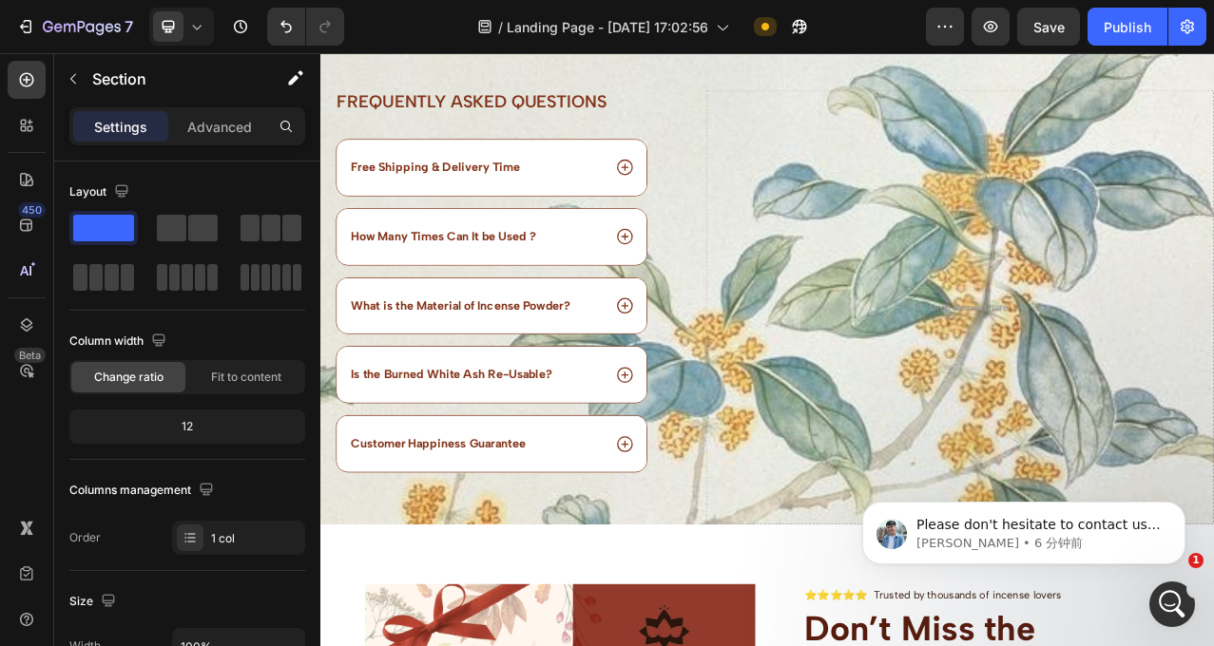
scroll to position [3280, 0]
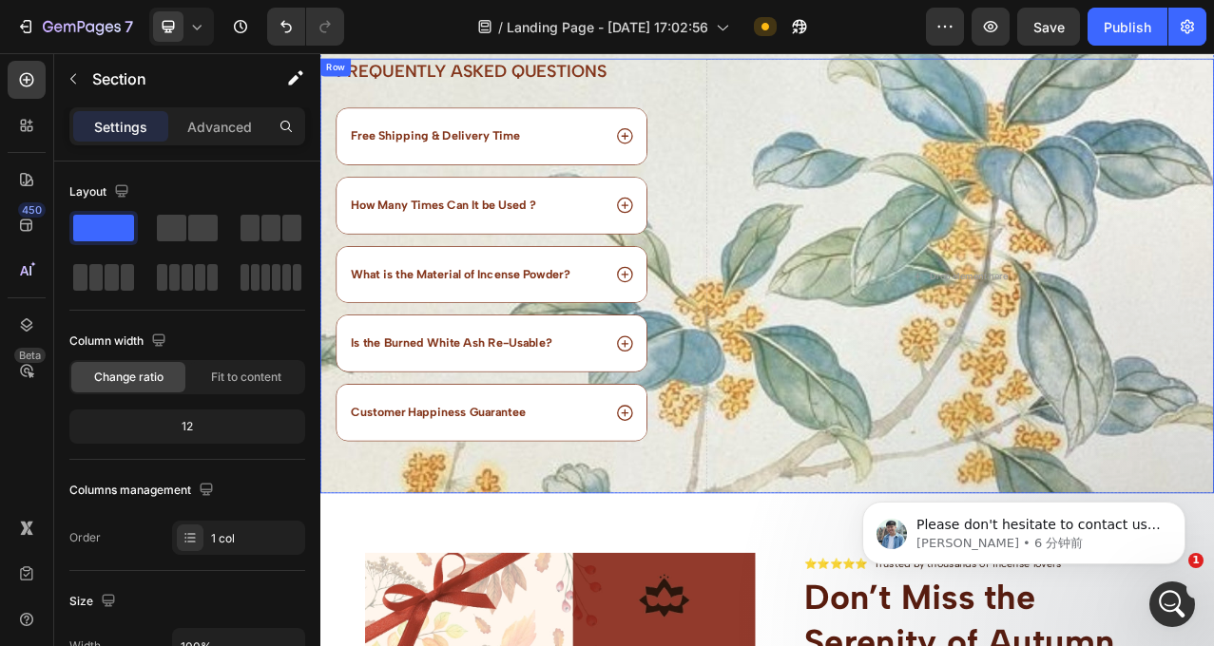
click at [663, 594] on div "Frequently asked questions Heading Free Shipping & Delivery Time How Many Times…" at bounding box center [552, 337] width 464 height 555
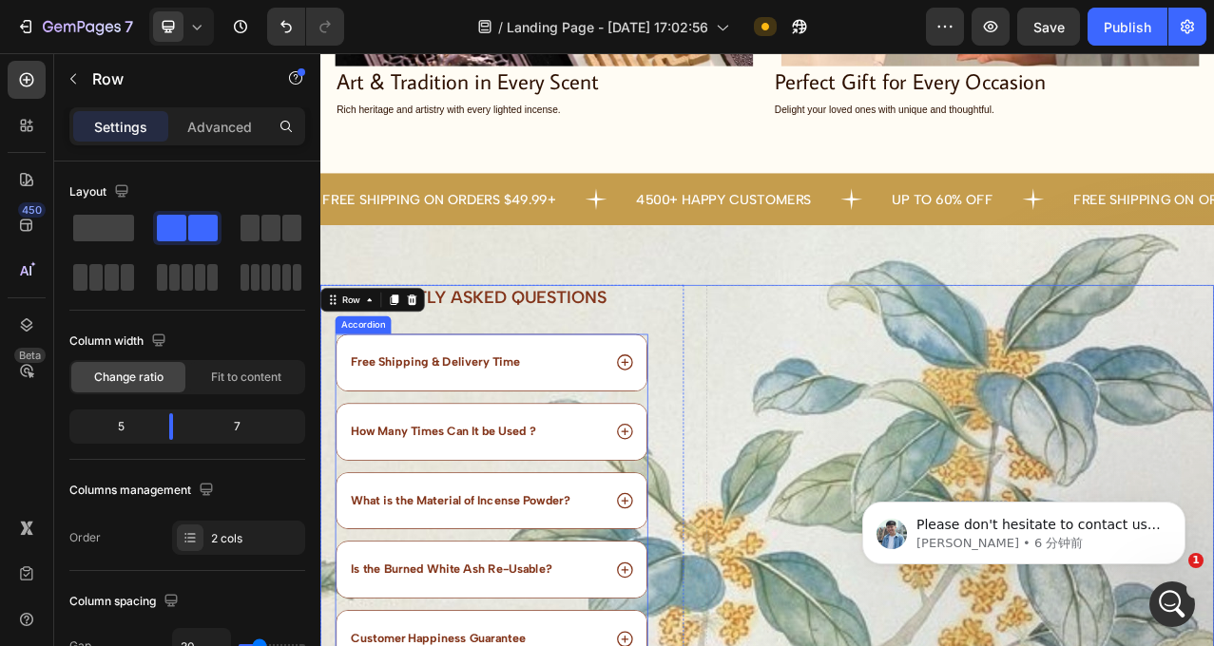
scroll to position [2980, 0]
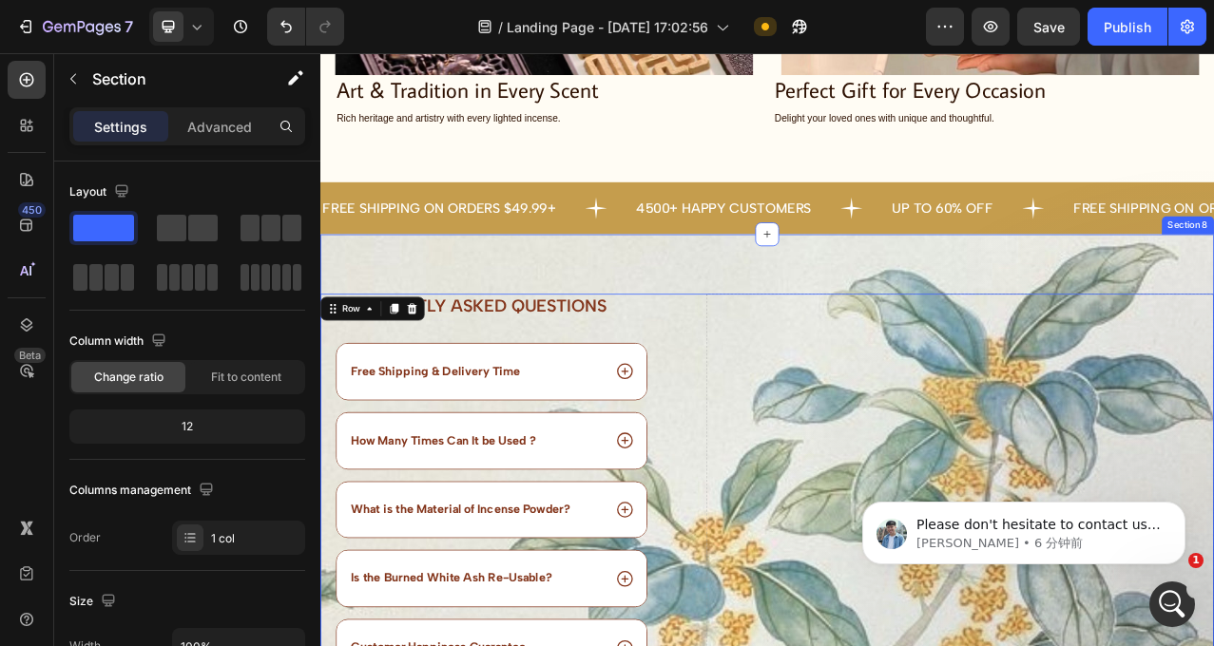
click at [1021, 300] on div "Frequently asked questions Heading Free Shipping & Delivery Time How Many Times…" at bounding box center [890, 599] width 1141 height 631
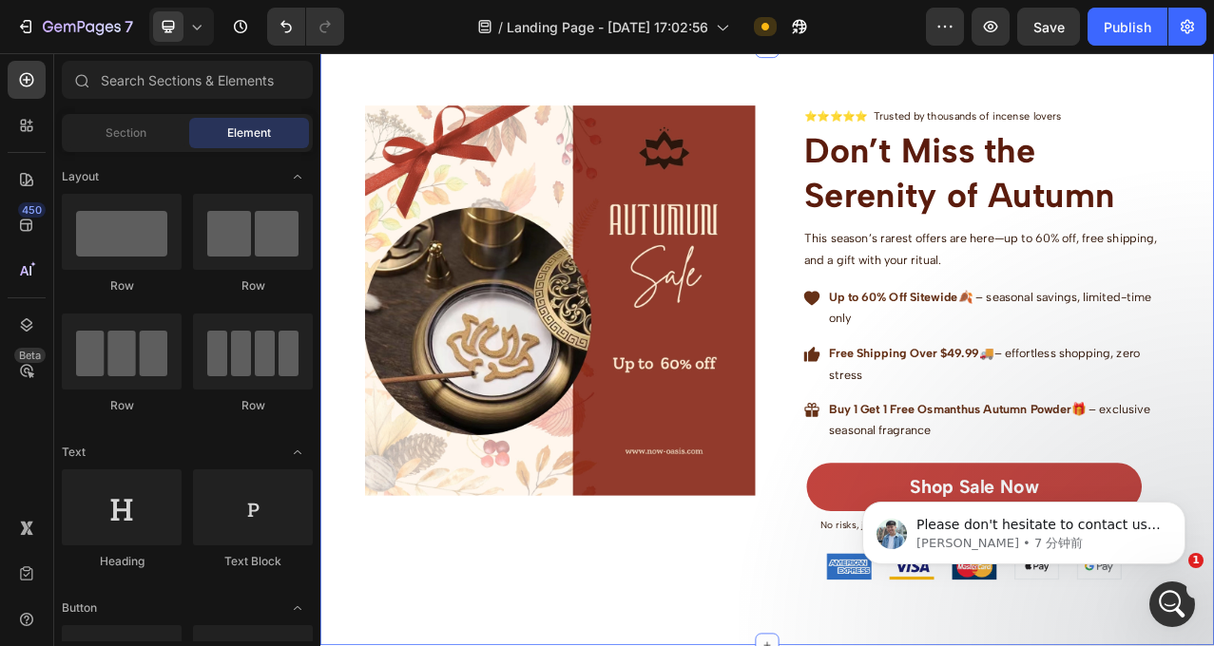
scroll to position [3228, 0]
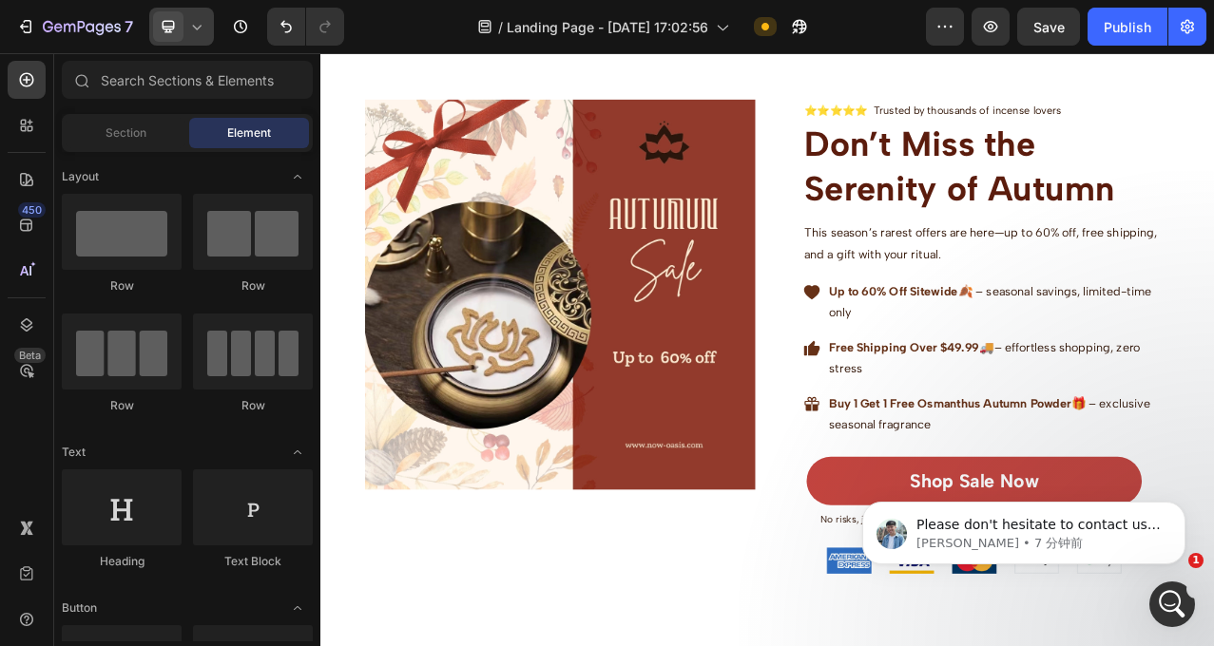
click at [176, 24] on icon at bounding box center [168, 26] width 19 height 19
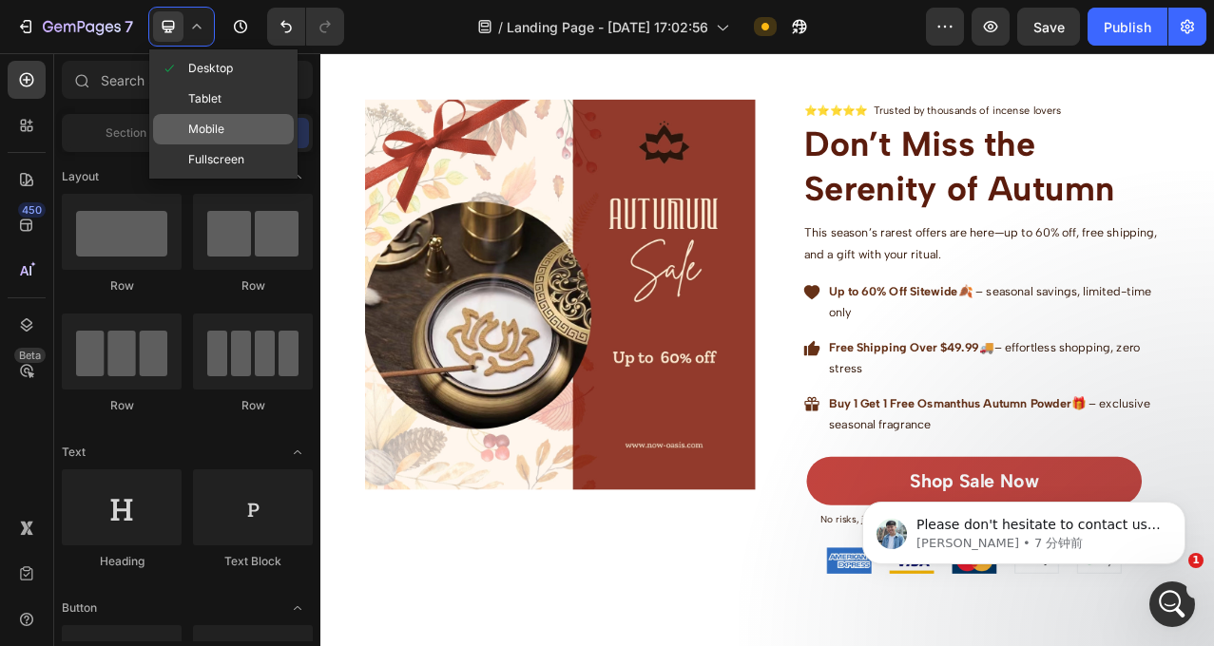
click at [218, 131] on span "Mobile" at bounding box center [206, 129] width 36 height 19
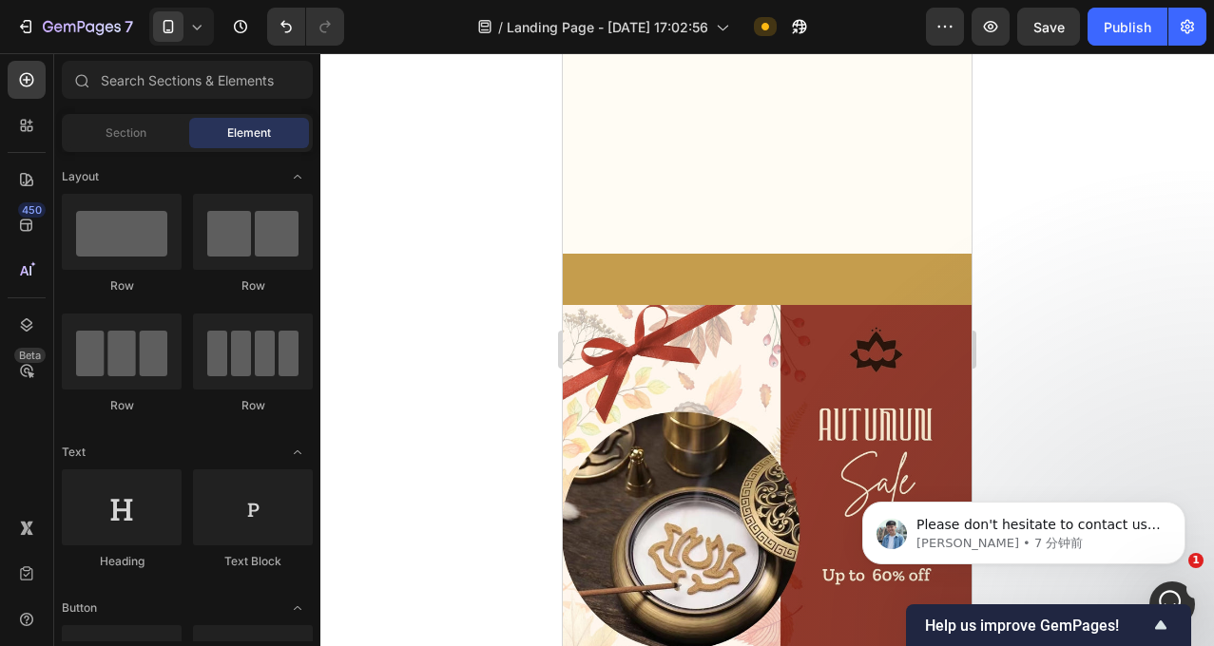
scroll to position [3044, 0]
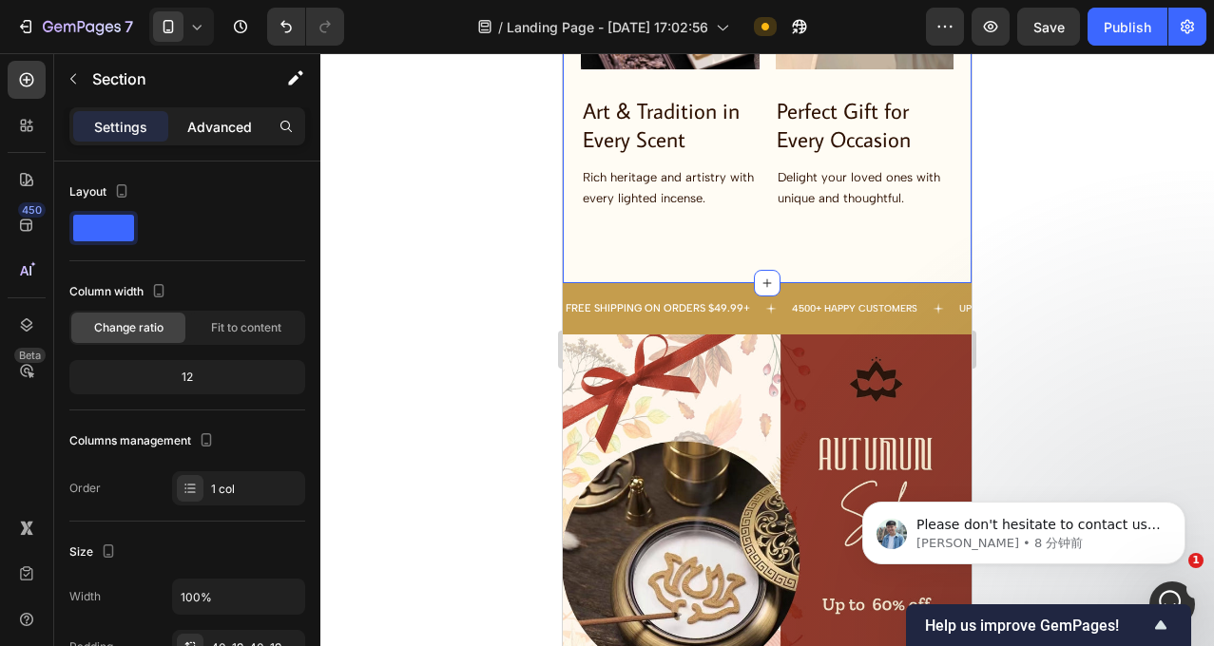
click at [195, 129] on p "Advanced" at bounding box center [219, 127] width 65 height 20
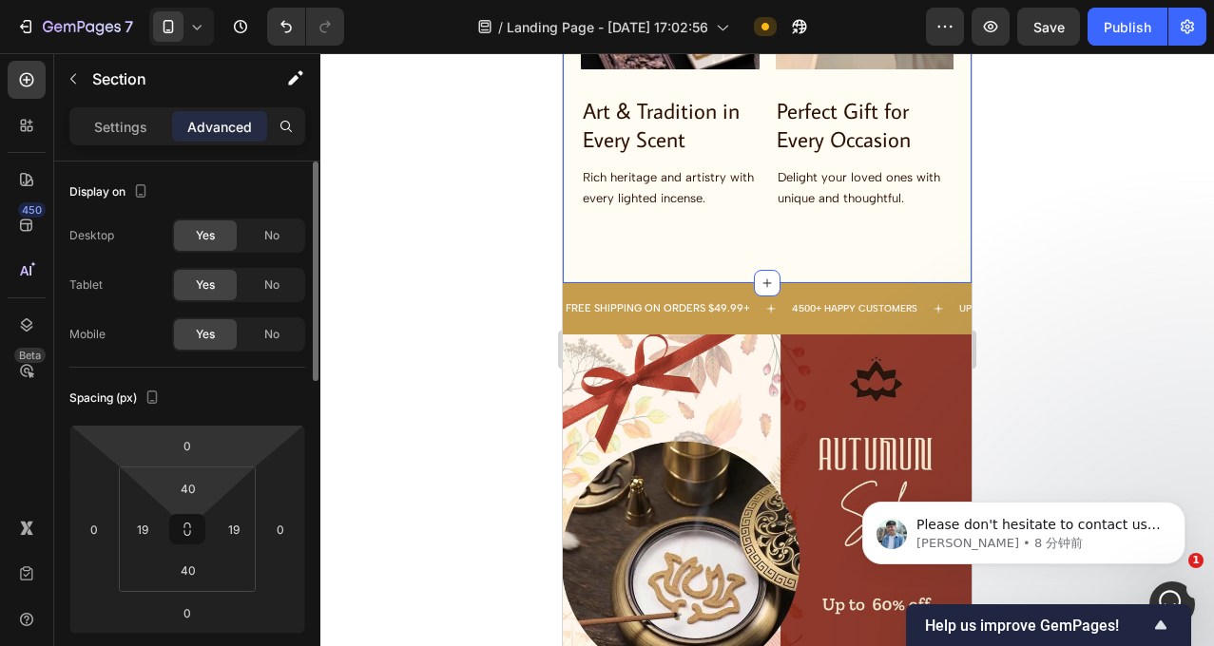
click at [196, 472] on div "40 19 40 19" at bounding box center [187, 529] width 137 height 125
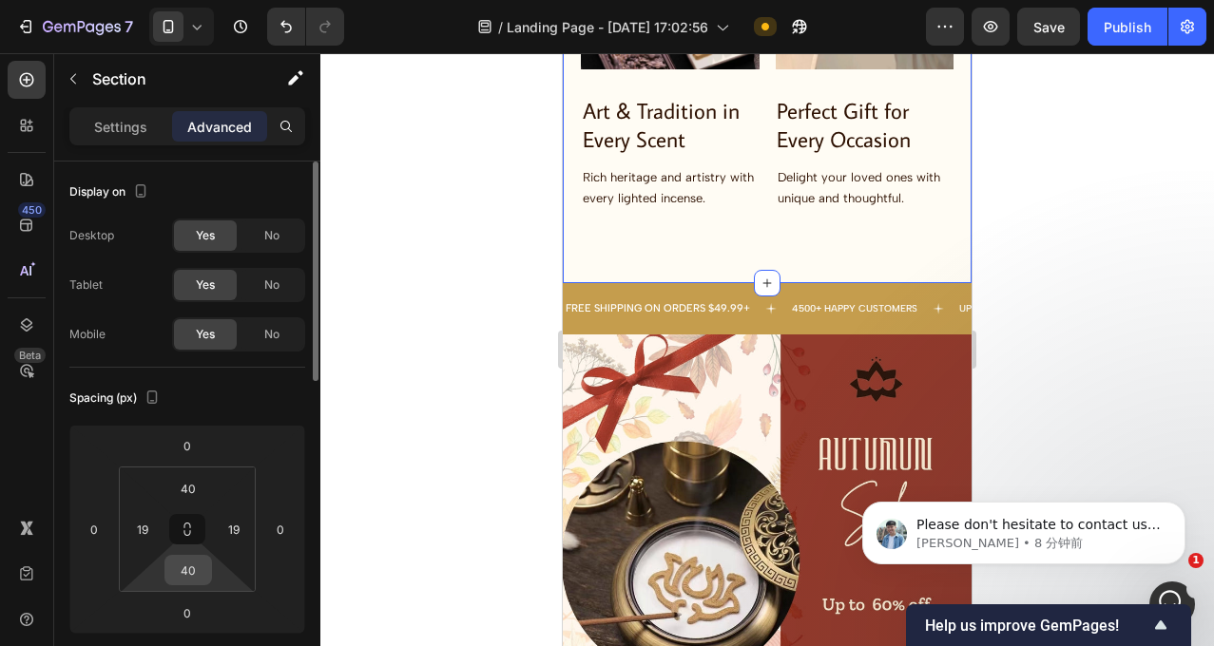
click at [192, 560] on input "40" at bounding box center [188, 570] width 38 height 29
drag, startPoint x: 202, startPoint y: 564, endPoint x: 175, endPoint y: 566, distance: 27.7
click at [175, 566] on input "40" at bounding box center [188, 570] width 38 height 29
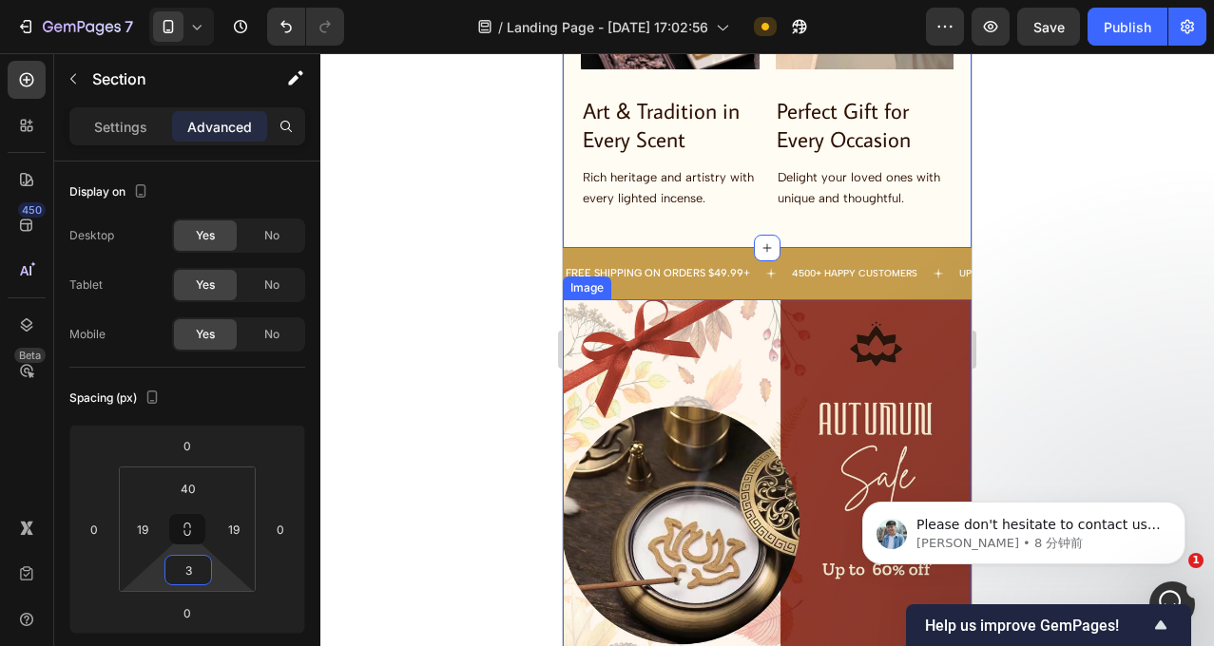
type input "30"
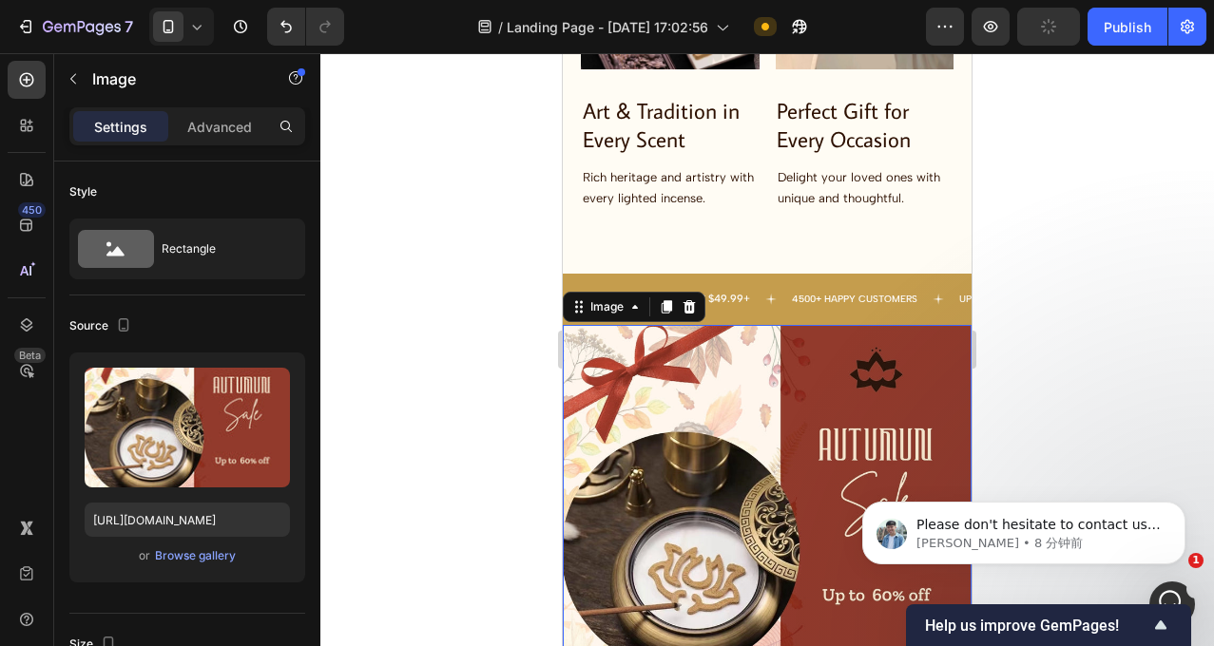
click at [833, 335] on img at bounding box center [767, 529] width 409 height 409
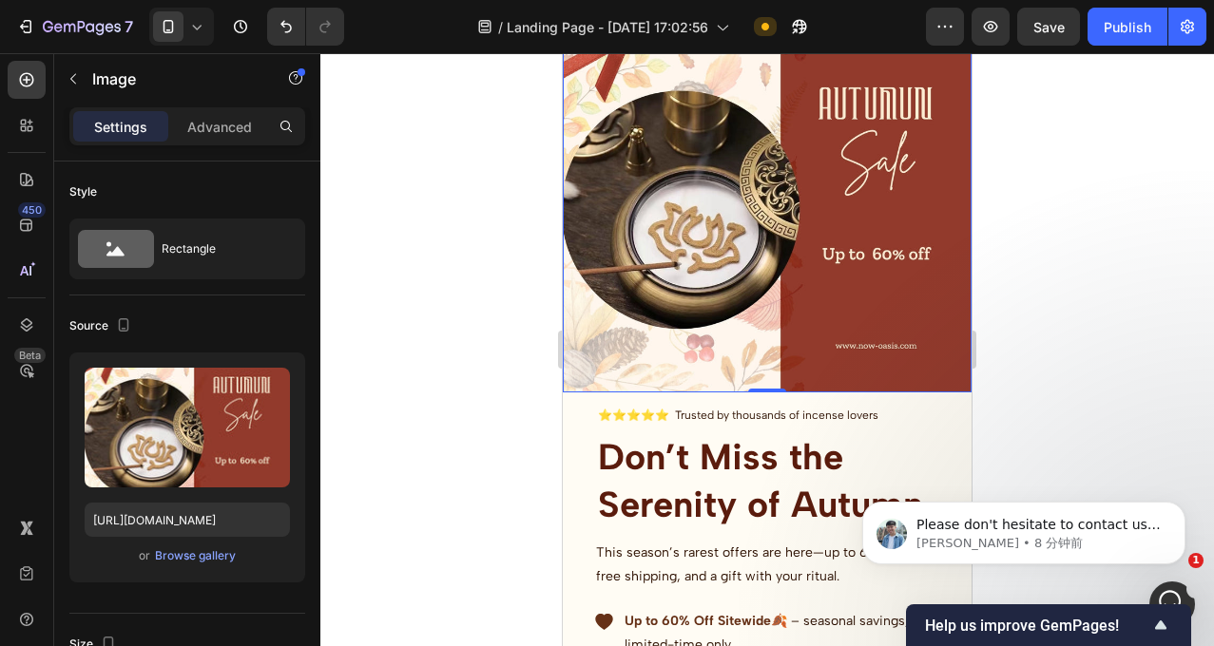
scroll to position [3126, 0]
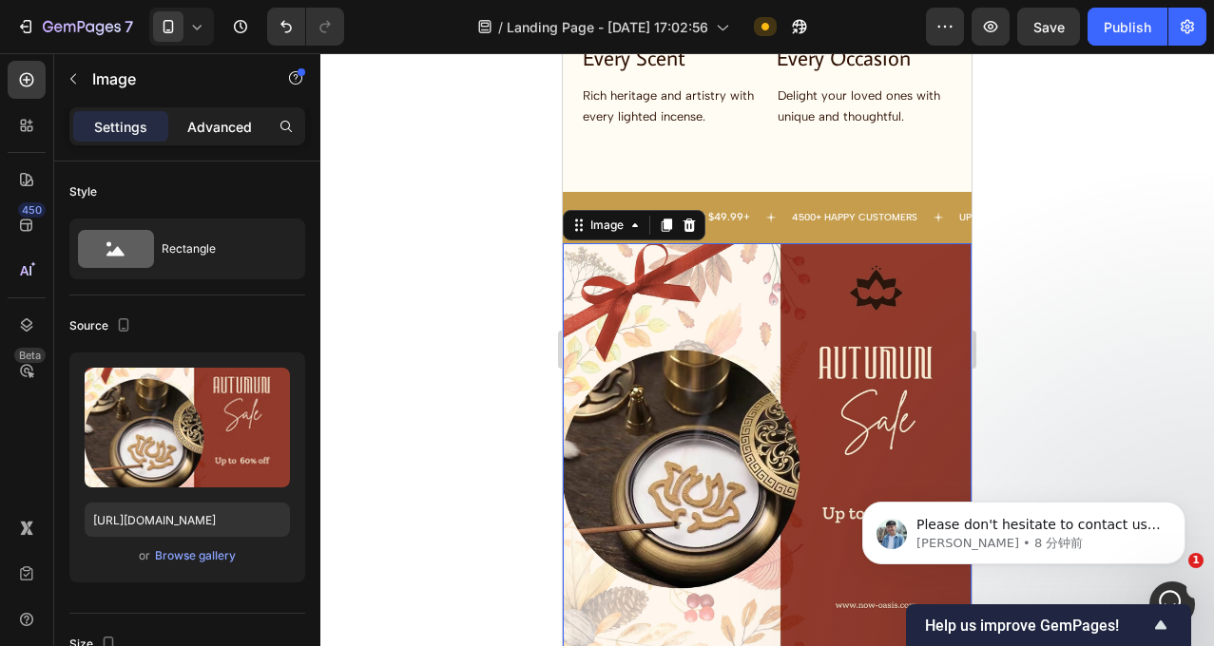
click at [220, 128] on p "Advanced" at bounding box center [219, 127] width 65 height 20
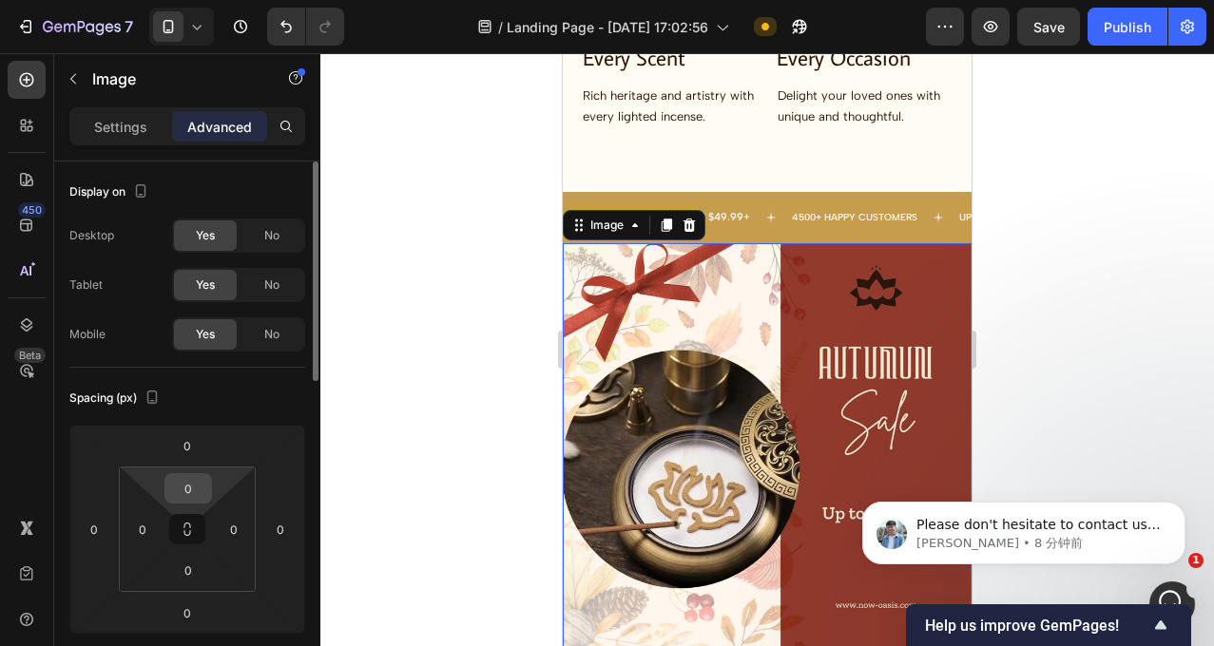
click at [200, 477] on input "0" at bounding box center [188, 488] width 38 height 29
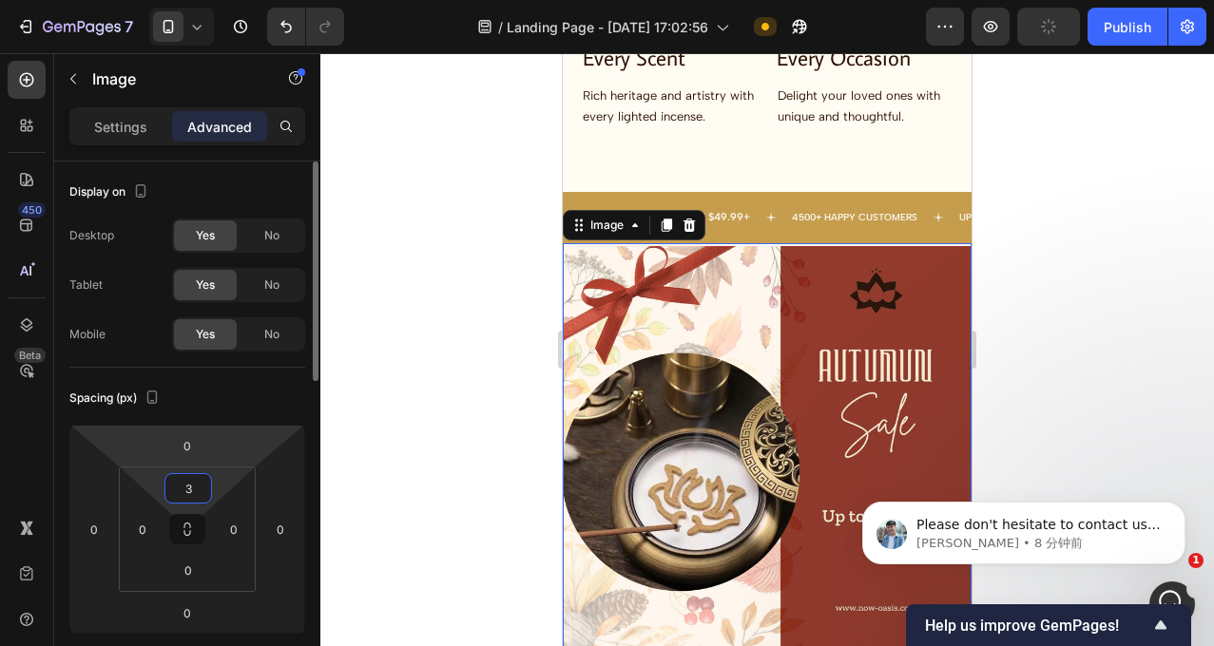
type input "30"
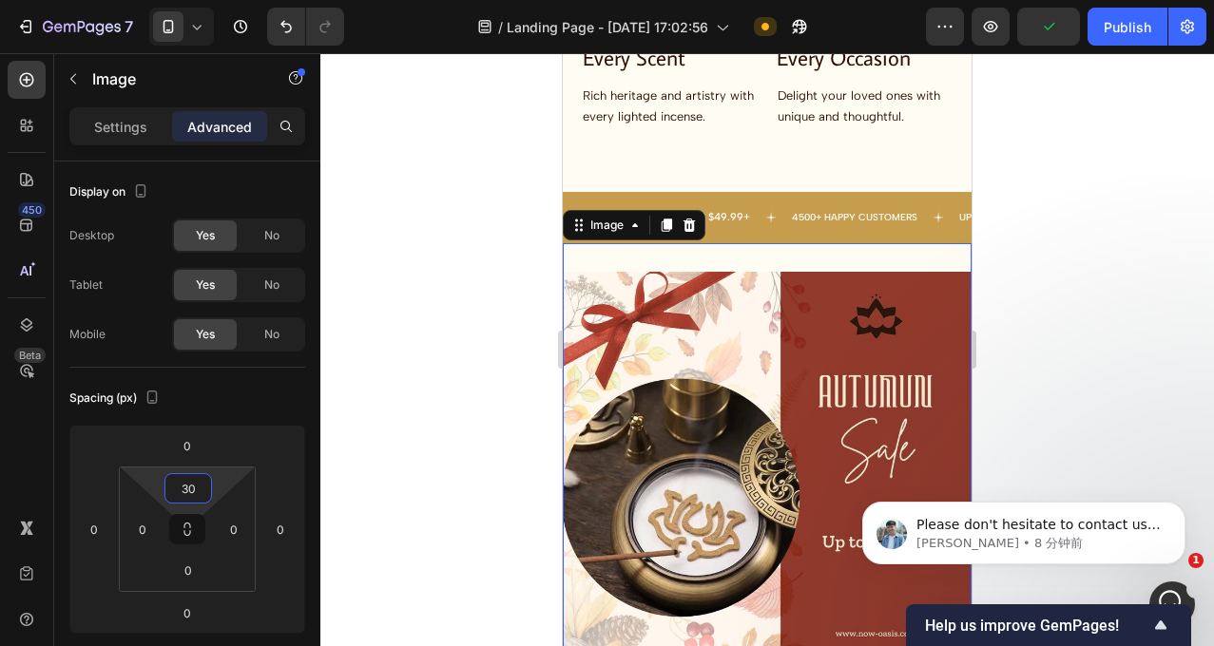
click at [1097, 285] on div at bounding box center [766, 349] width 893 height 593
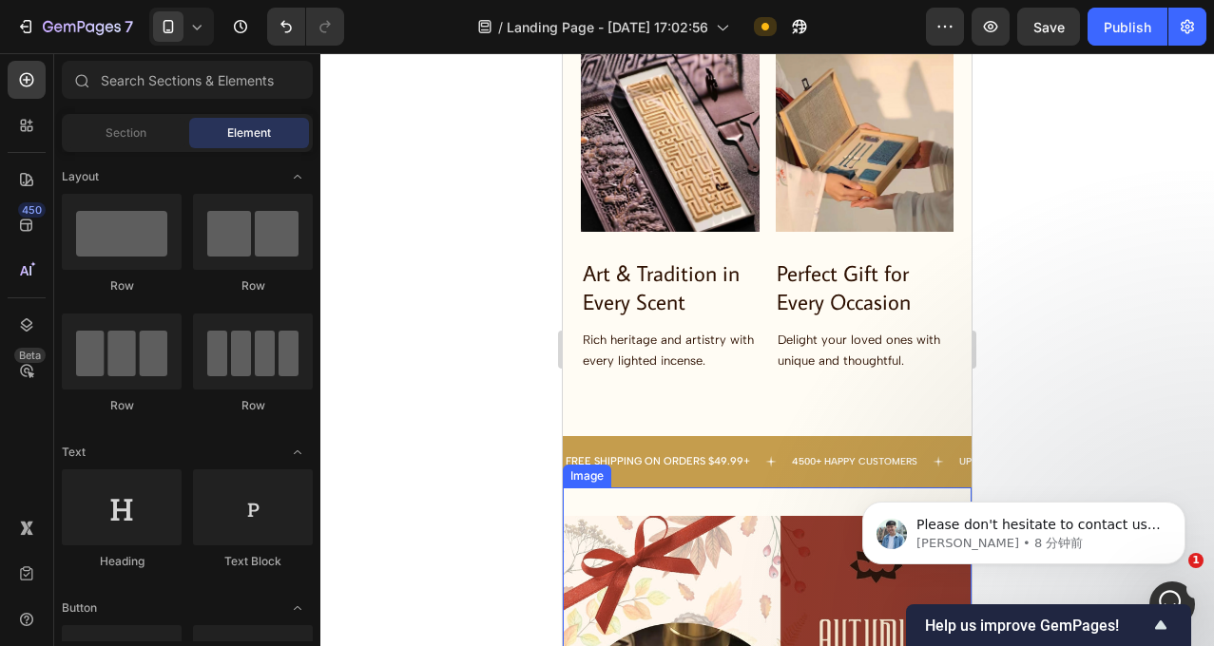
scroll to position [2876, 0]
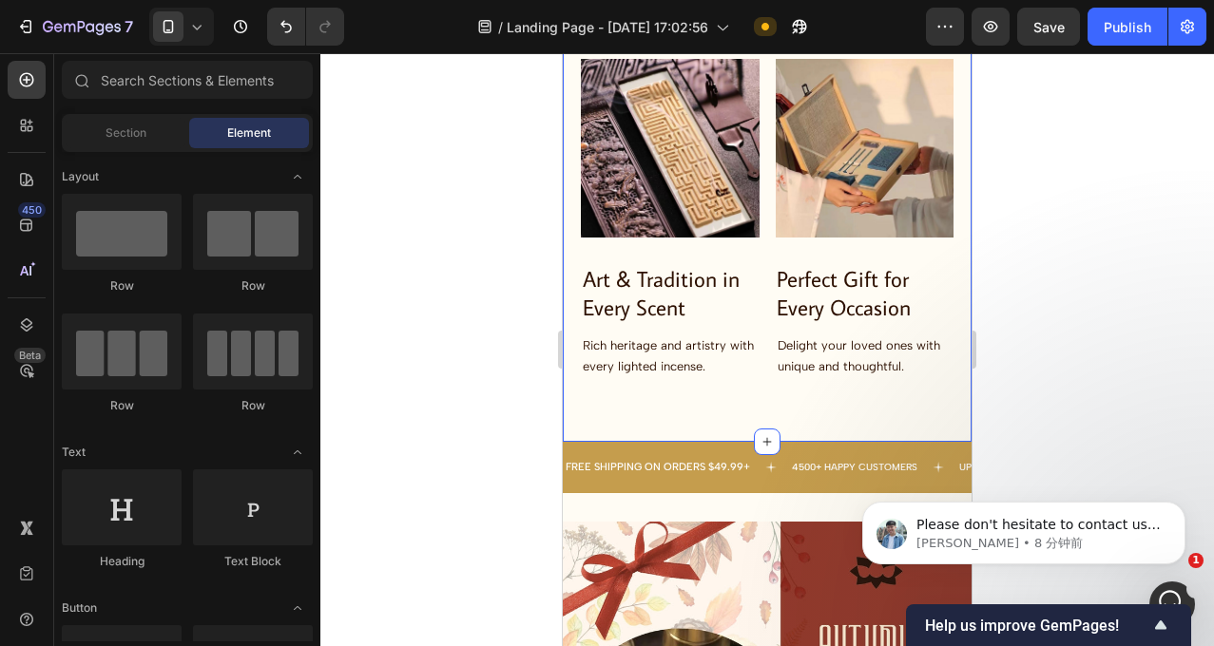
click at [868, 400] on div "Reasons Why Thousands Love Kōdō Heading Image Image Row Daily Ritual for Mindfu…" at bounding box center [767, 5] width 409 height 874
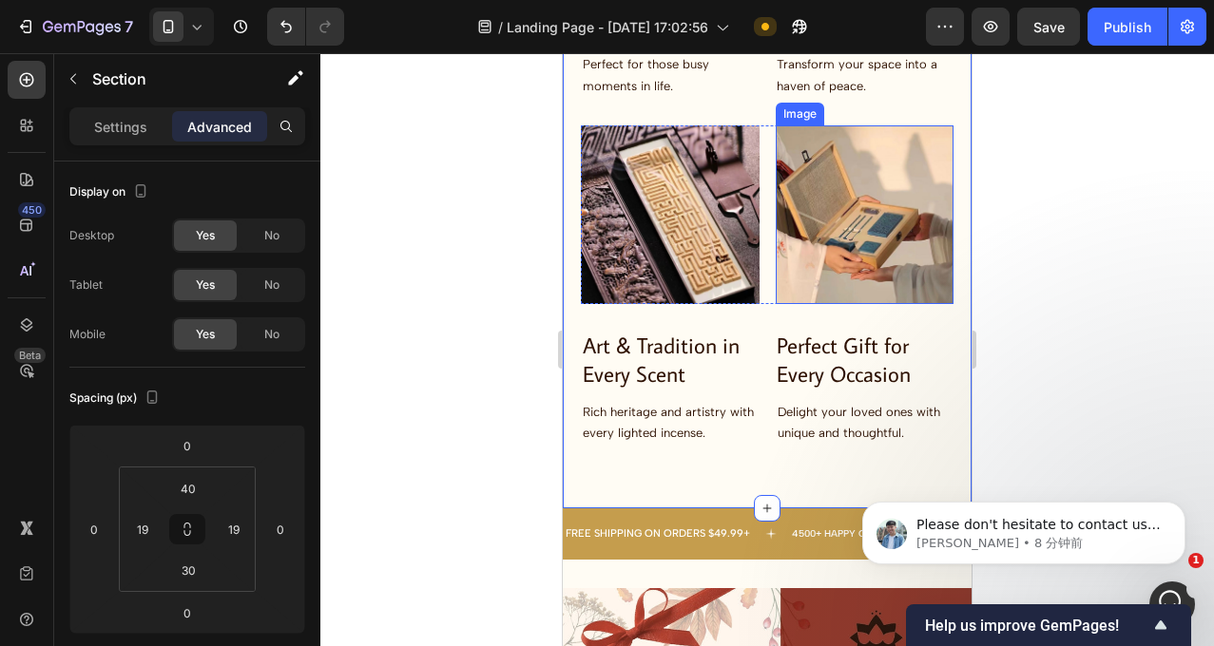
scroll to position [2952, 0]
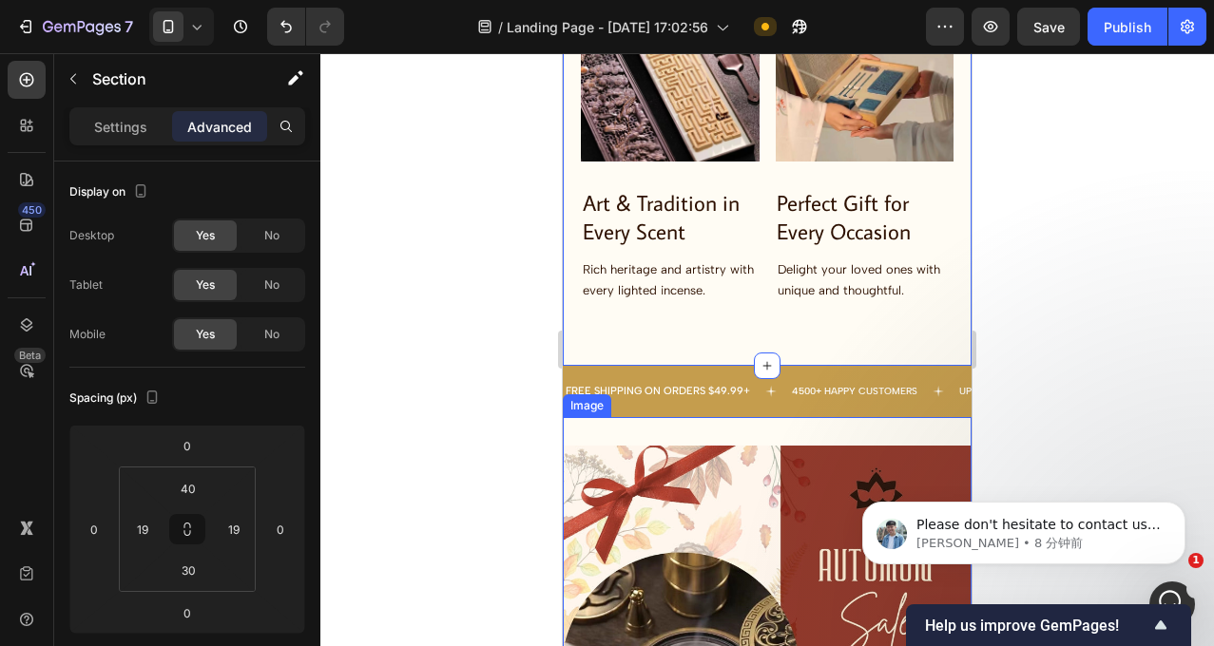
click at [899, 417] on div "Image" at bounding box center [767, 635] width 409 height 437
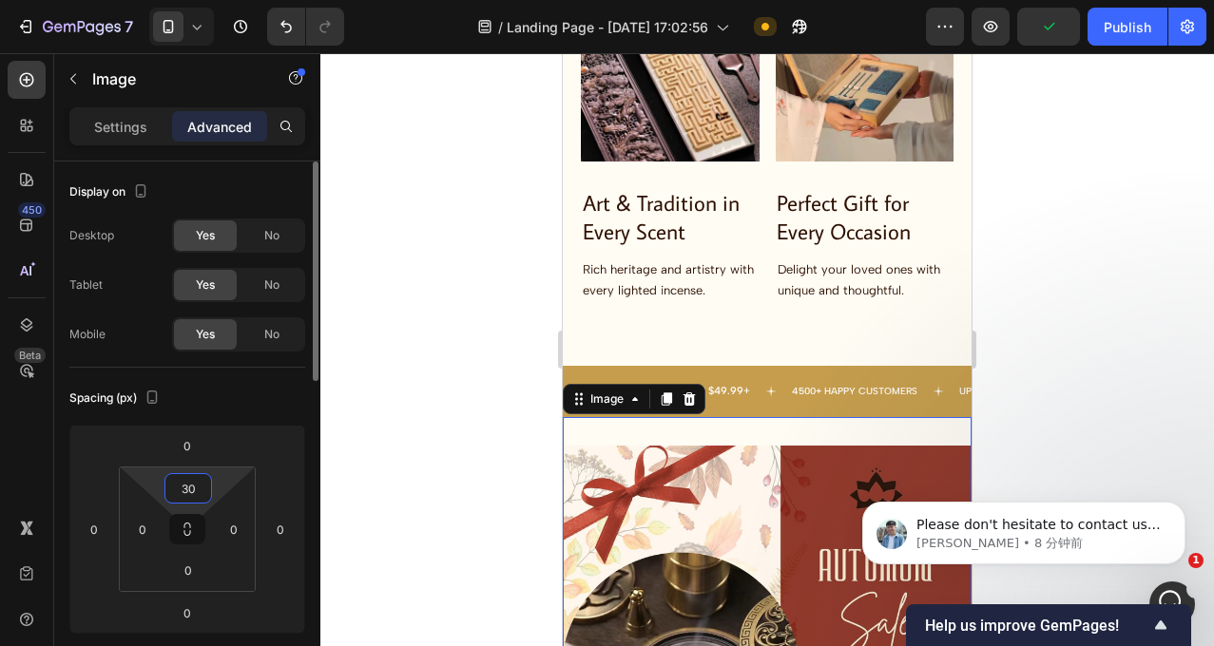
click at [204, 493] on input "30" at bounding box center [188, 488] width 38 height 29
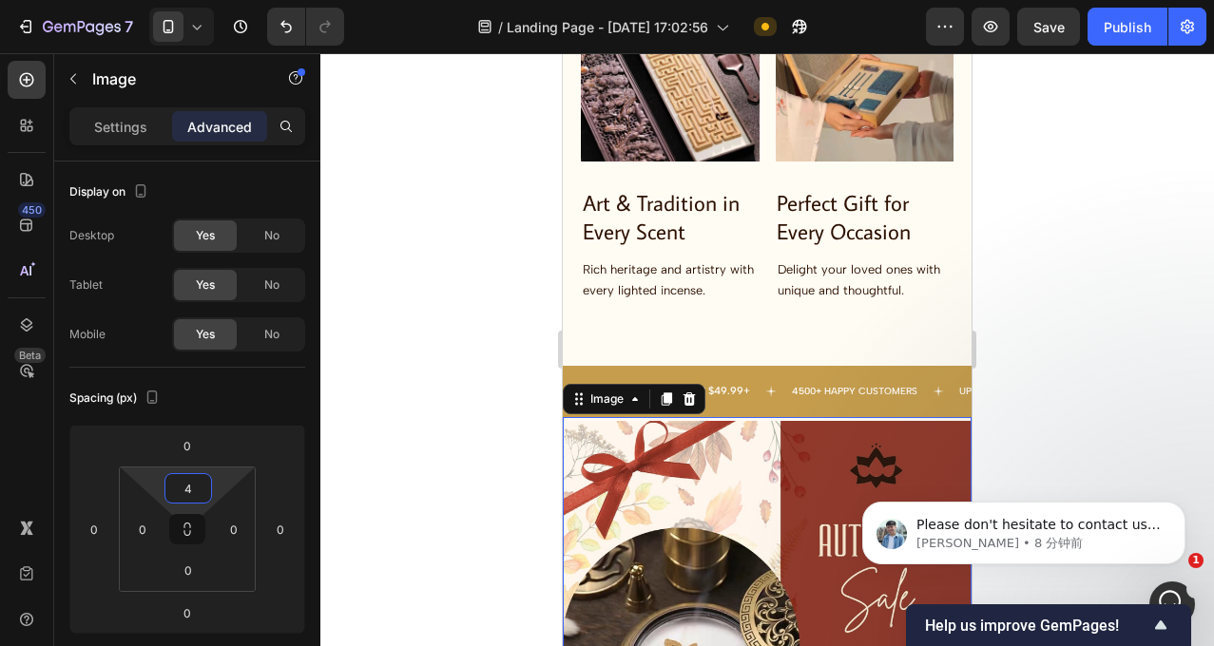
type input "40"
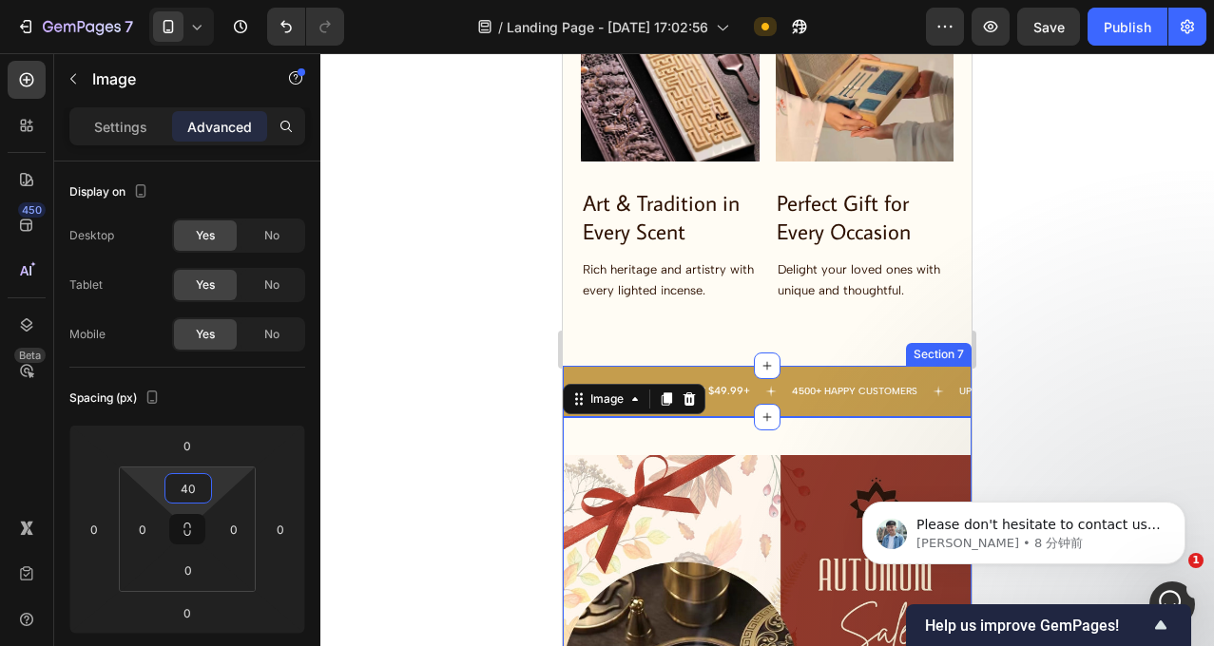
click at [1104, 358] on div at bounding box center [766, 349] width 893 height 593
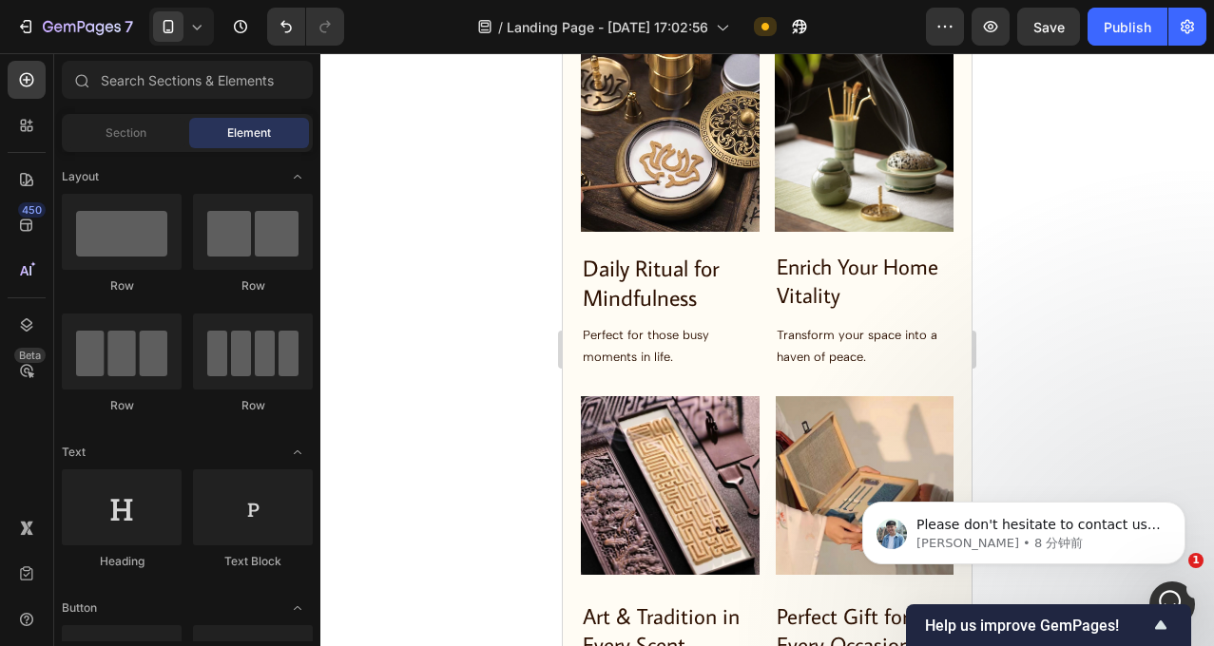
scroll to position [2936, 0]
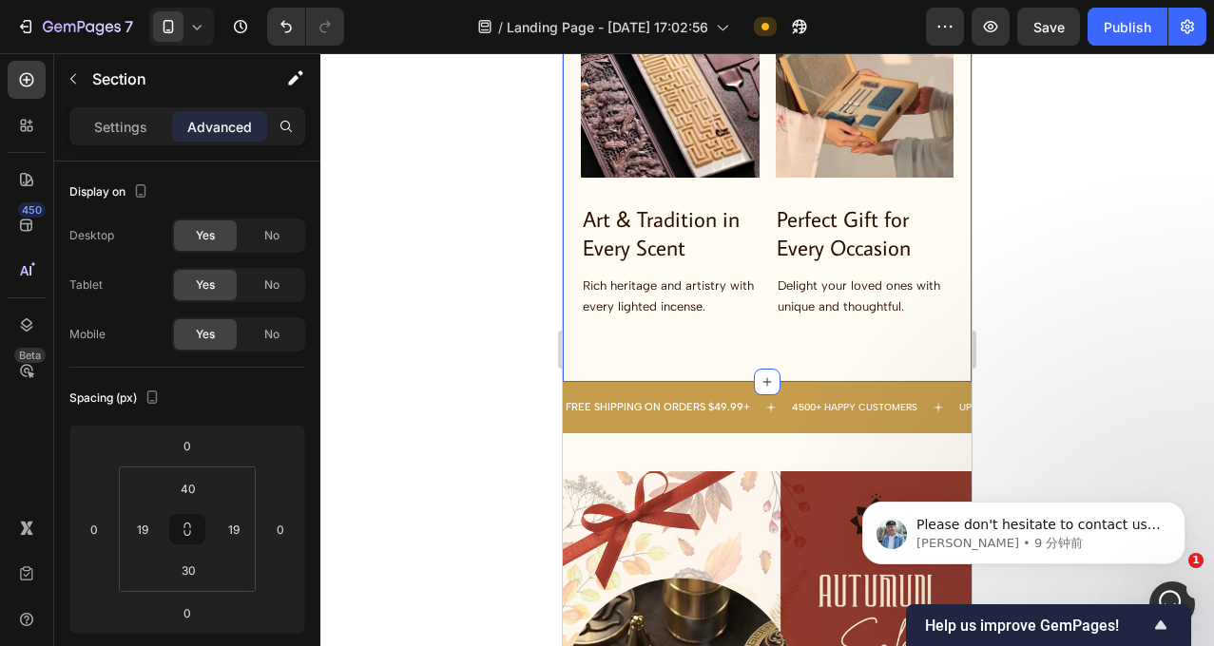
click at [200, 564] on input "30" at bounding box center [188, 570] width 38 height 29
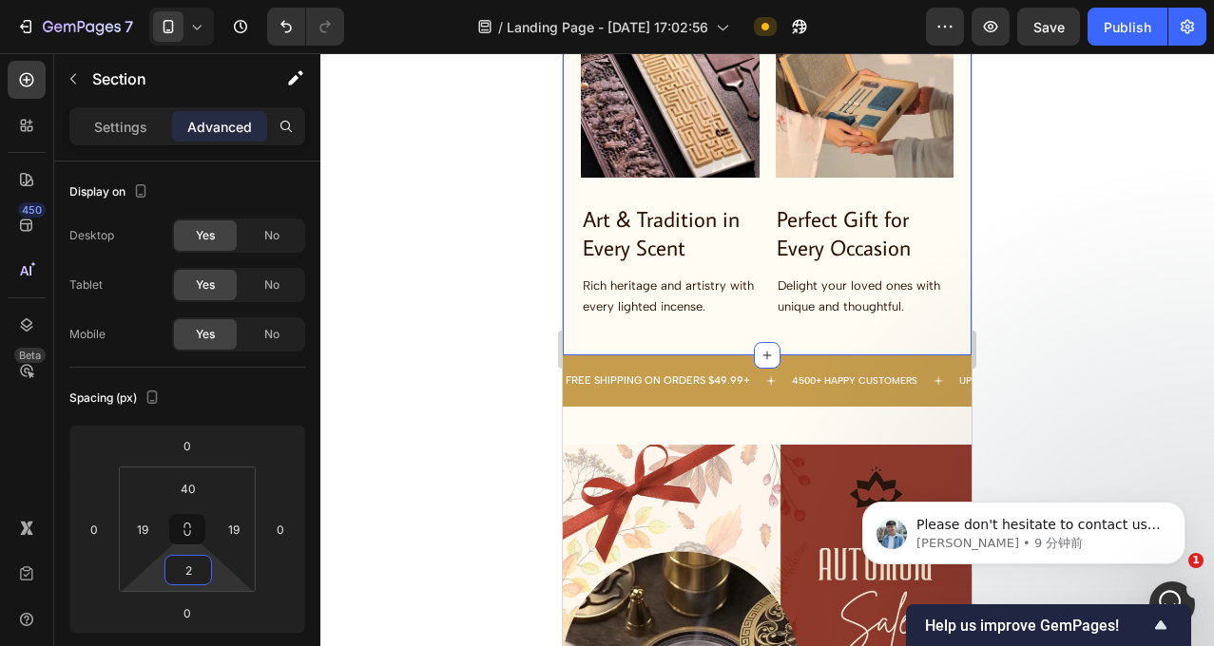
type input "25"
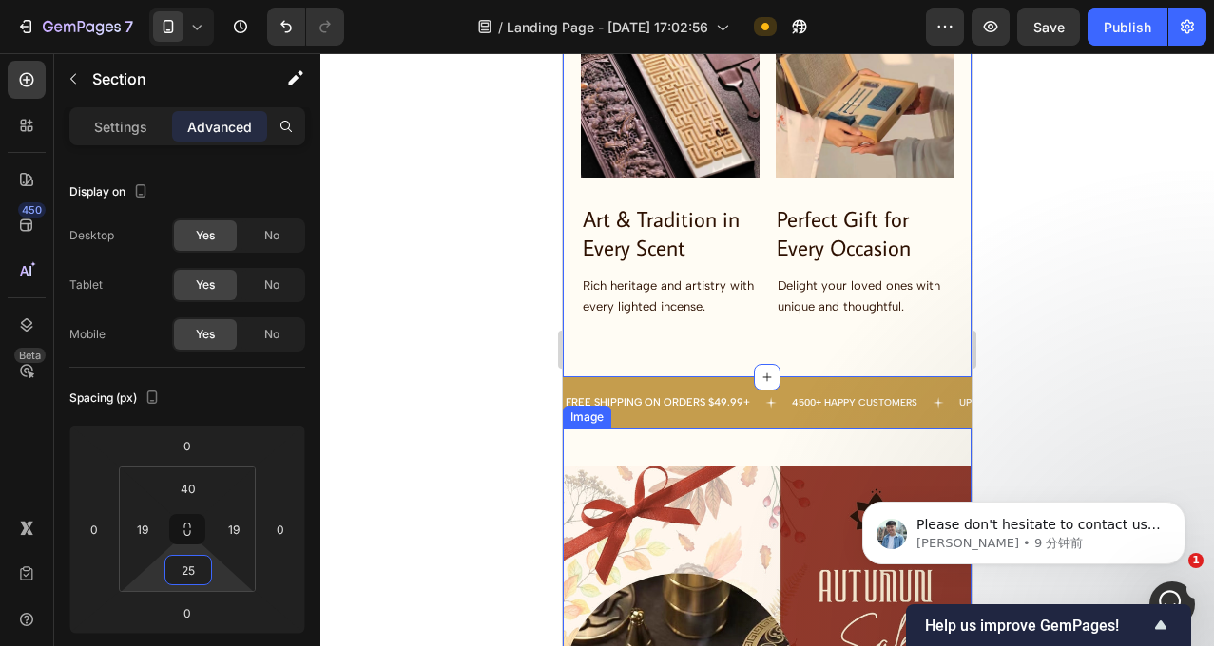
click at [1147, 362] on div at bounding box center [766, 349] width 893 height 593
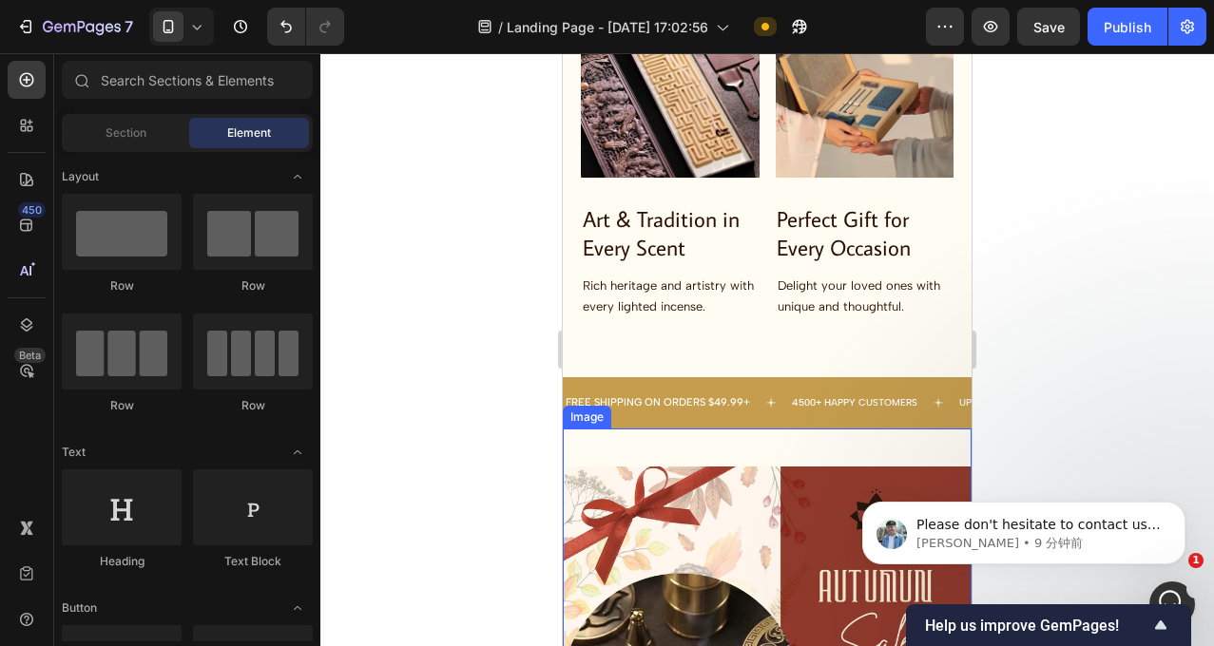
click at [1099, 356] on div at bounding box center [766, 349] width 893 height 593
click at [173, 29] on icon at bounding box center [168, 26] width 10 height 13
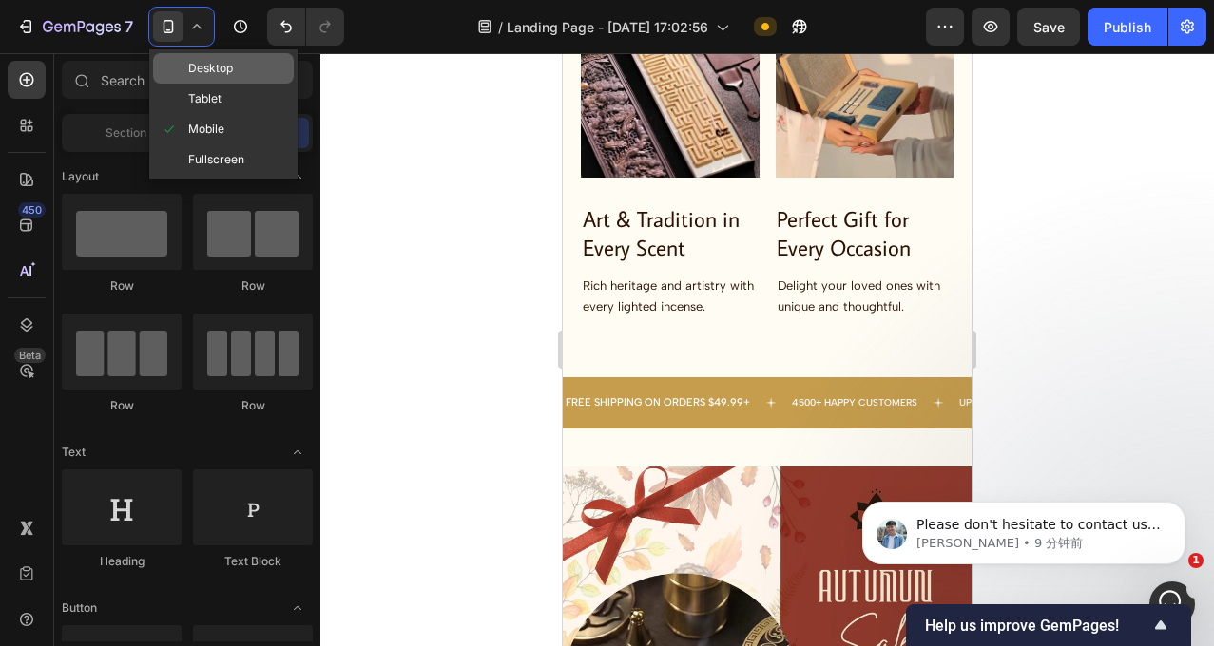
click at [213, 70] on span "Desktop" at bounding box center [210, 68] width 45 height 19
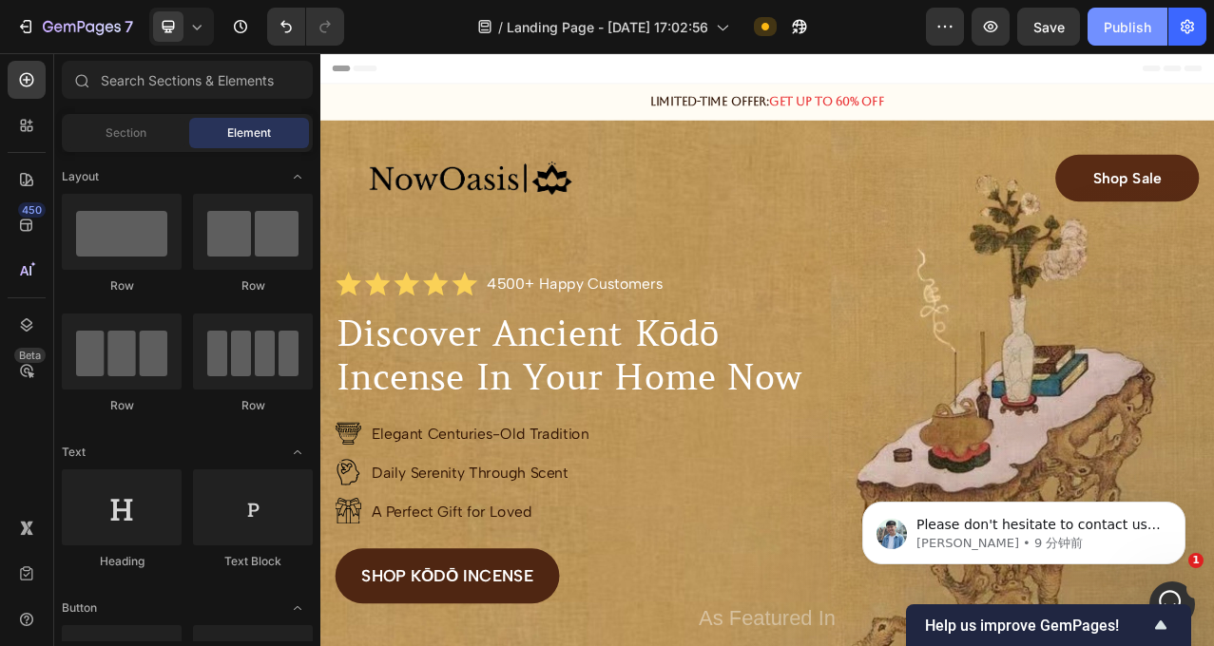
click at [1146, 30] on div "Publish" at bounding box center [1128, 27] width 48 height 20
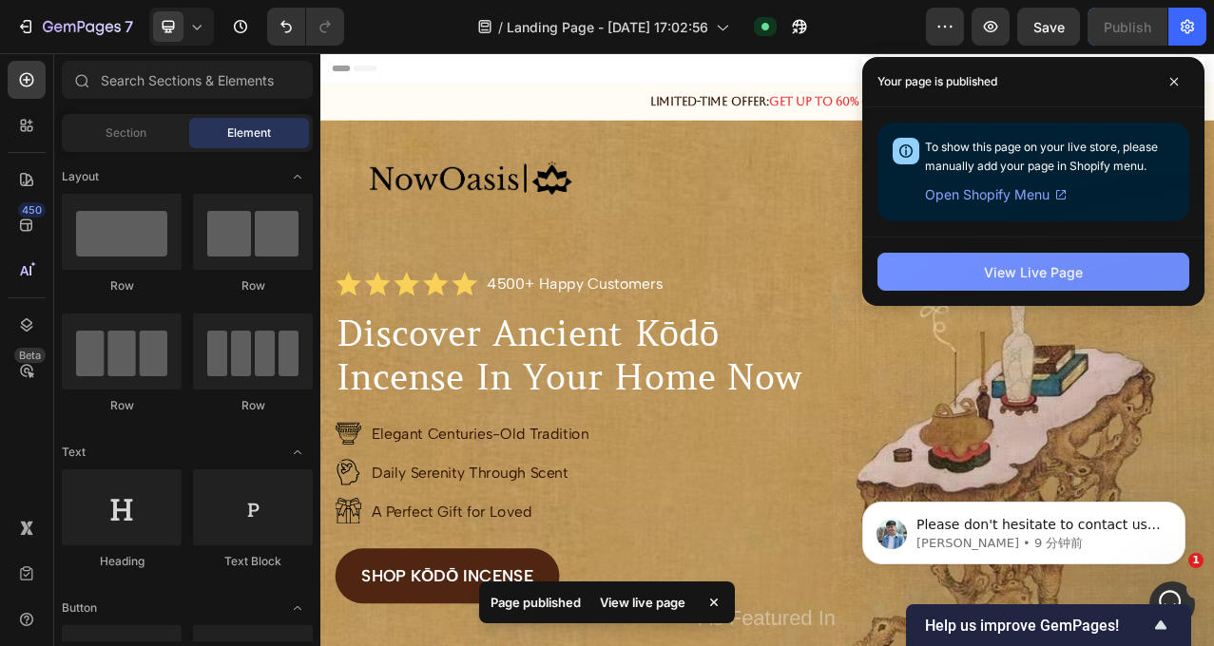
click at [1046, 268] on div "View Live Page" at bounding box center [1033, 272] width 99 height 20
